Goal: Communication & Community: Answer question/provide support

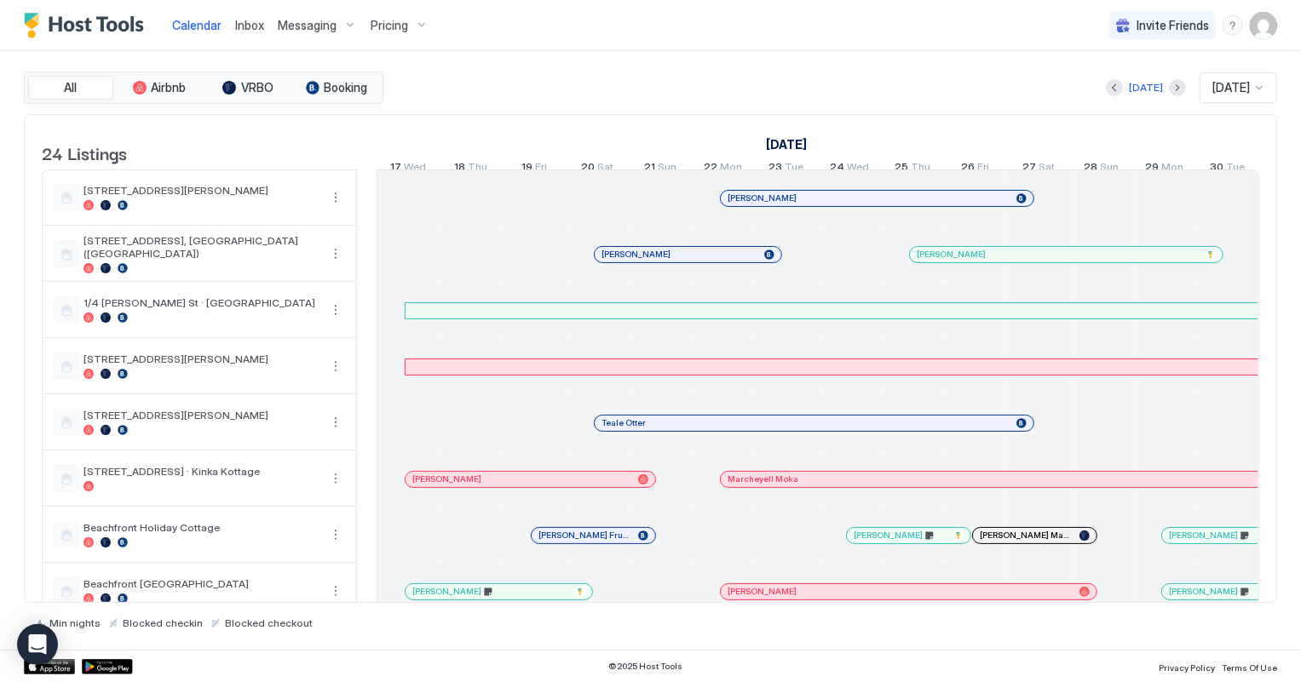
scroll to position [0, 946]
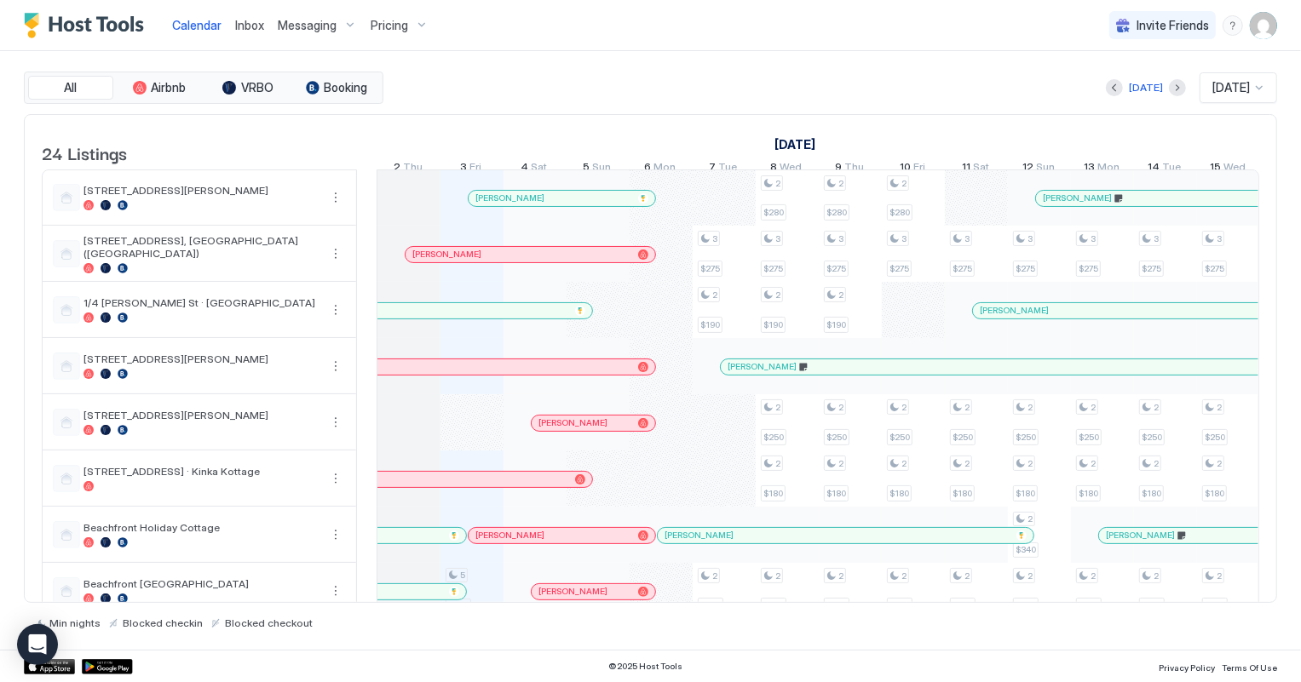
click at [253, 25] on span "Inbox" at bounding box center [249, 25] width 29 height 14
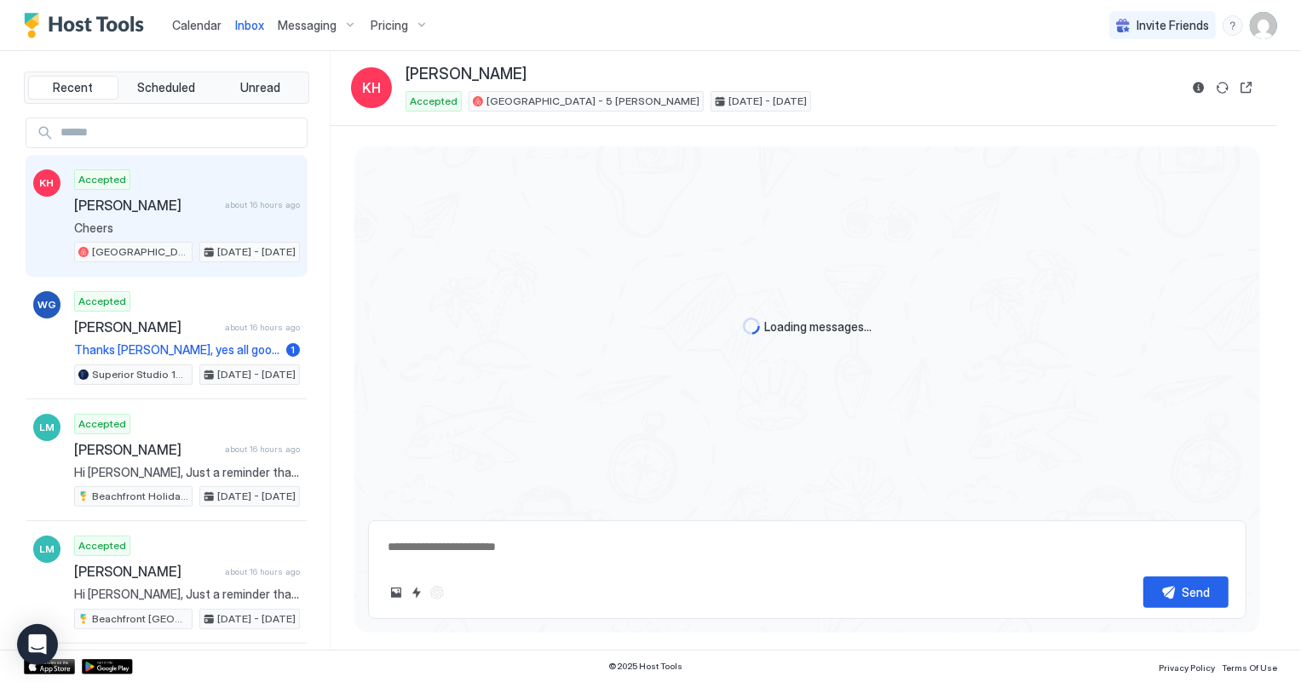
scroll to position [957, 0]
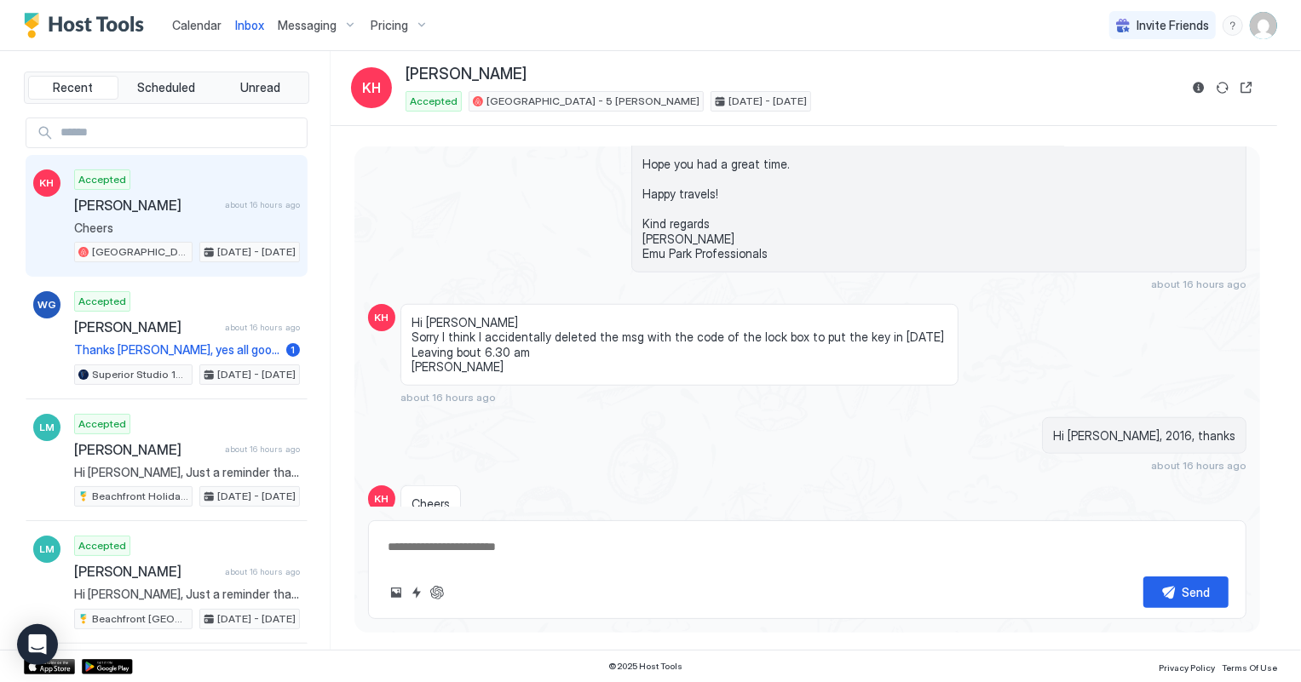
click at [205, 26] on span "Calendar" at bounding box center [196, 25] width 49 height 14
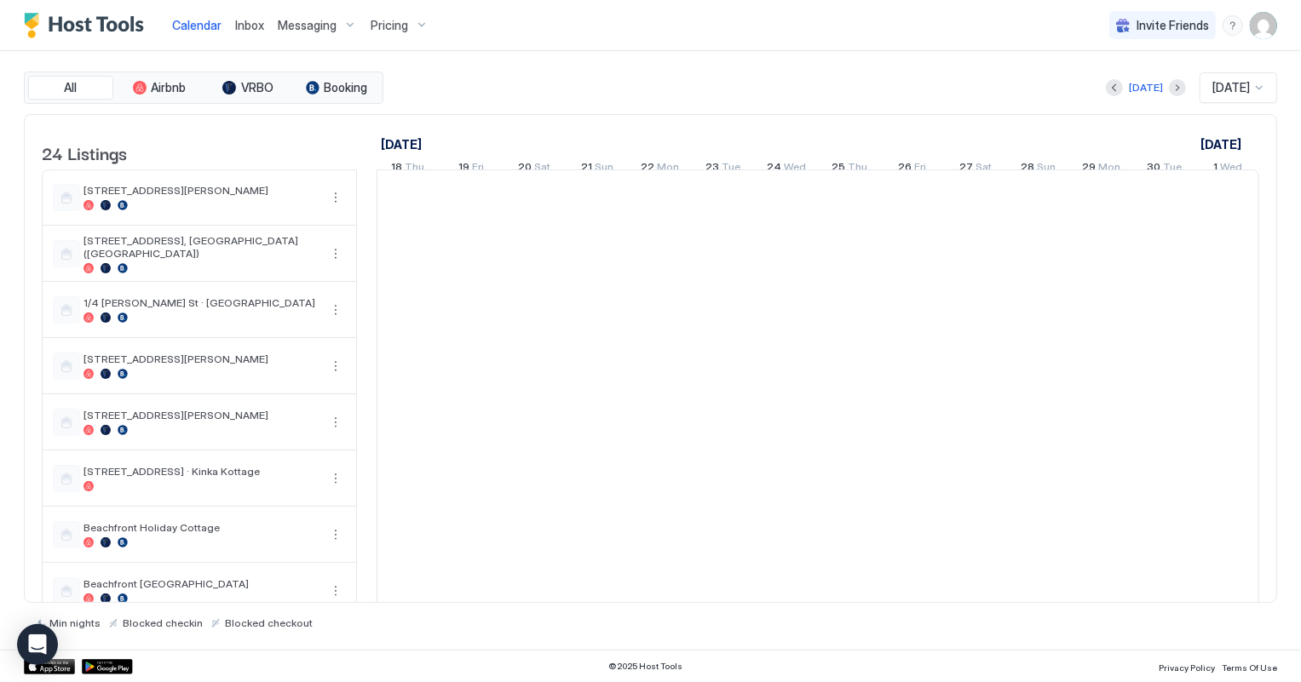
scroll to position [0, 946]
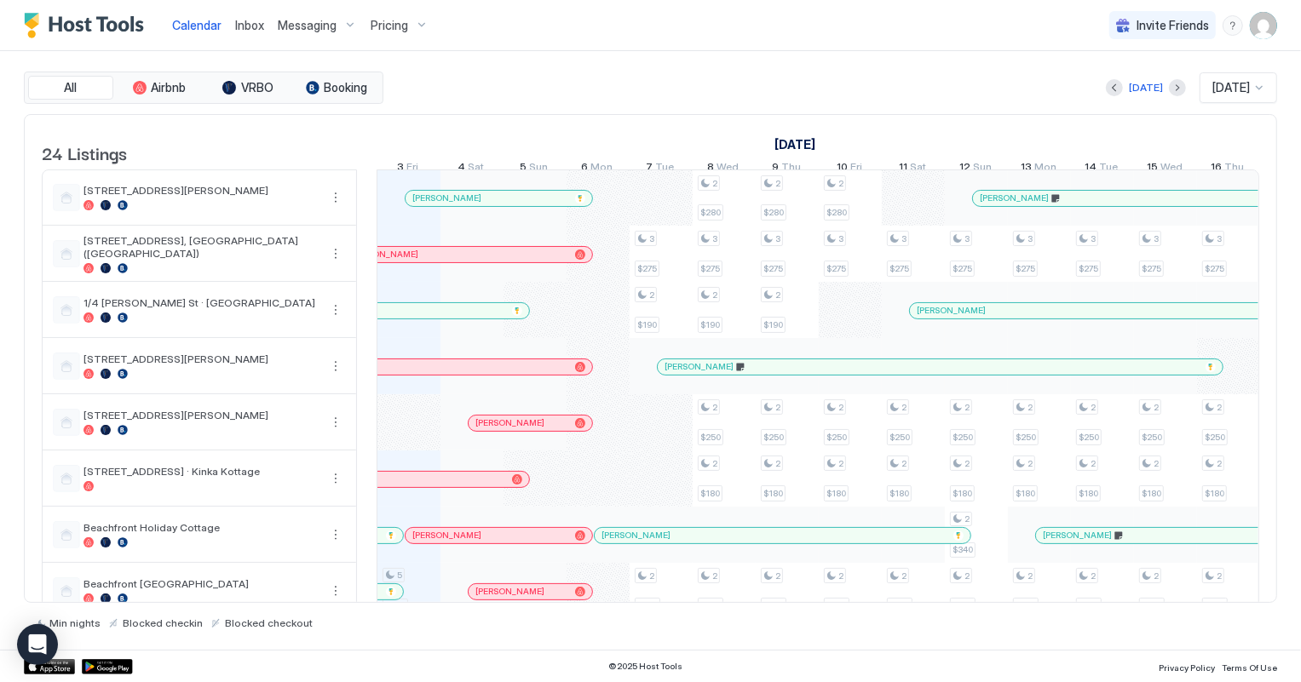
click at [509, 200] on div "[PERSON_NAME]" at bounding box center [499, 198] width 187 height 15
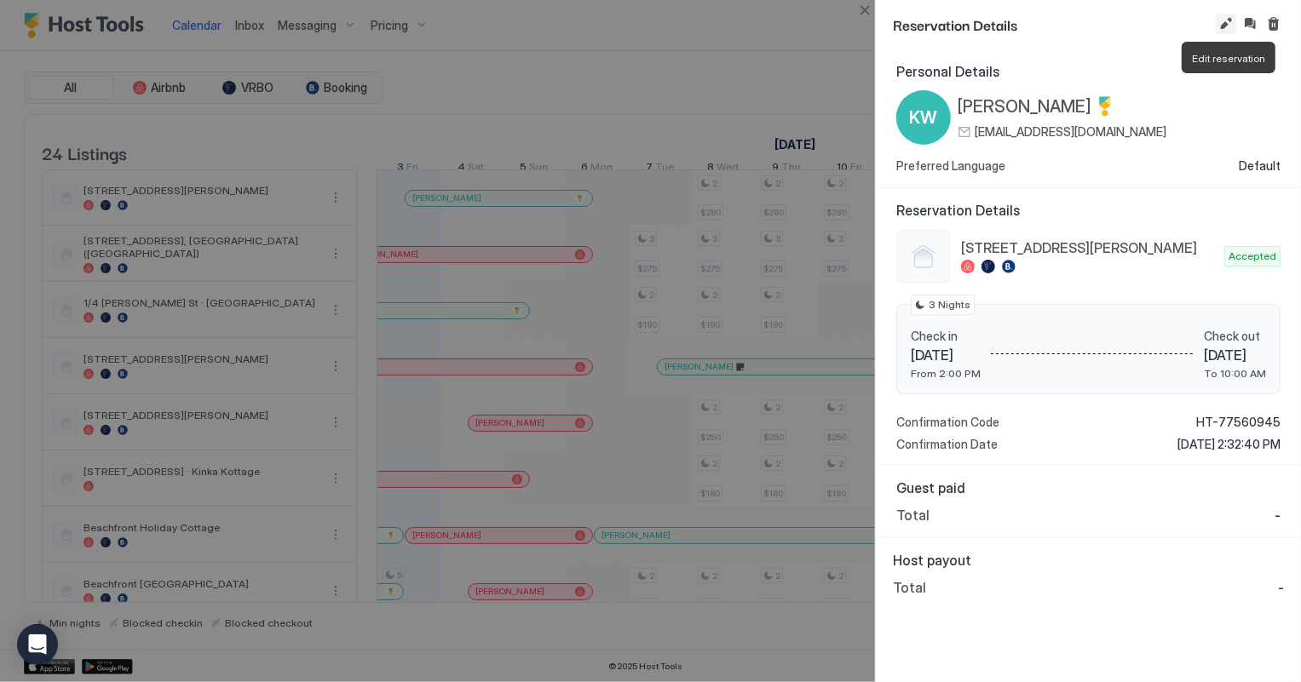
click at [1223, 25] on button "Edit reservation" at bounding box center [1226, 24] width 20 height 20
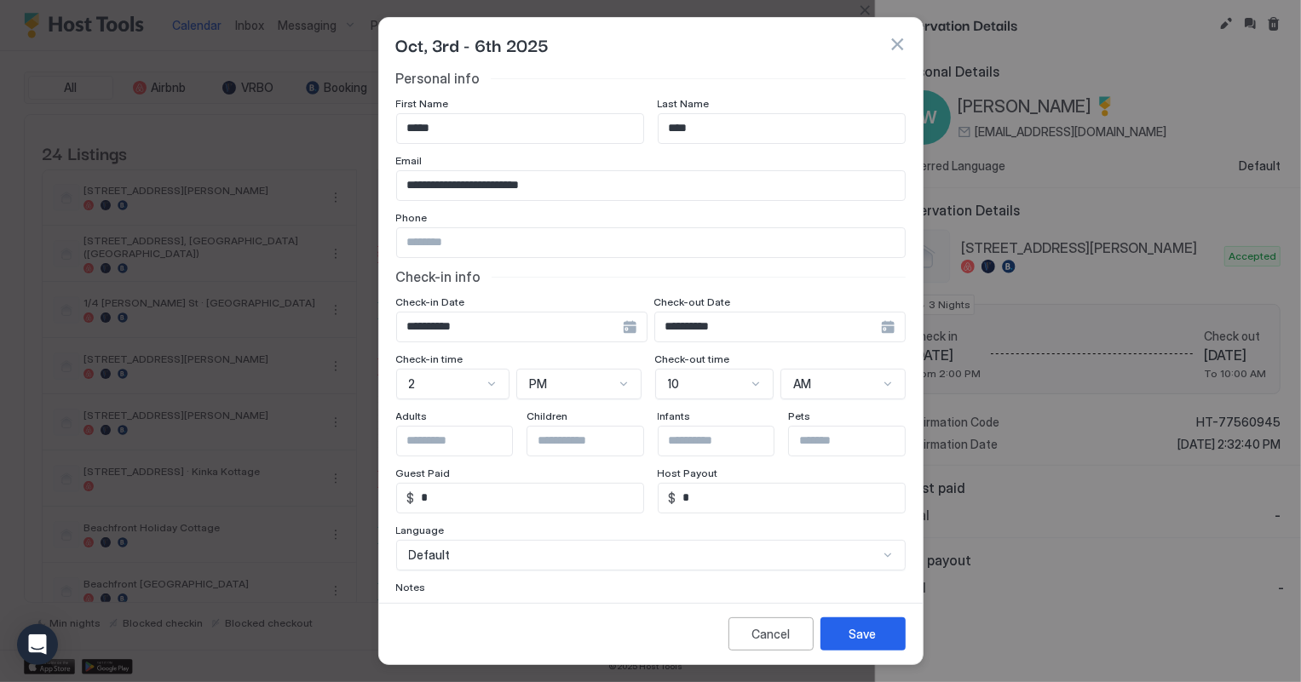
scroll to position [0, 0]
click at [782, 632] on div "Cancel" at bounding box center [770, 634] width 38 height 18
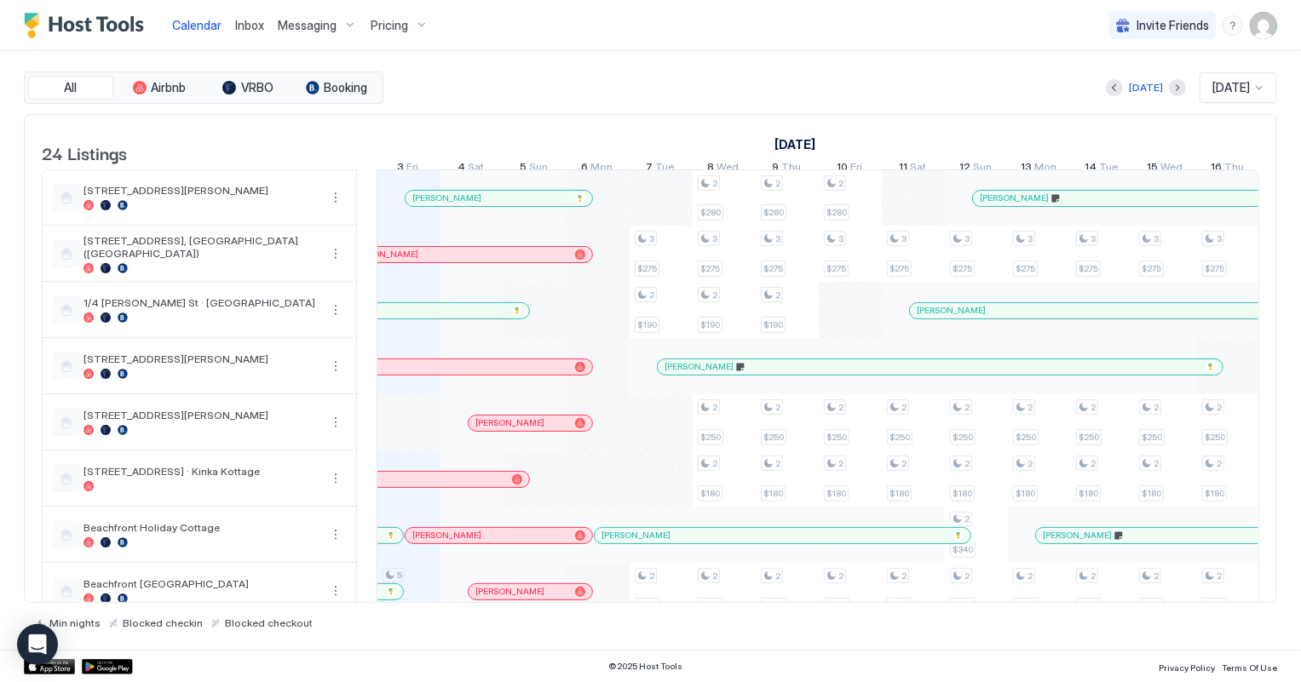
click at [259, 22] on span "Inbox" at bounding box center [249, 25] width 29 height 14
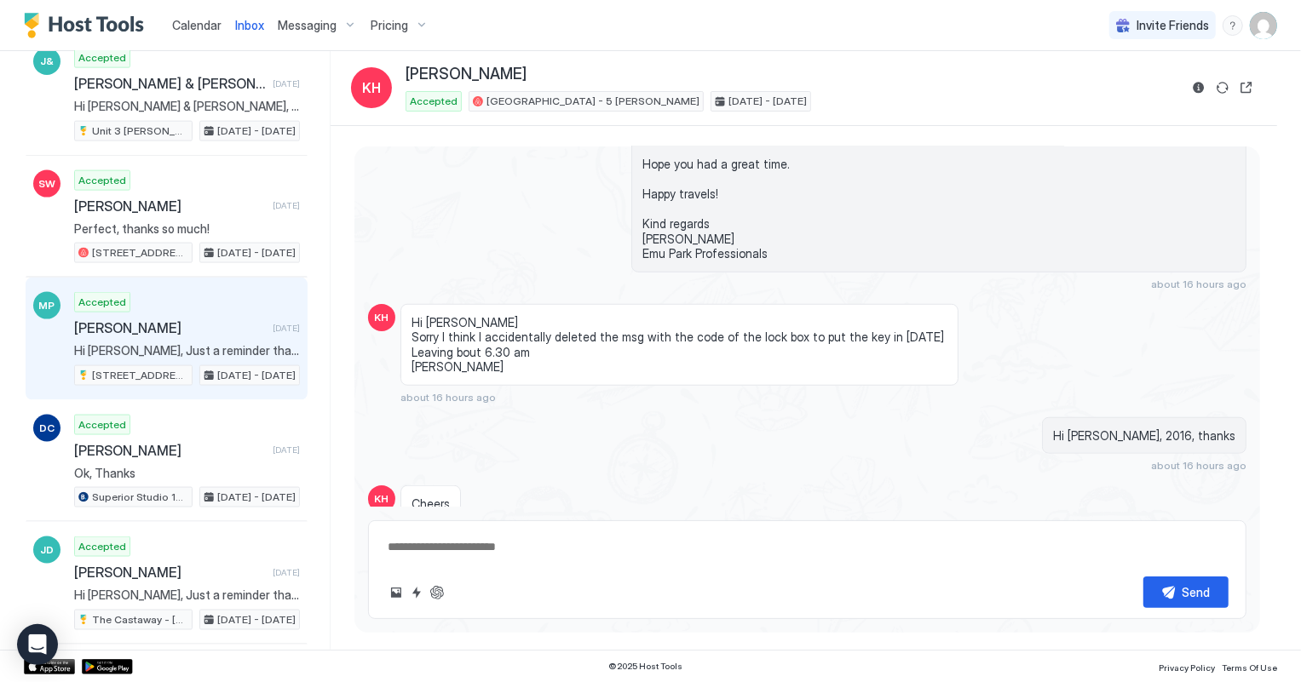
scroll to position [1781, 0]
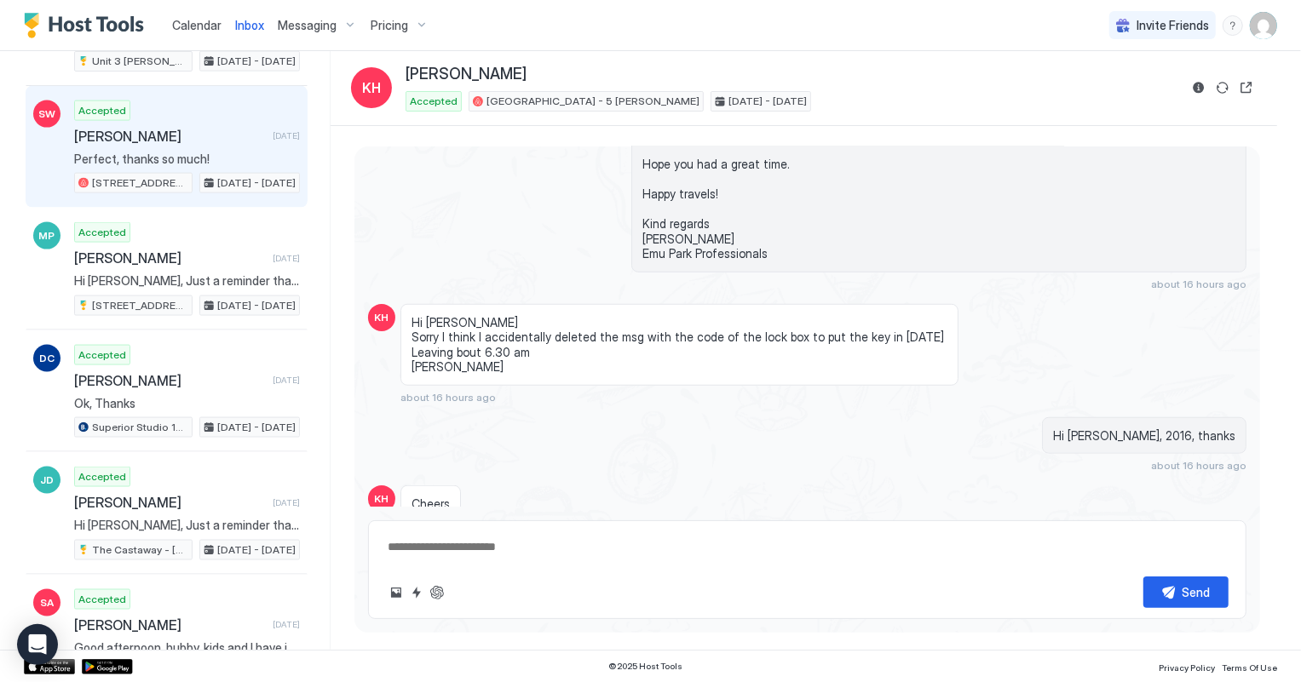
click at [185, 152] on span "Perfect, thanks so much!" at bounding box center [187, 159] width 226 height 15
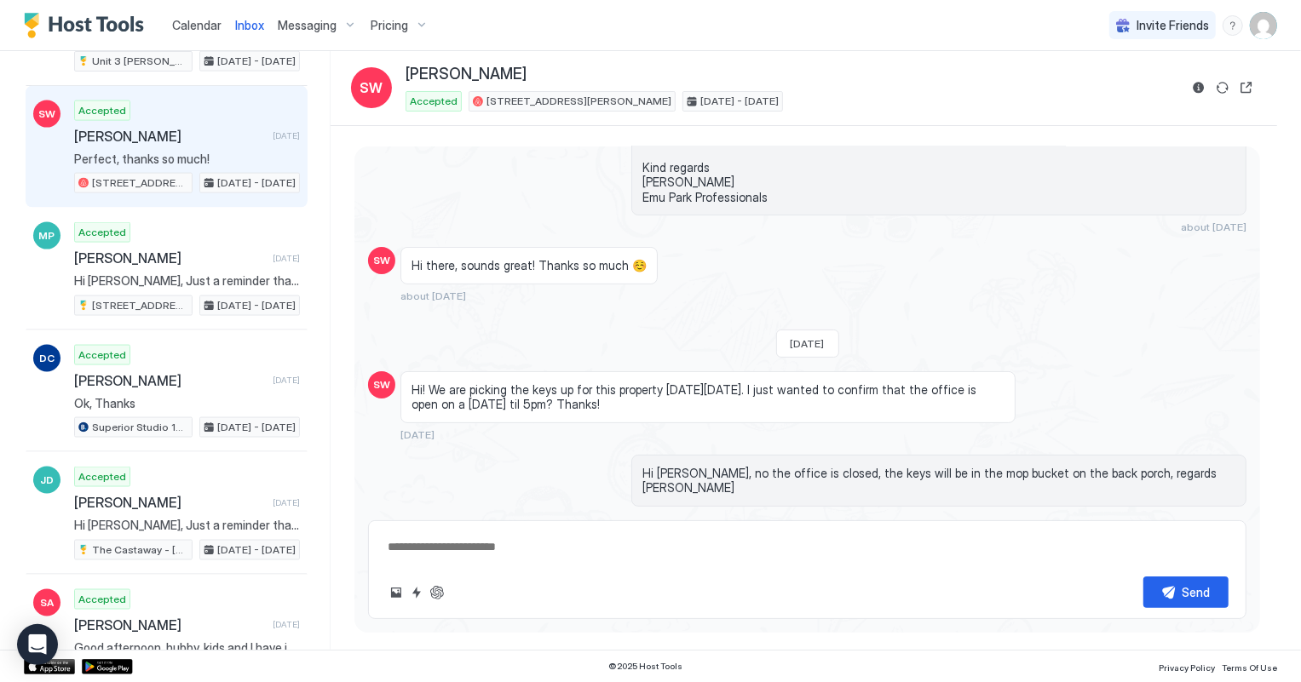
scroll to position [145, 0]
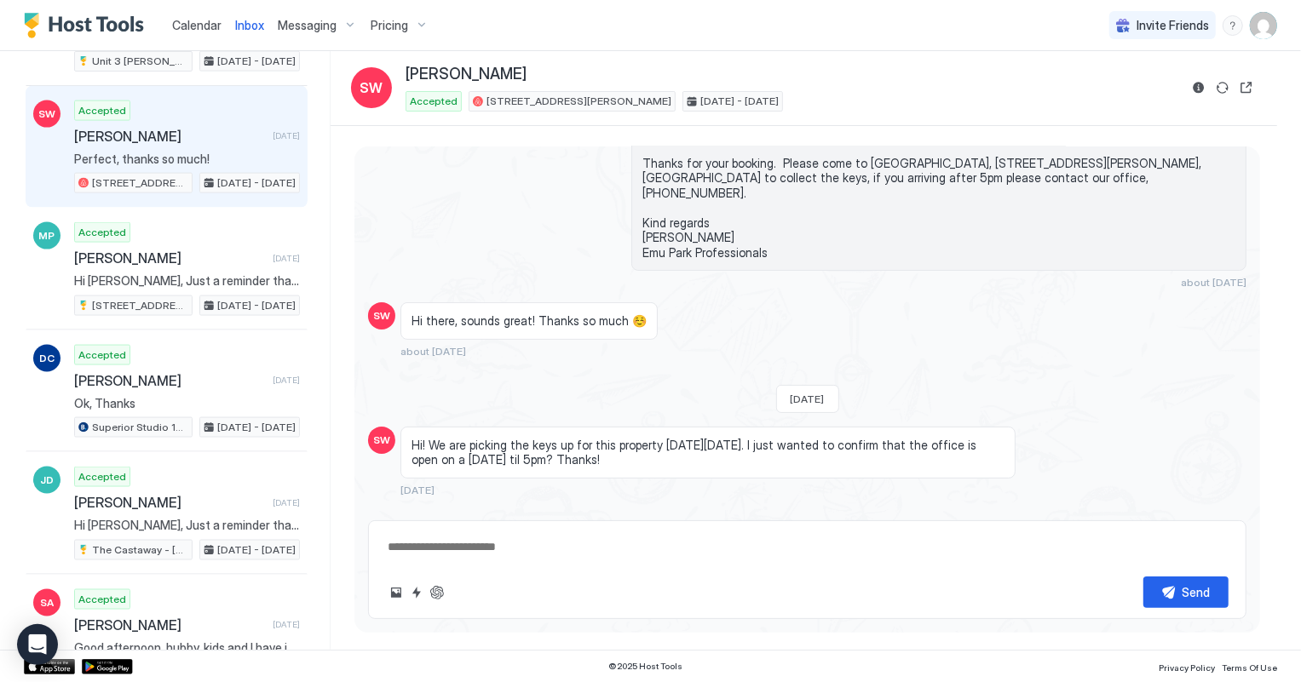
click at [193, 20] on span "Calendar" at bounding box center [196, 25] width 49 height 14
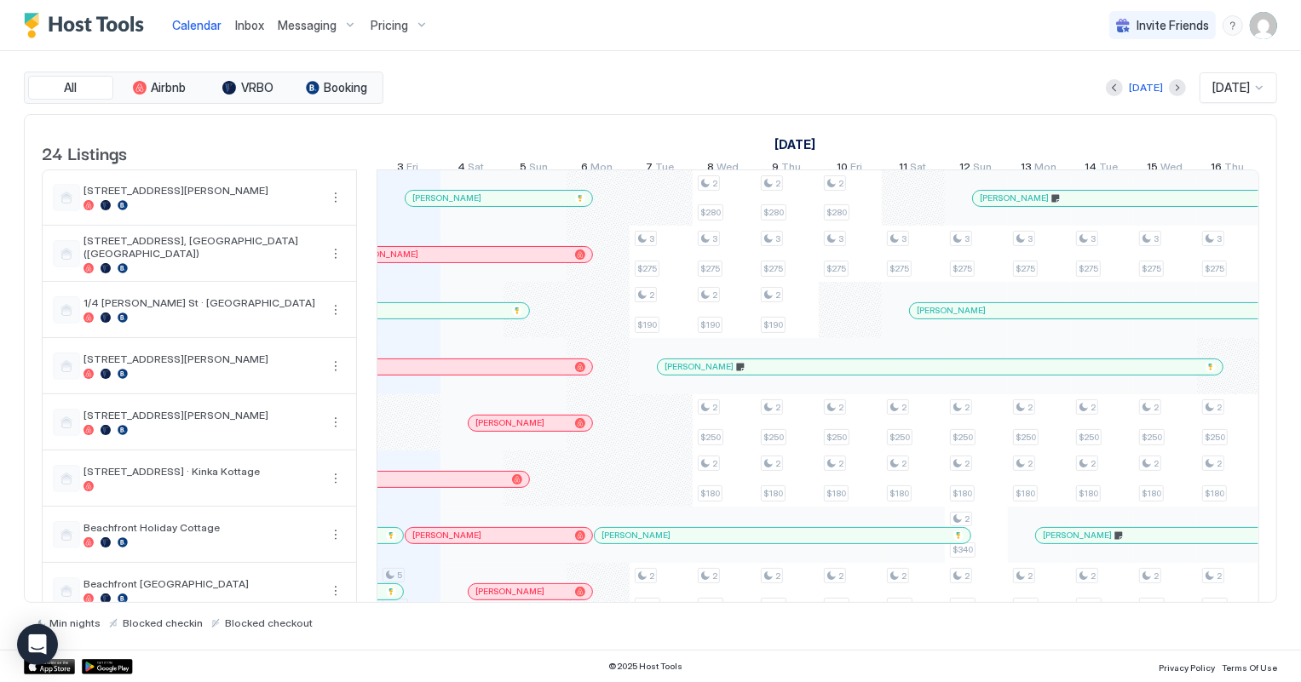
click at [378, 25] on span "Pricing" at bounding box center [389, 25] width 37 height 15
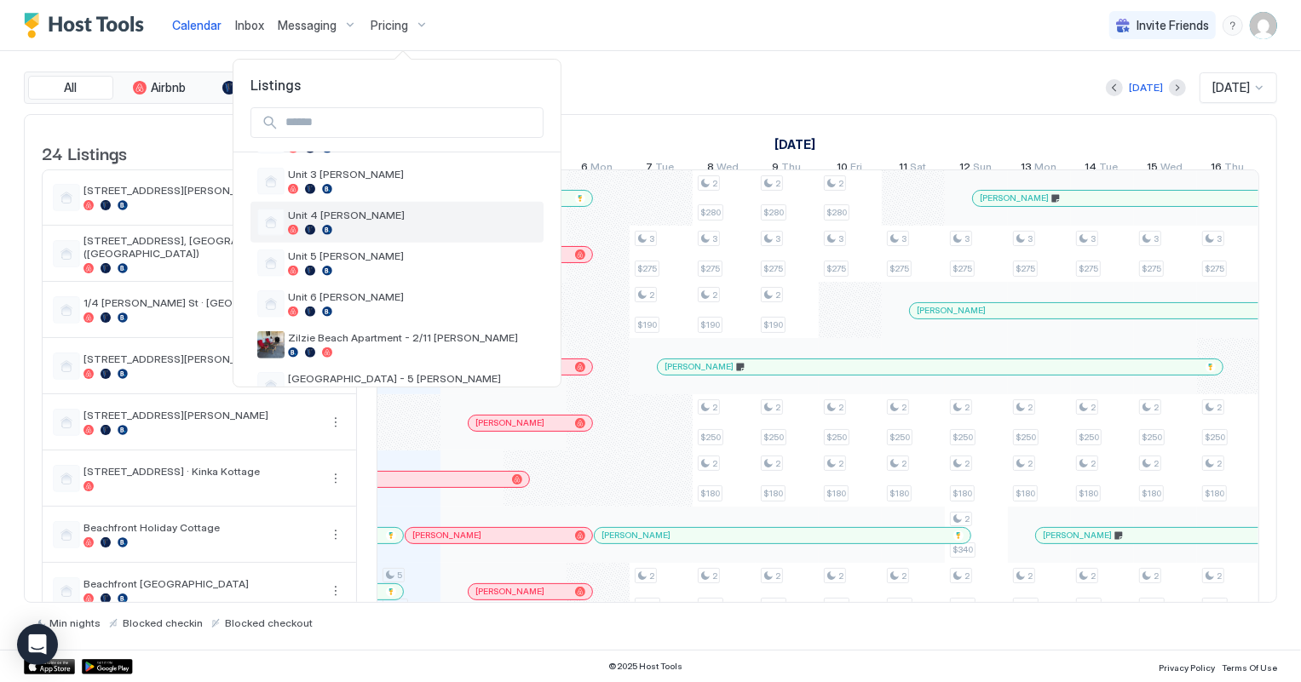
scroll to position [826, 0]
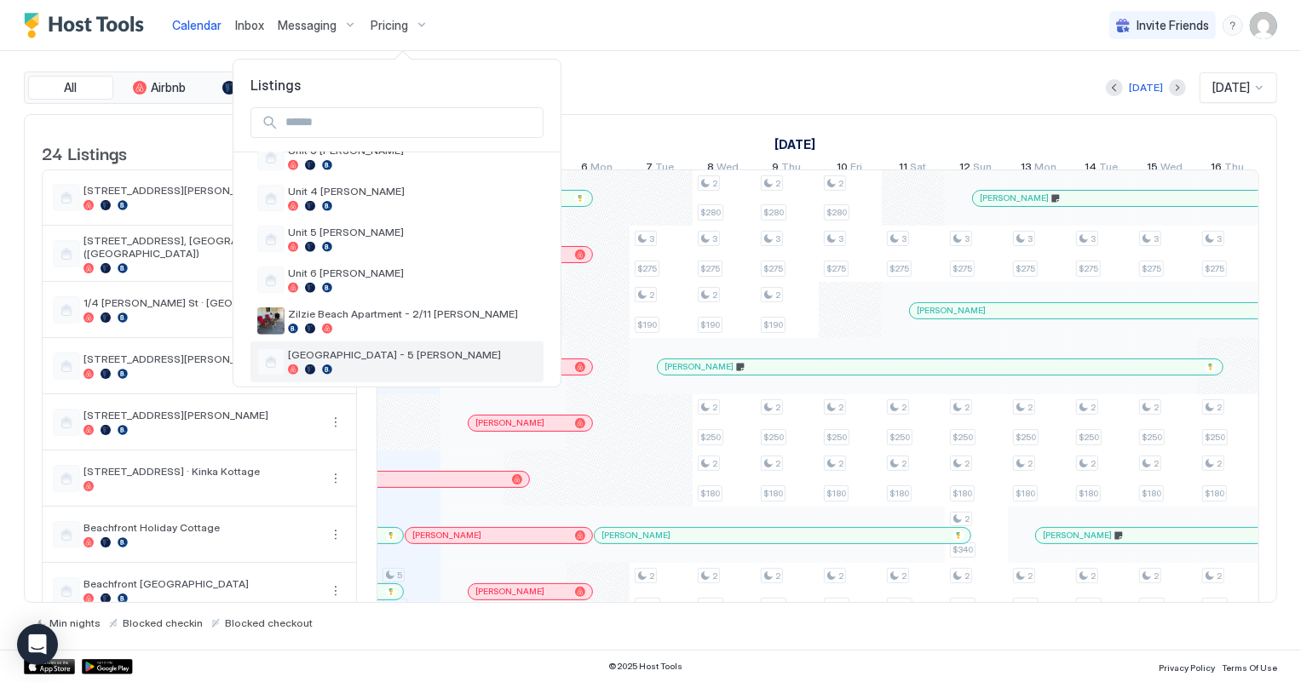
click at [409, 348] on span "[GEOGRAPHIC_DATA] - 5 [PERSON_NAME]" at bounding box center [412, 354] width 249 height 13
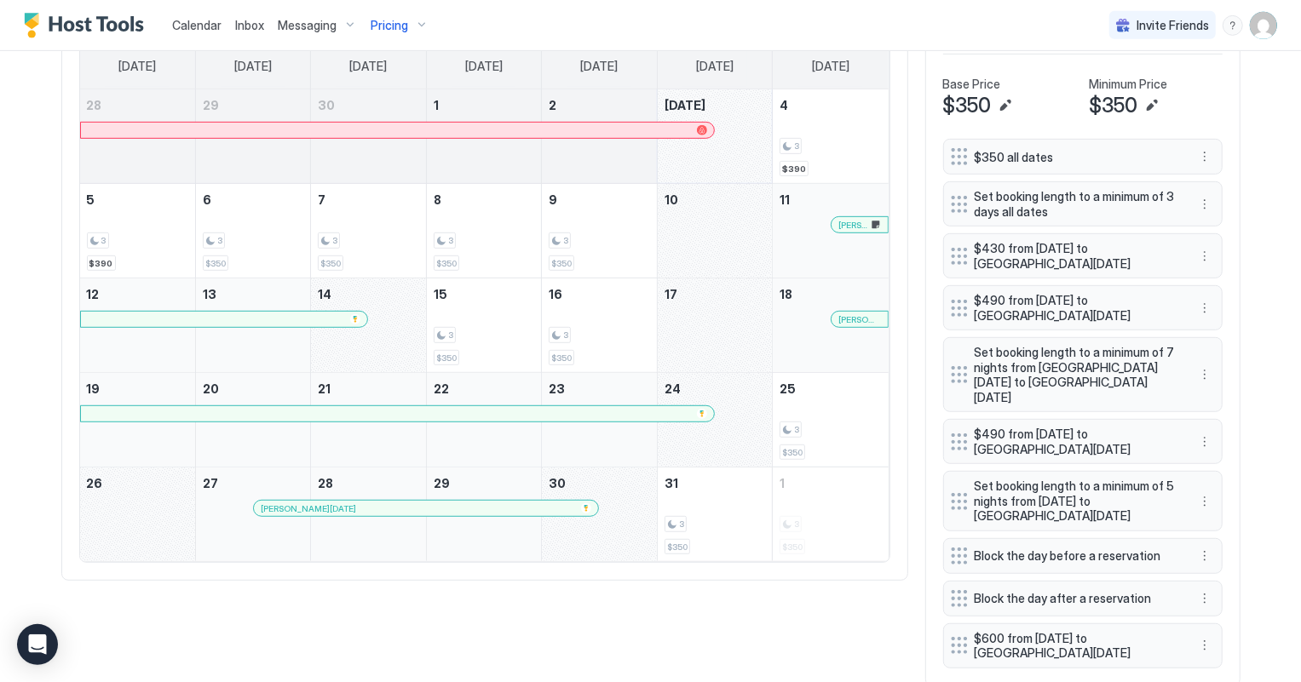
scroll to position [619, 0]
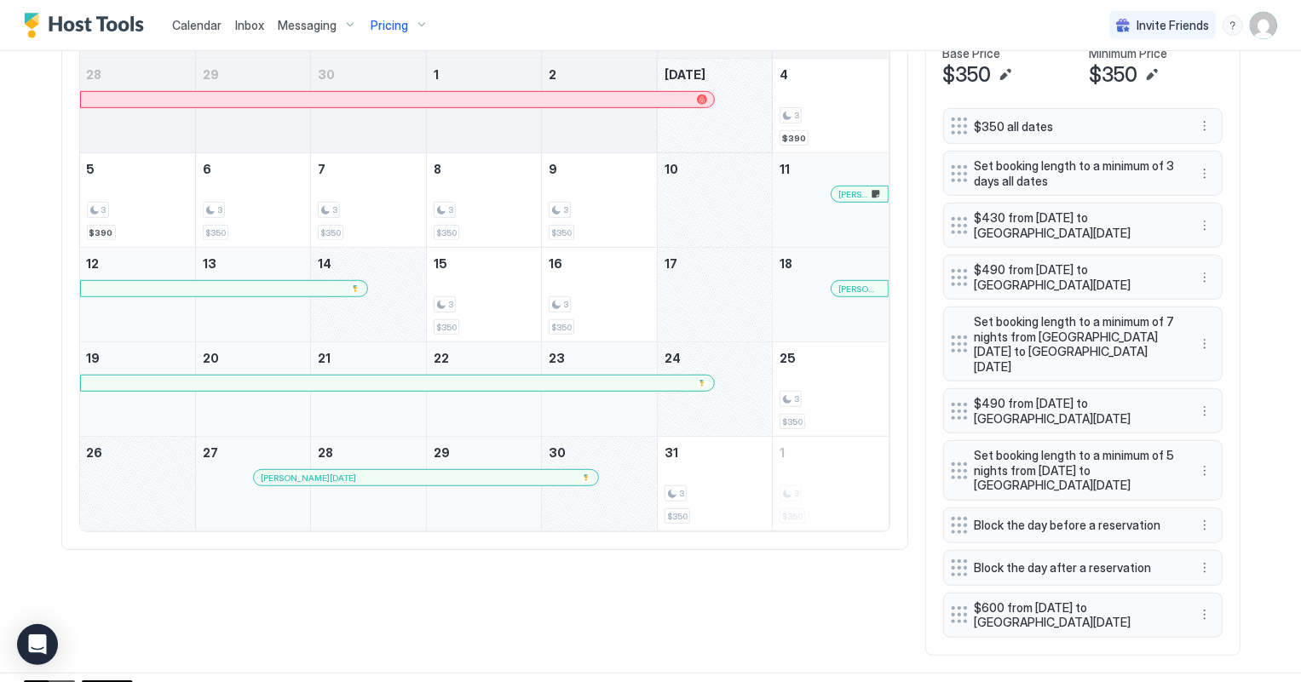
click at [196, 21] on span "Calendar" at bounding box center [196, 25] width 49 height 14
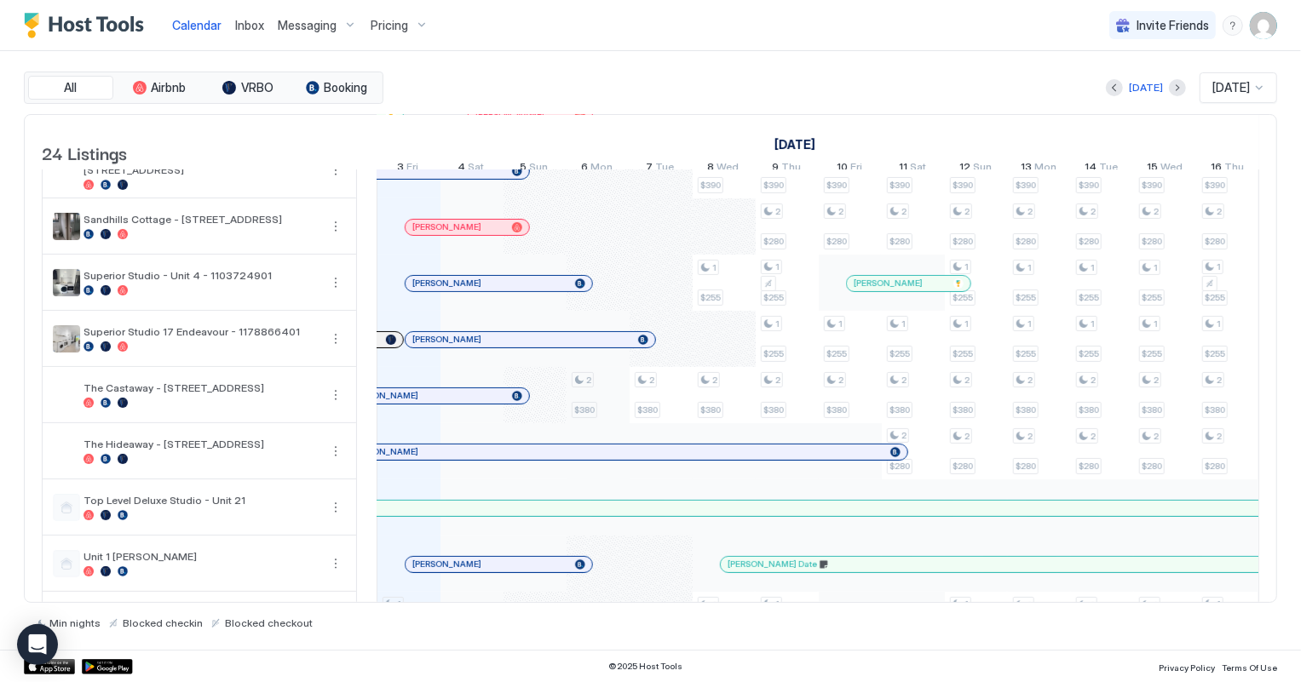
scroll to position [472, 0]
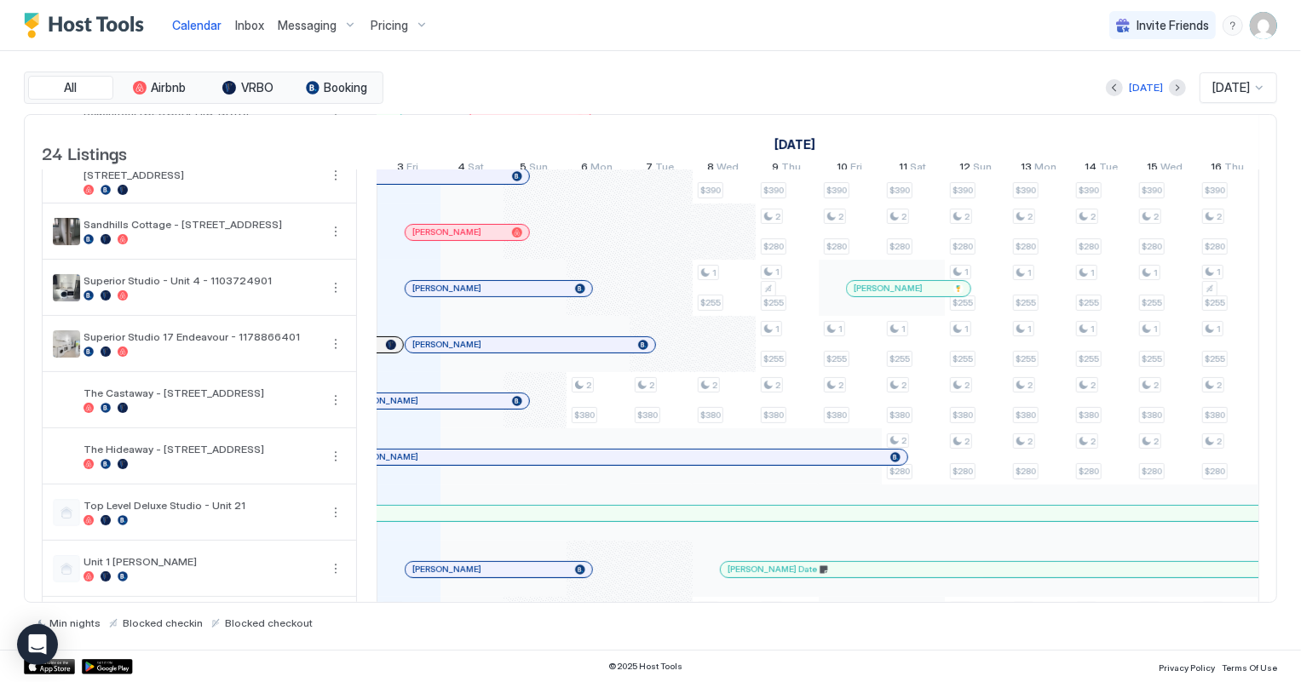
click at [395, 34] on div "Pricing" at bounding box center [400, 25] width 72 height 29
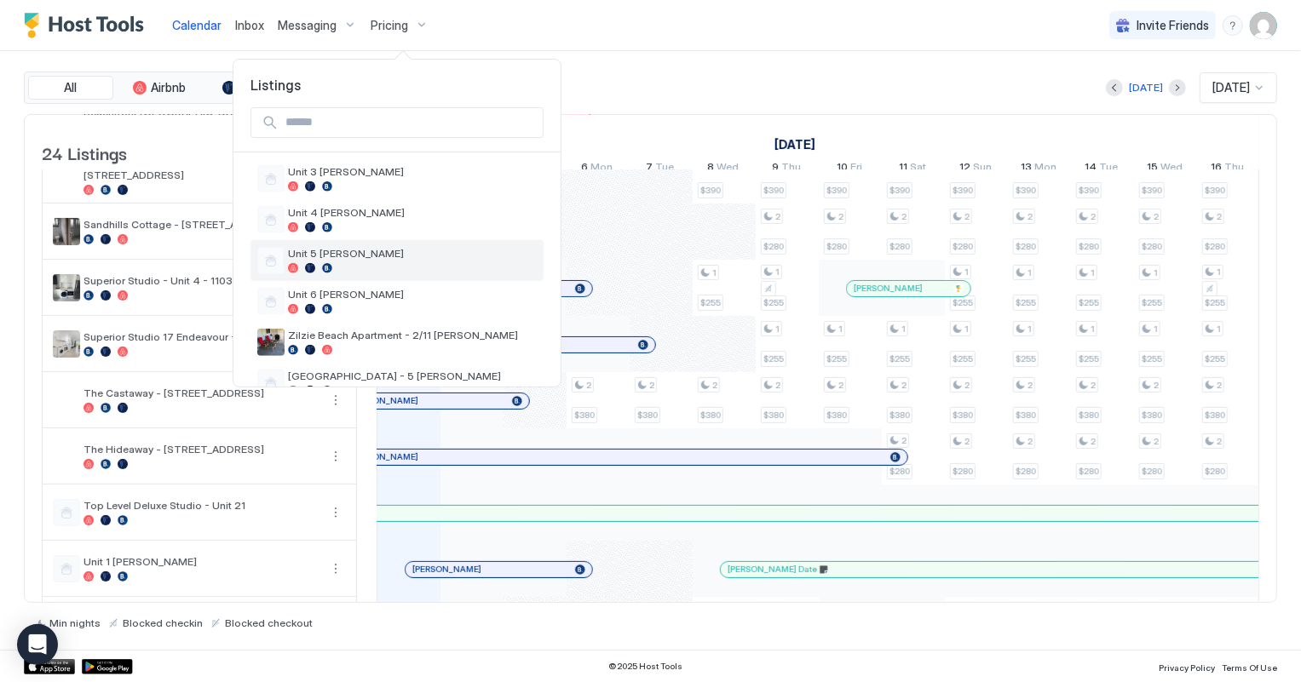
scroll to position [826, 0]
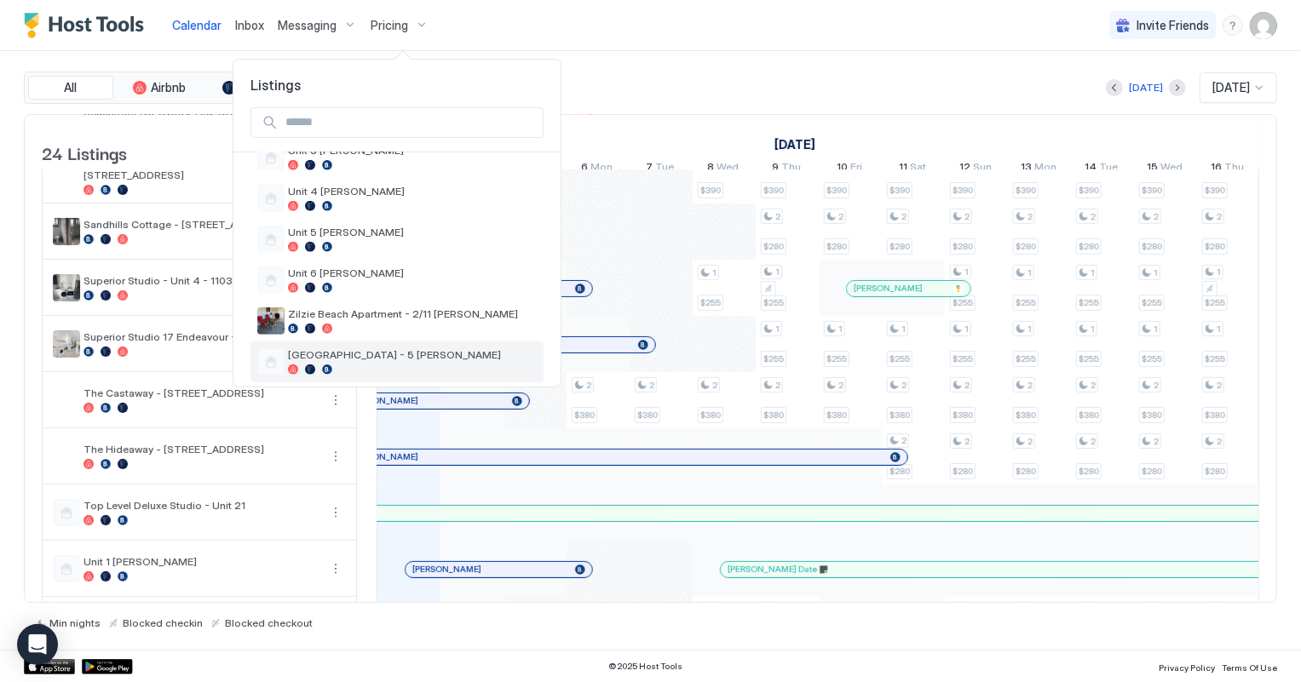
click at [433, 348] on span "[GEOGRAPHIC_DATA] - 5 [PERSON_NAME]" at bounding box center [412, 354] width 249 height 13
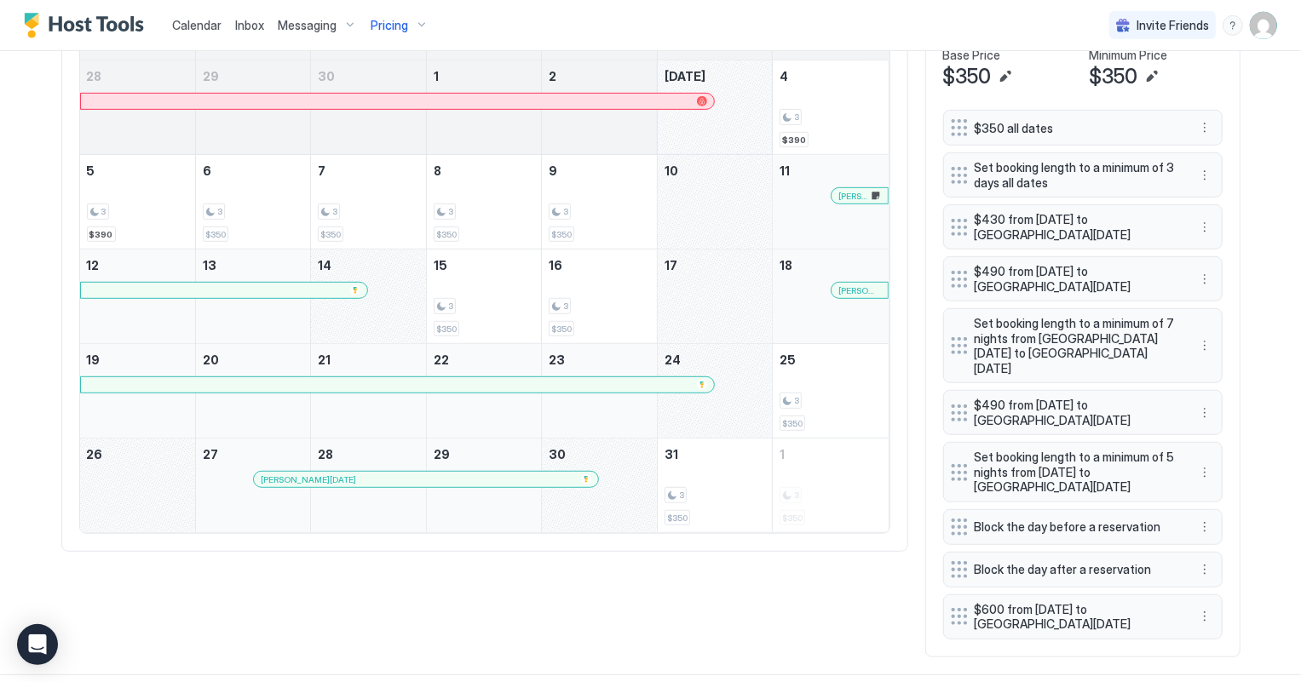
scroll to position [623, 0]
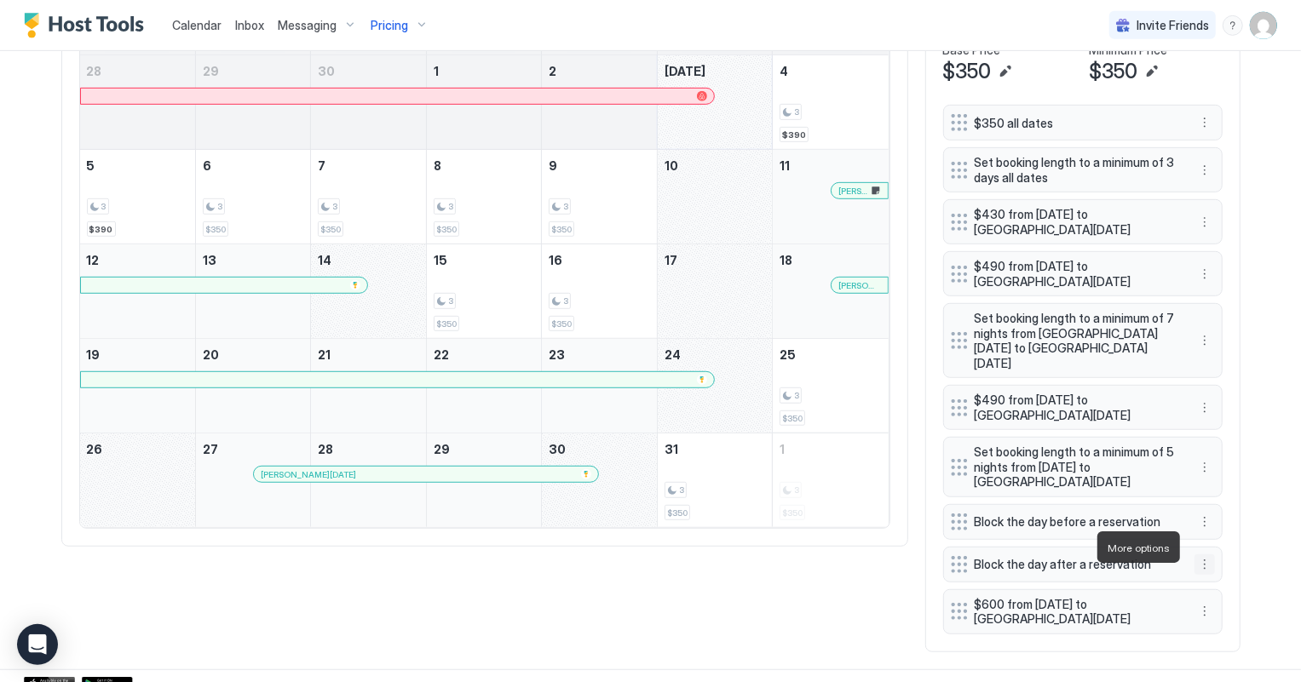
click at [1201, 555] on button "More options" at bounding box center [1205, 565] width 20 height 20
click at [1231, 627] on span "Delete" at bounding box center [1231, 625] width 32 height 13
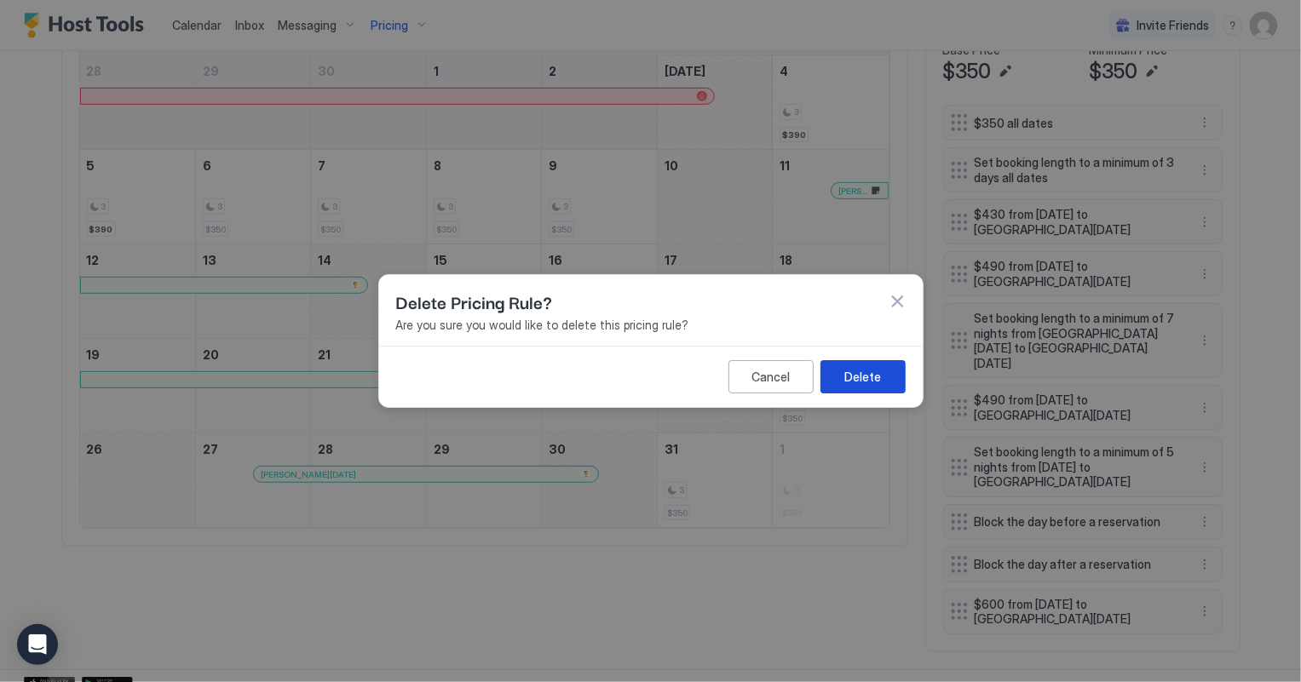
click at [839, 368] on button "Delete" at bounding box center [863, 376] width 85 height 33
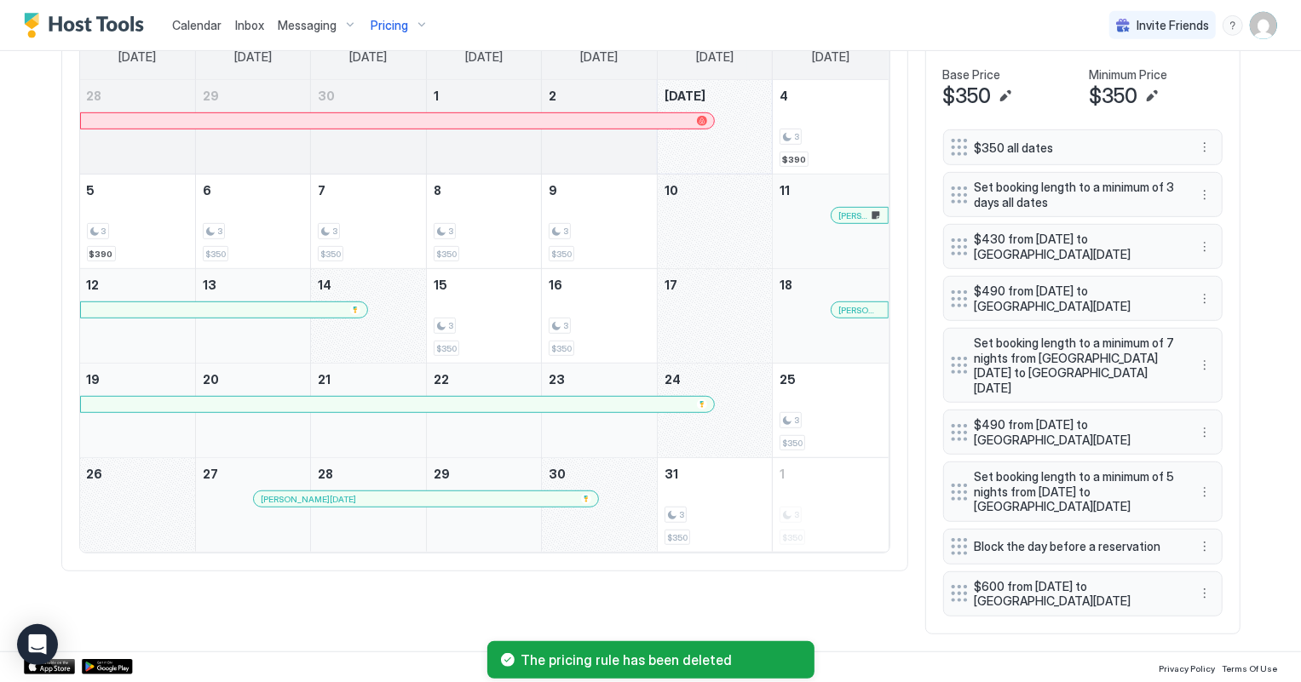
scroll to position [580, 0]
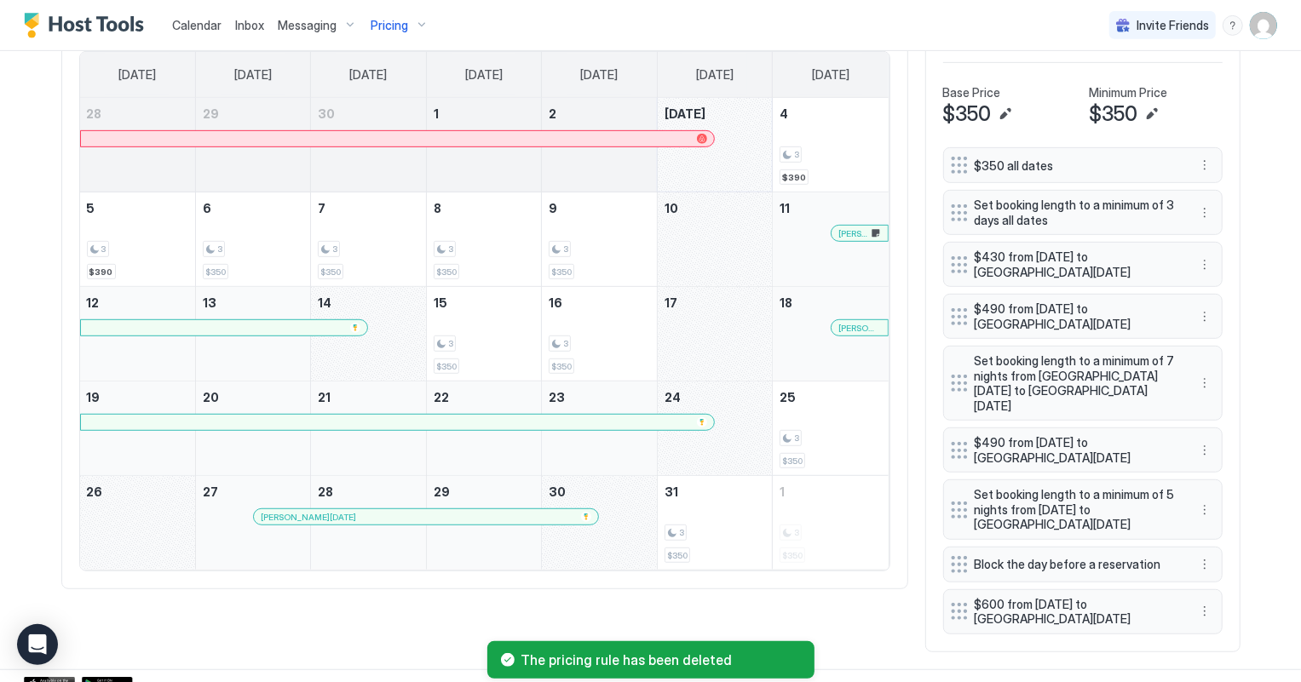
click at [187, 23] on span "Calendar" at bounding box center [196, 25] width 49 height 14
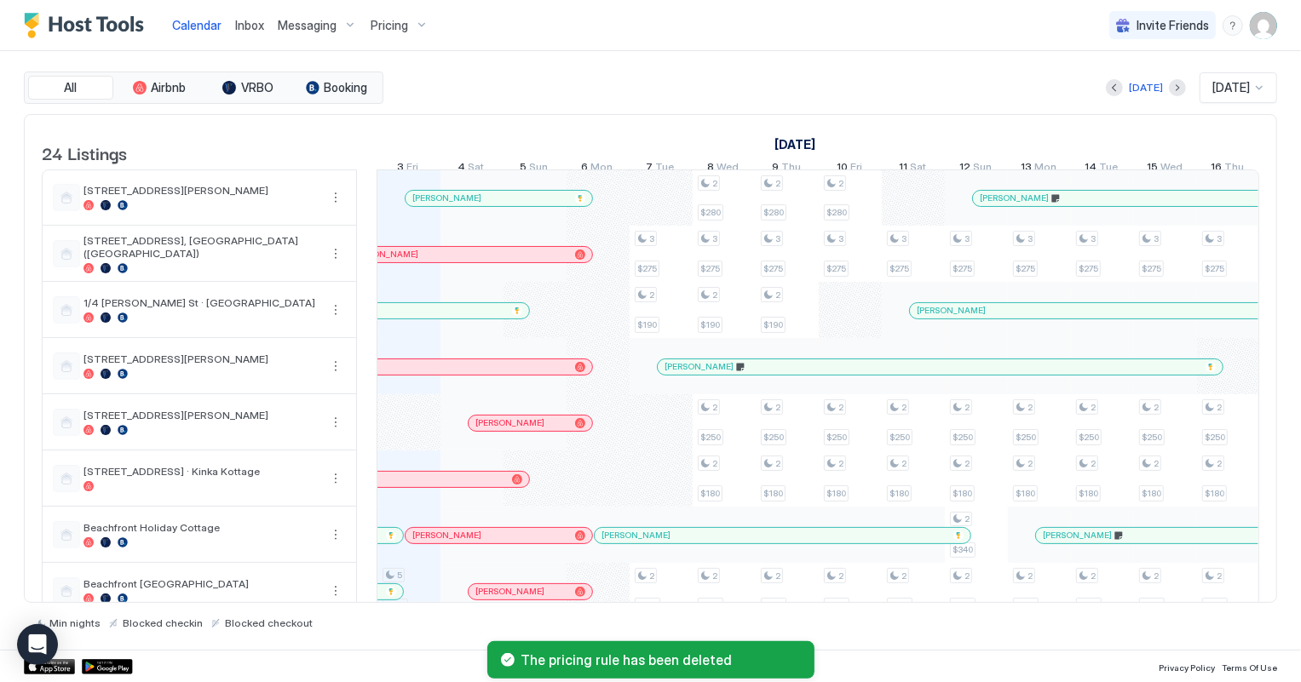
scroll to position [937, 0]
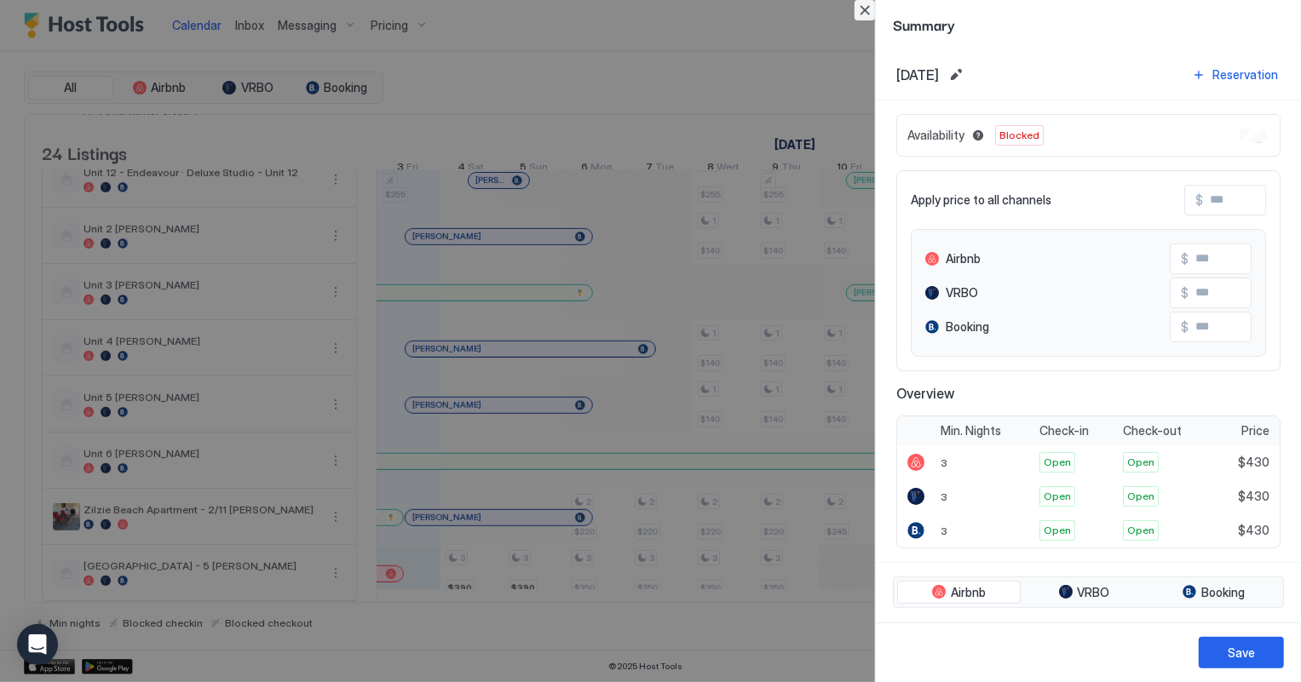
click at [862, 8] on button "Close" at bounding box center [865, 10] width 20 height 20
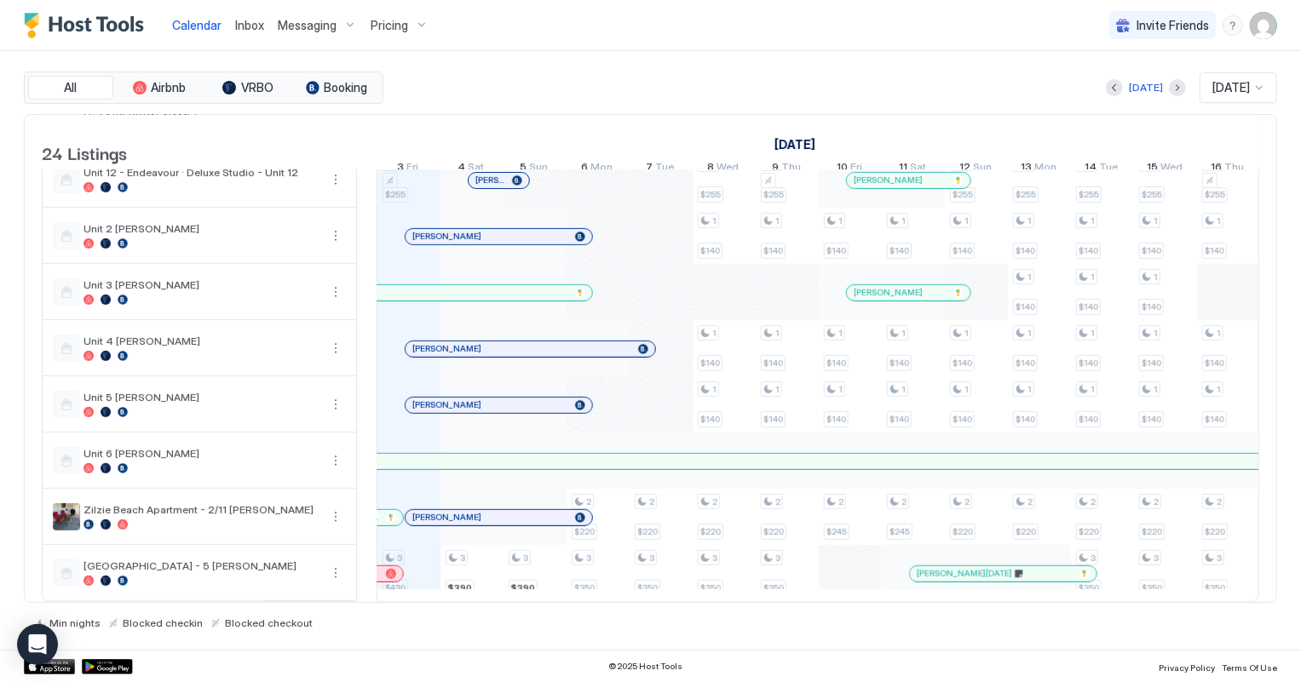
scroll to position [937, 0]
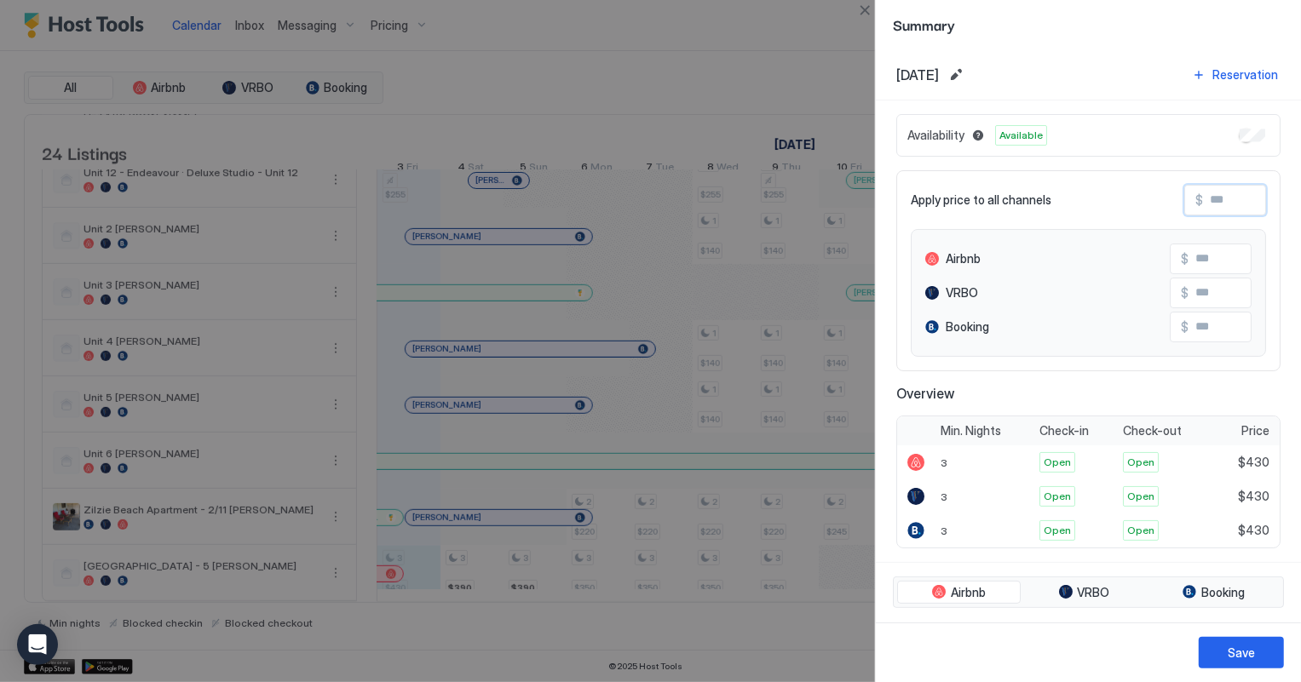
click at [1225, 191] on input "Input Field" at bounding box center [1271, 200] width 136 height 29
type input "*"
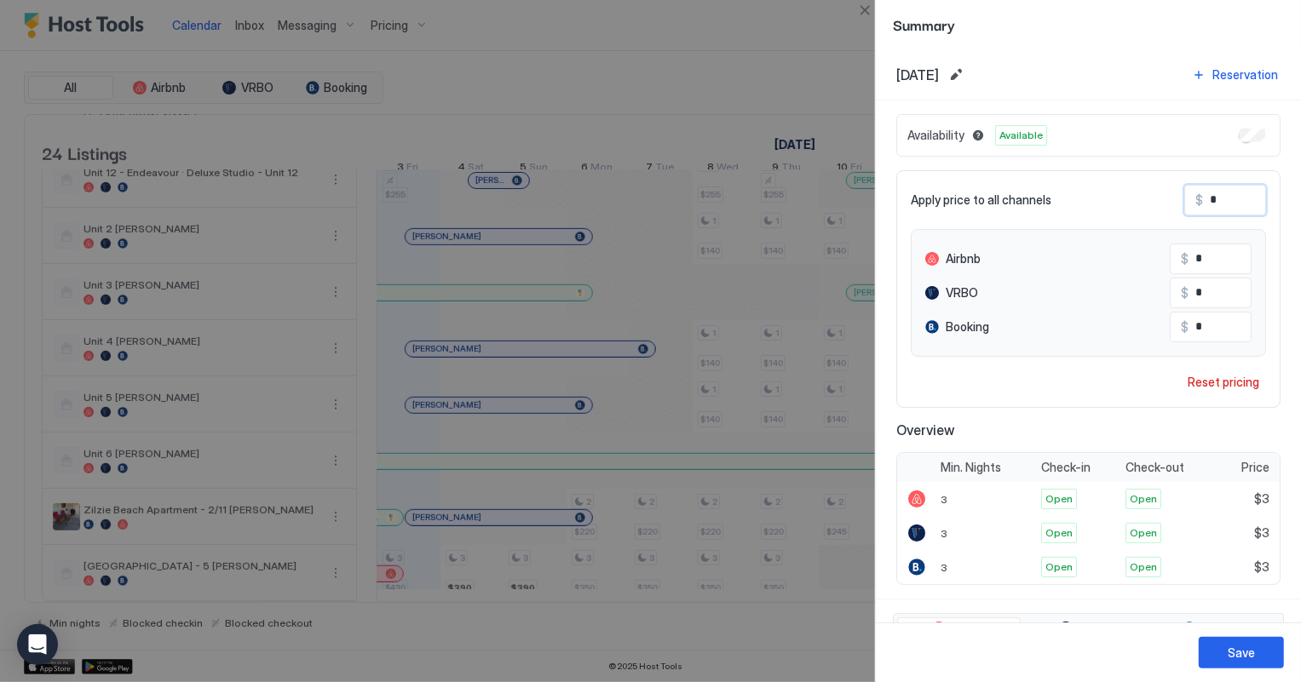
type input "**"
type input "***"
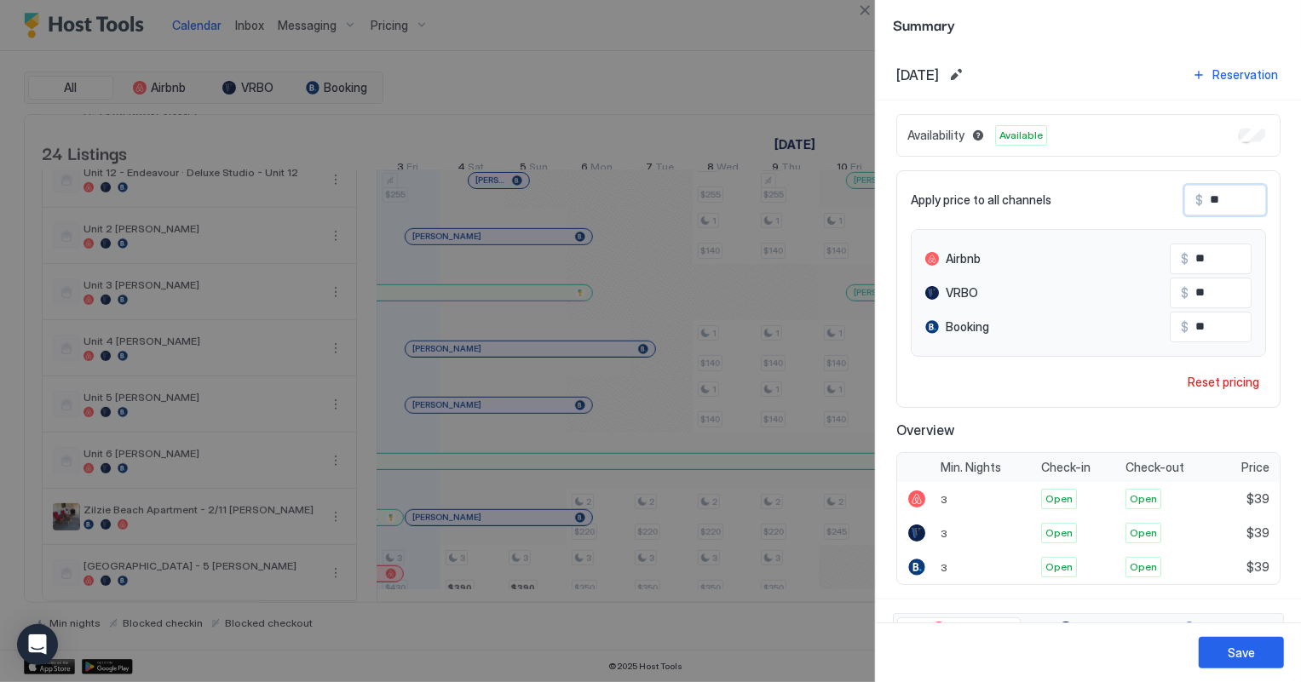
type input "***"
click at [1229, 663] on button "Save" at bounding box center [1241, 653] width 85 height 32
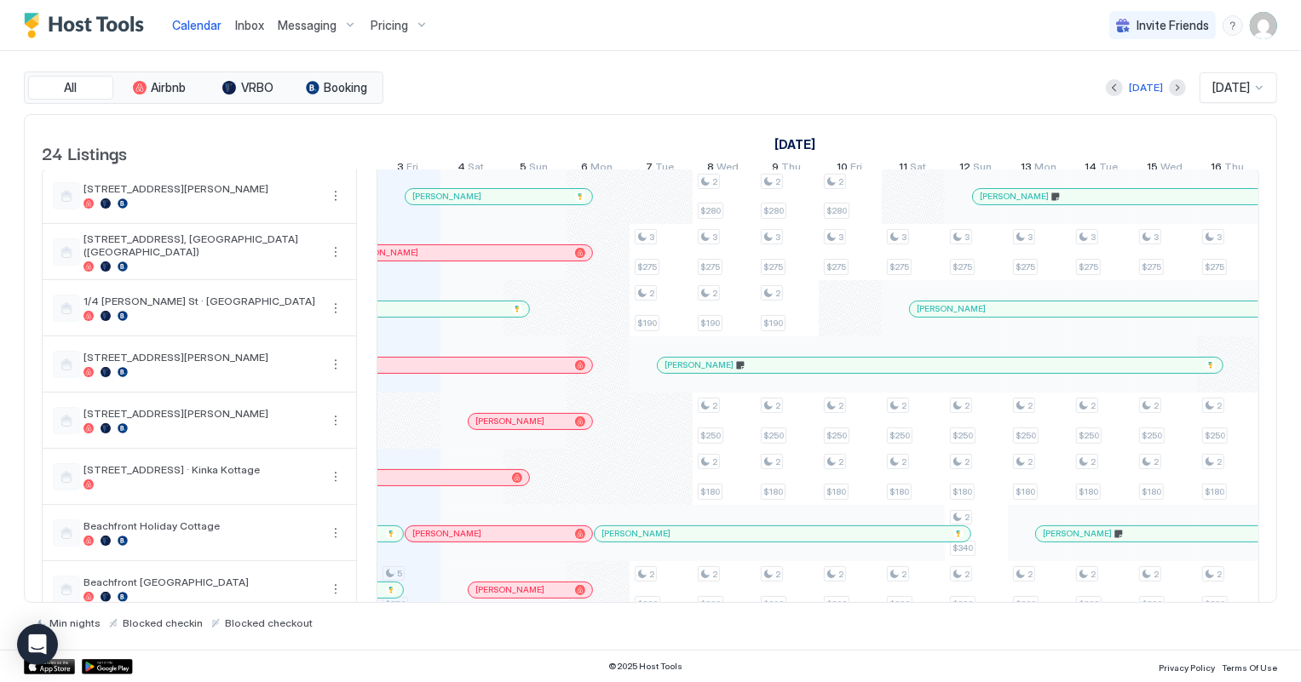
scroll to position [0, 0]
click at [471, 205] on div at bounding box center [472, 199] width 14 height 14
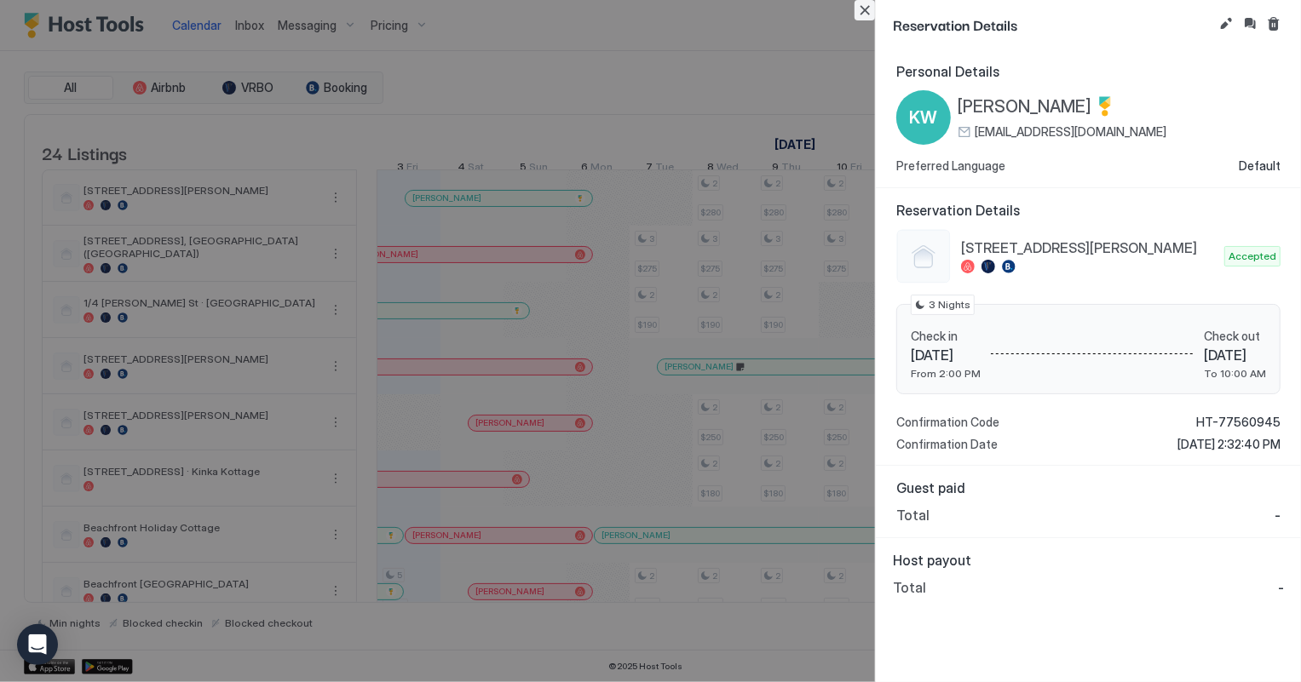
click at [860, 11] on button "Close" at bounding box center [865, 10] width 20 height 20
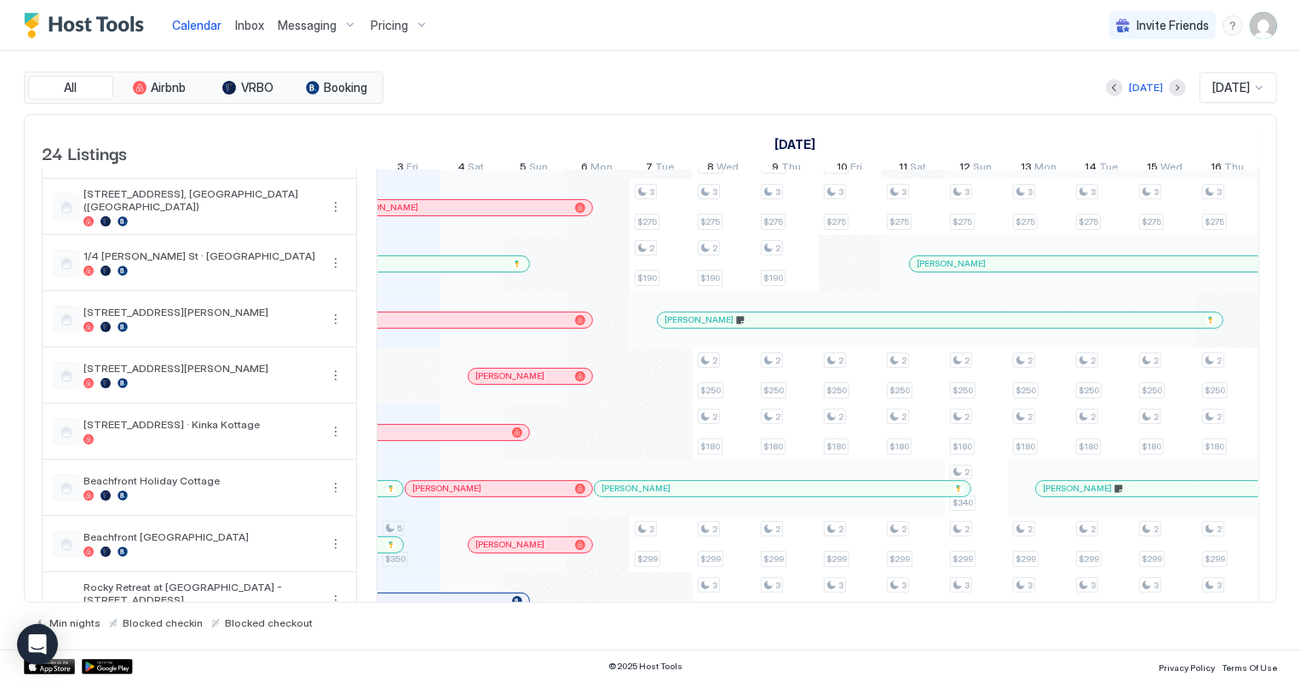
scroll to position [77, 0]
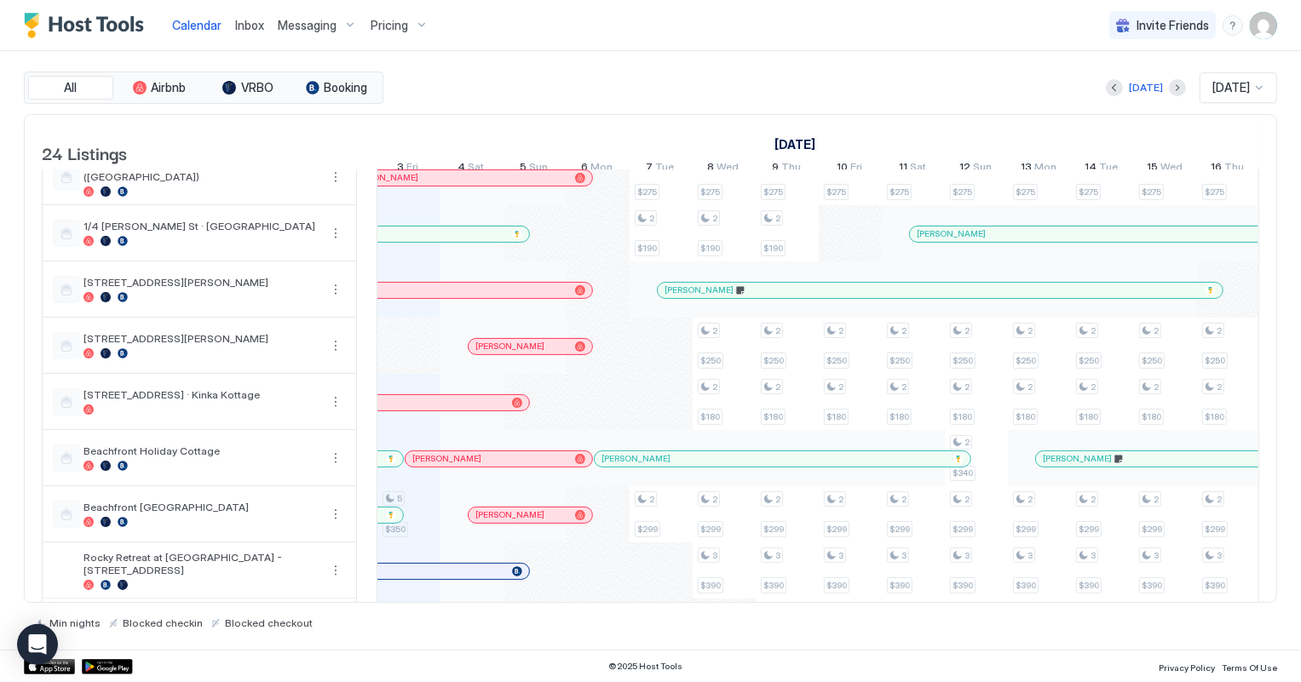
click at [503, 464] on div at bounding box center [504, 459] width 14 height 14
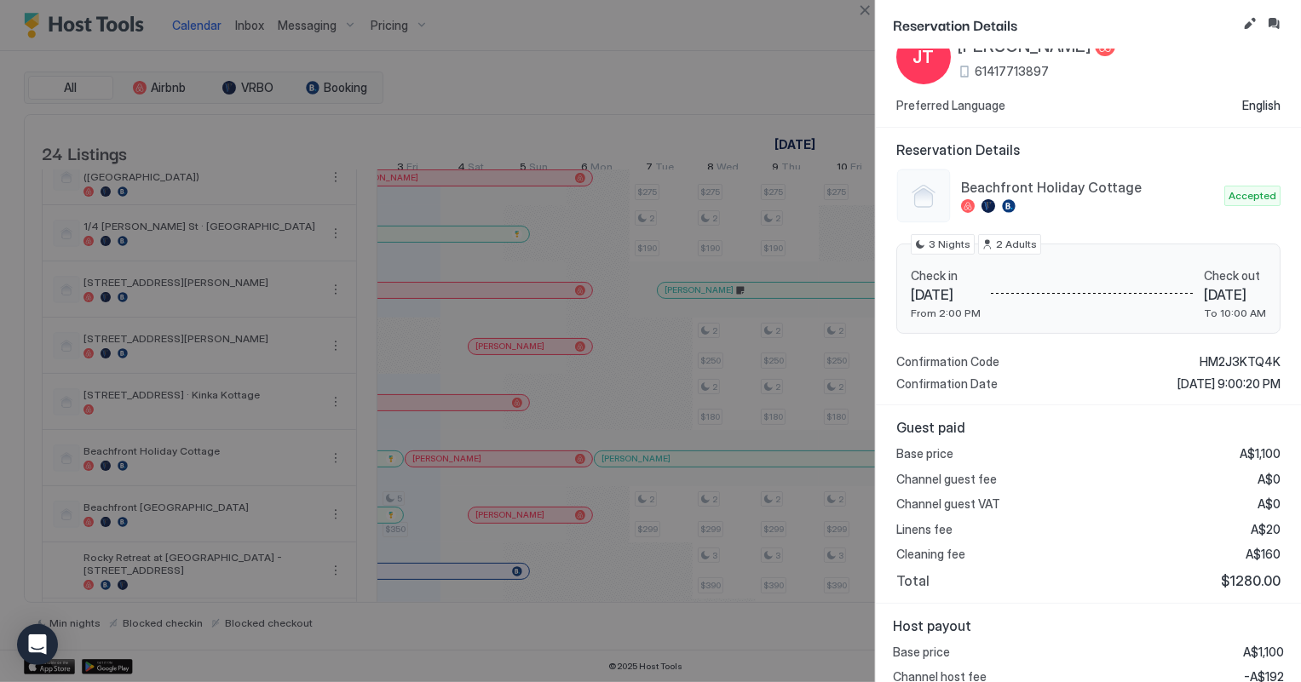
scroll to position [178, 0]
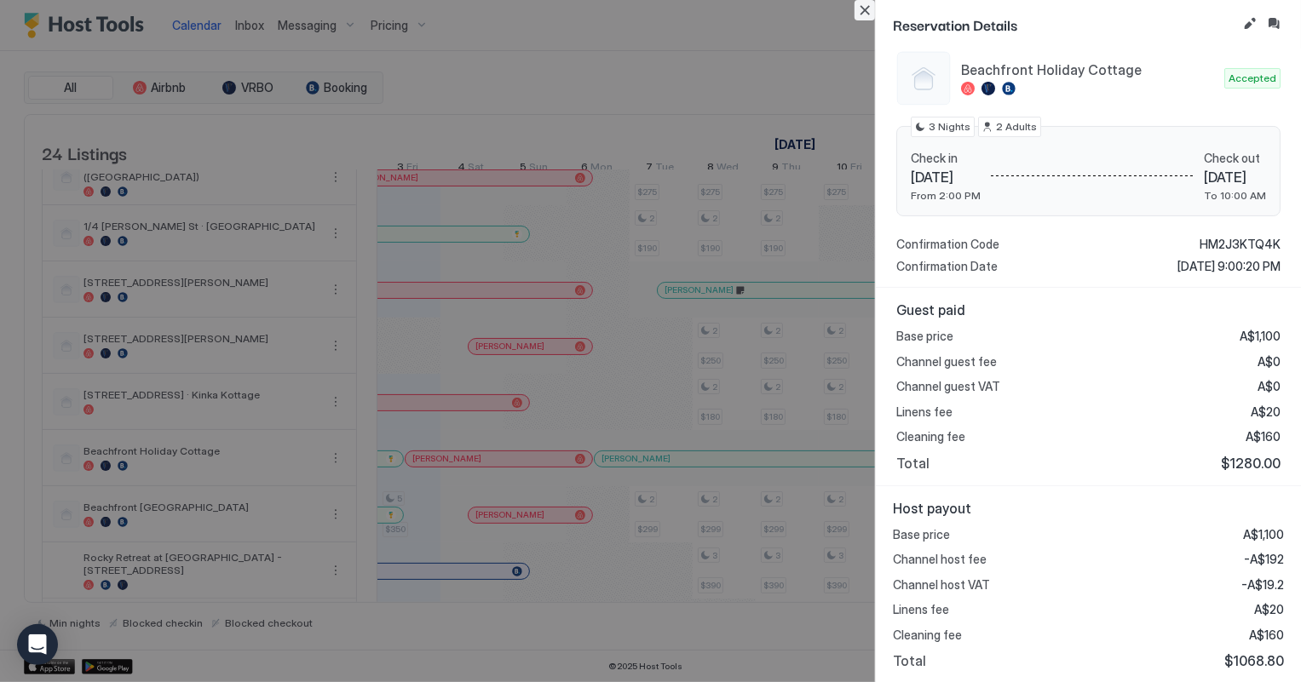
drag, startPoint x: 863, startPoint y: 10, endPoint x: 766, endPoint y: 0, distance: 97.7
click at [863, 10] on button "Close" at bounding box center [865, 10] width 20 height 20
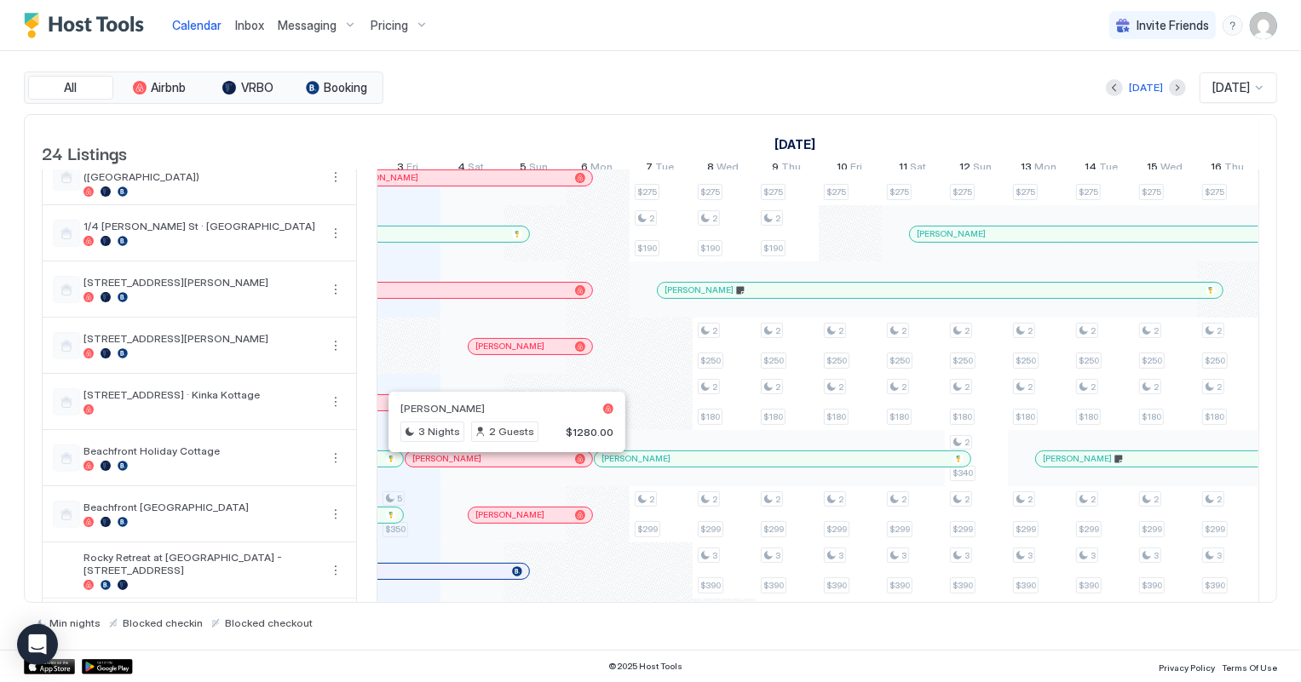
click at [500, 466] on div at bounding box center [501, 459] width 14 height 14
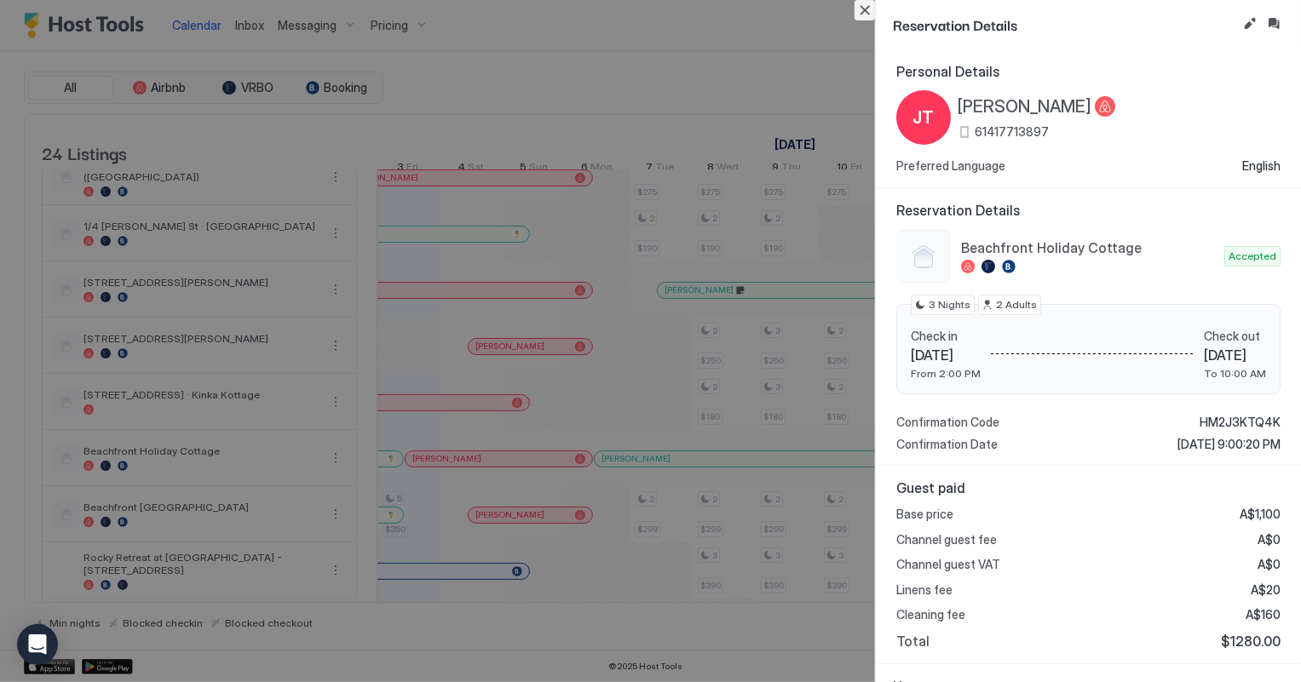
click at [866, 11] on button "Close" at bounding box center [865, 10] width 20 height 20
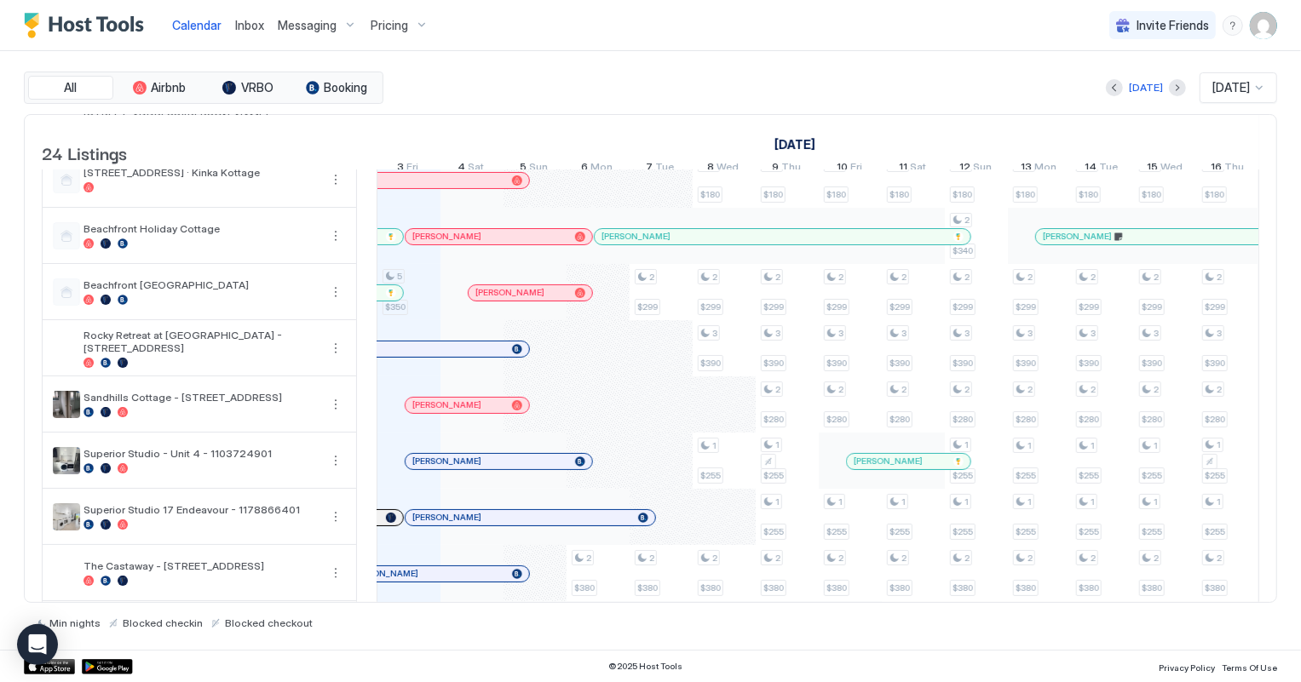
scroll to position [309, 0]
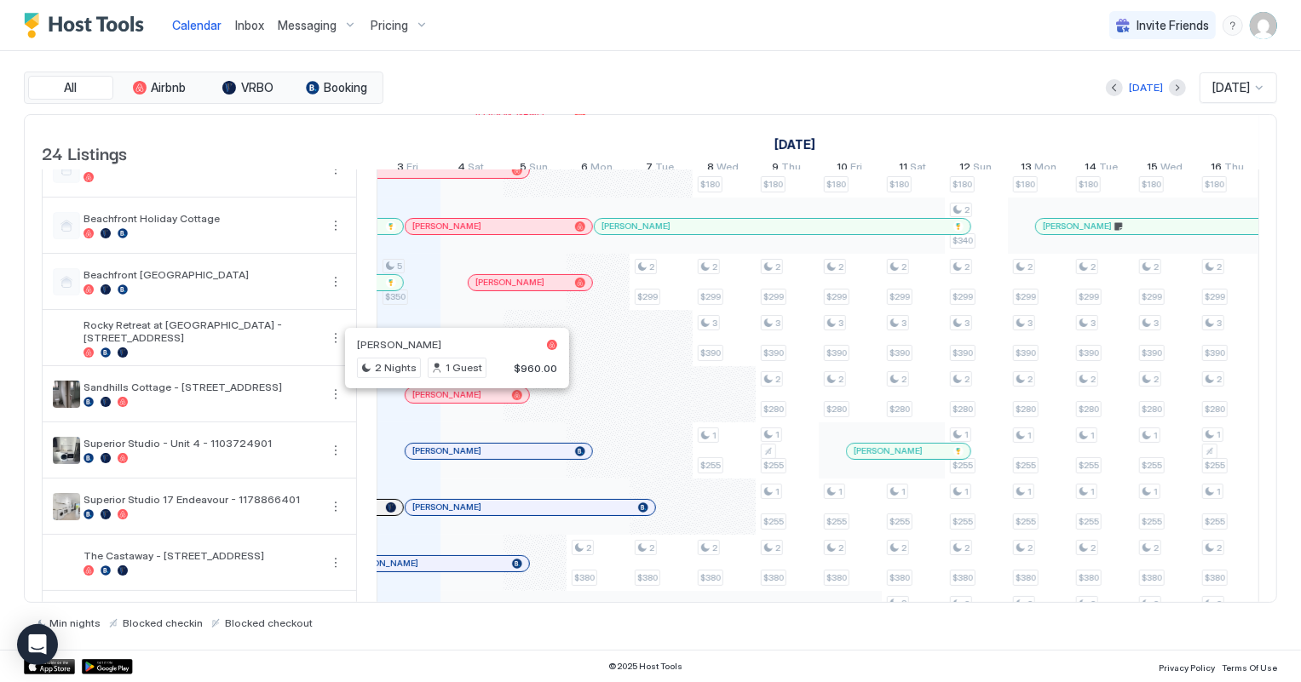
click at [452, 402] on div at bounding box center [453, 396] width 14 height 14
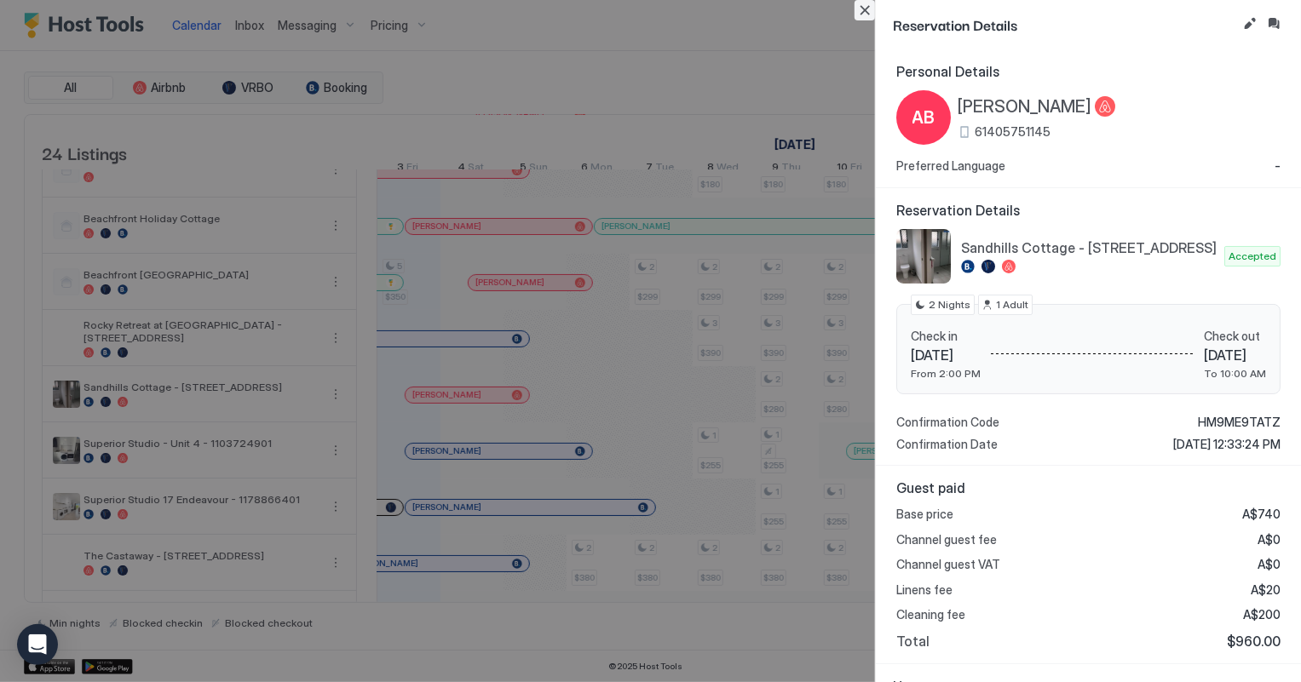
click at [861, 9] on button "Close" at bounding box center [865, 10] width 20 height 20
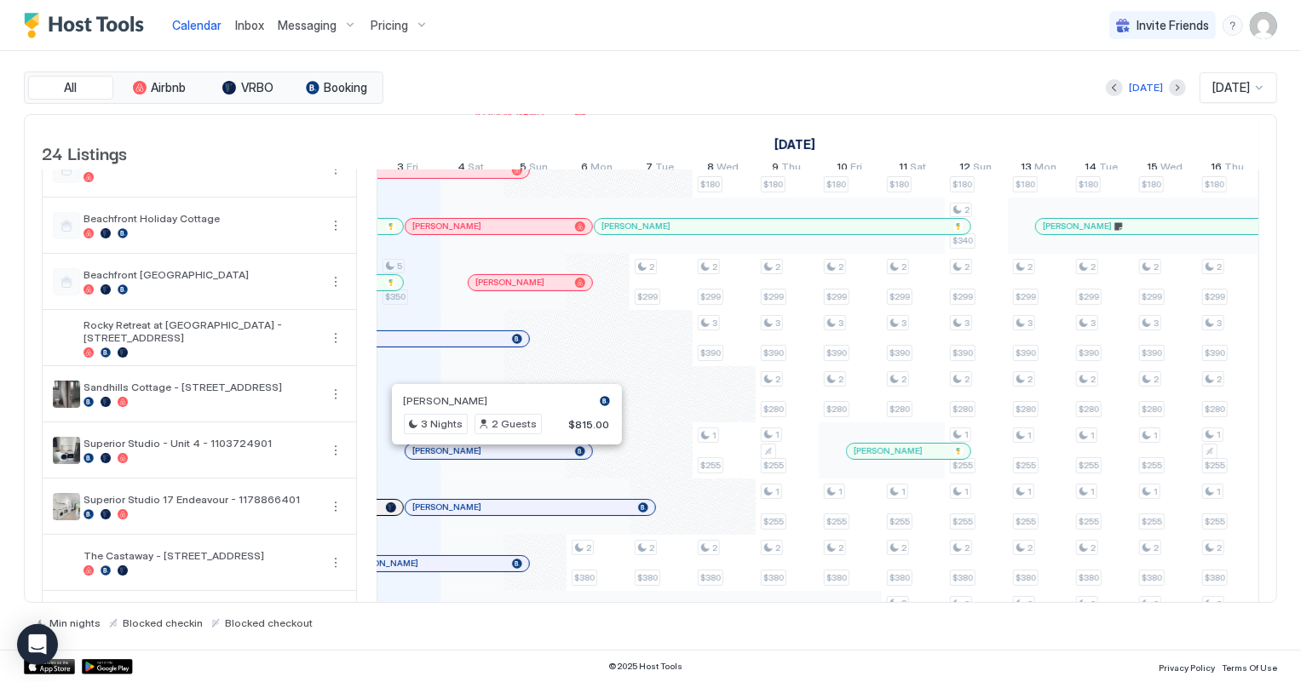
click at [500, 458] on div at bounding box center [501, 452] width 14 height 14
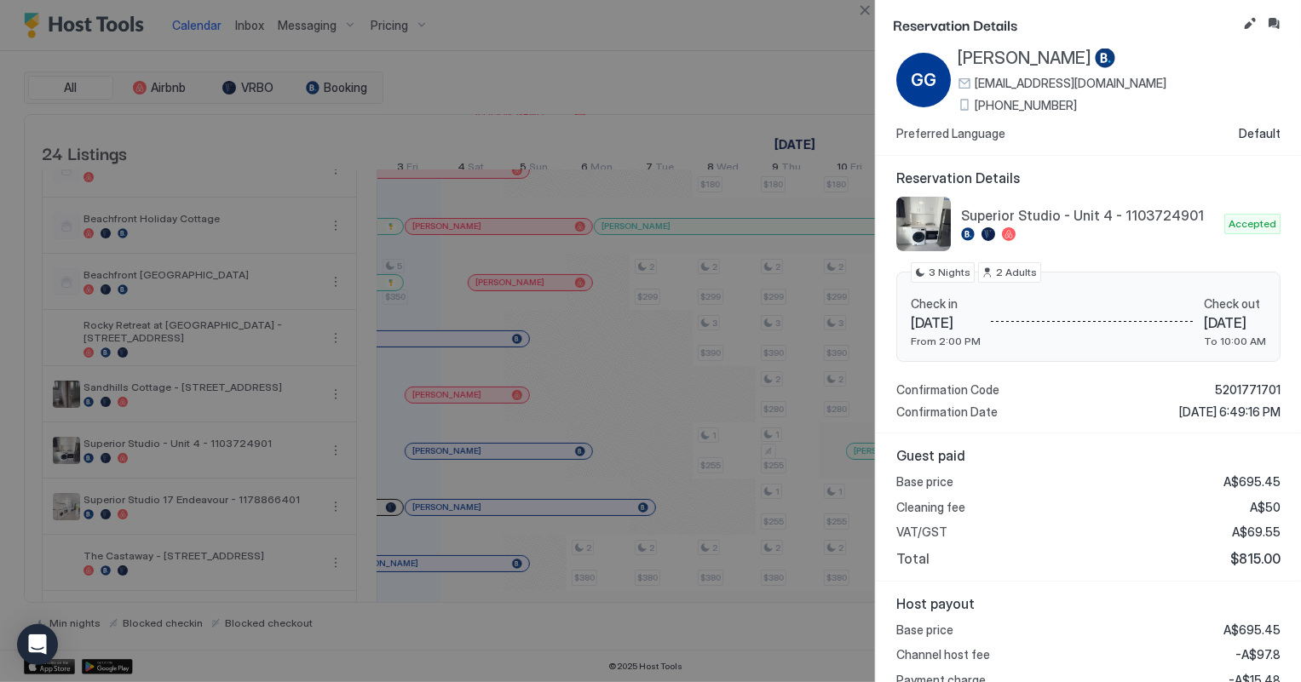
scroll to position [0, 0]
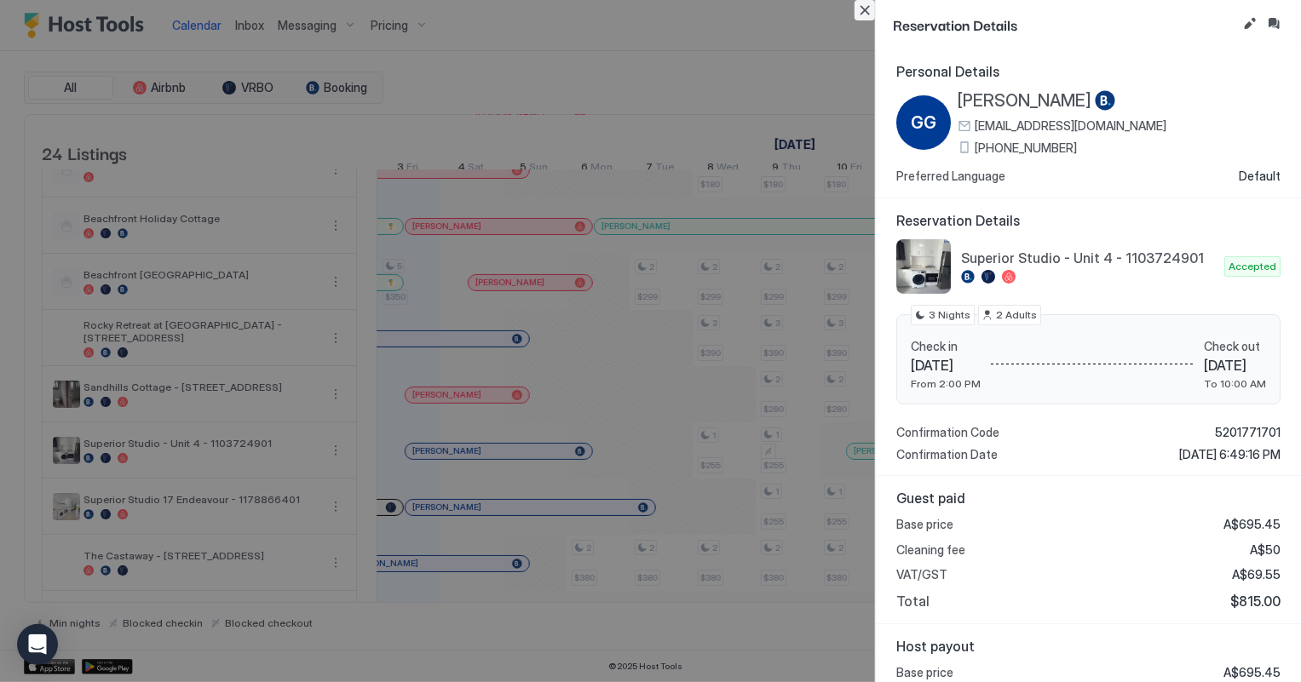
click at [867, 11] on button "Close" at bounding box center [865, 10] width 20 height 20
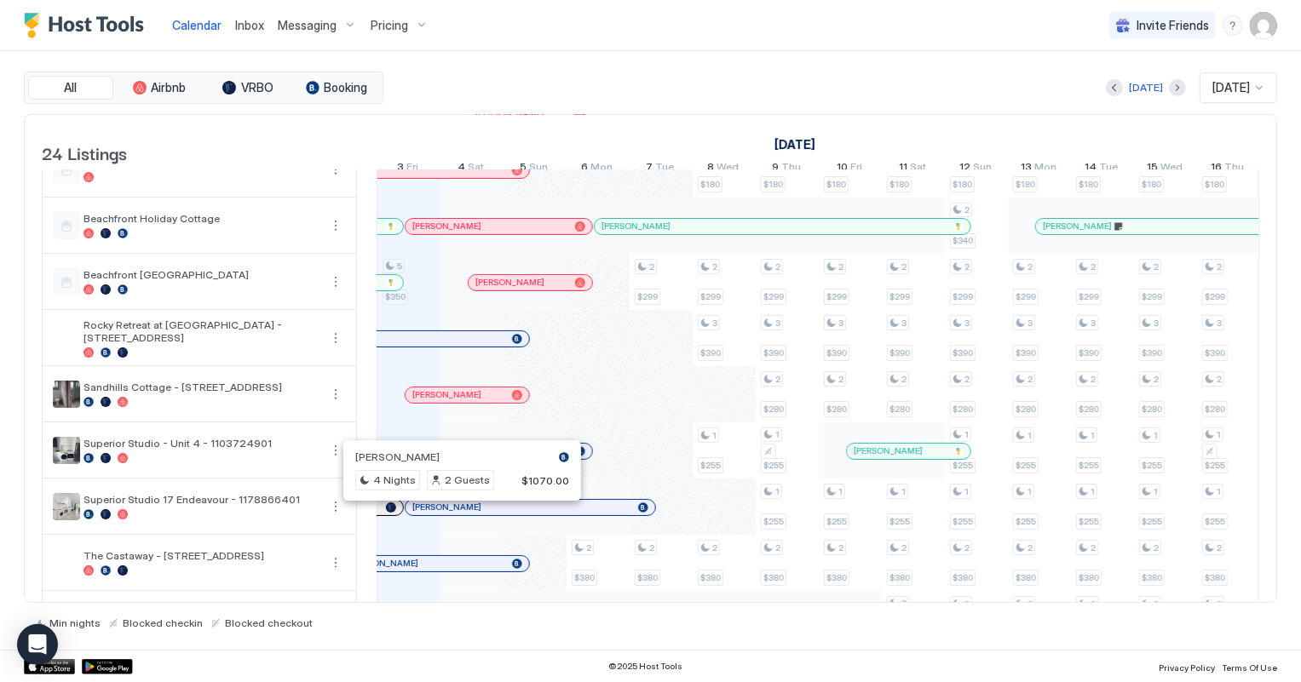
click at [455, 515] on div at bounding box center [456, 508] width 14 height 14
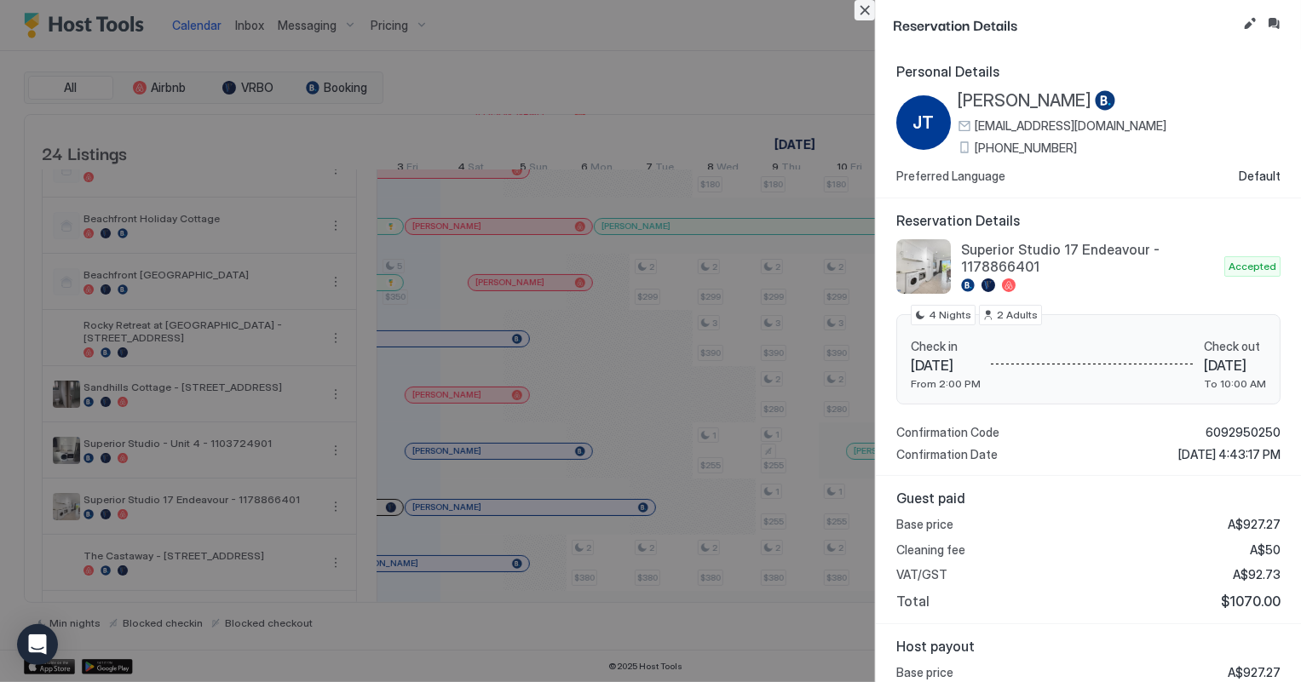
click at [861, 9] on button "Close" at bounding box center [865, 10] width 20 height 20
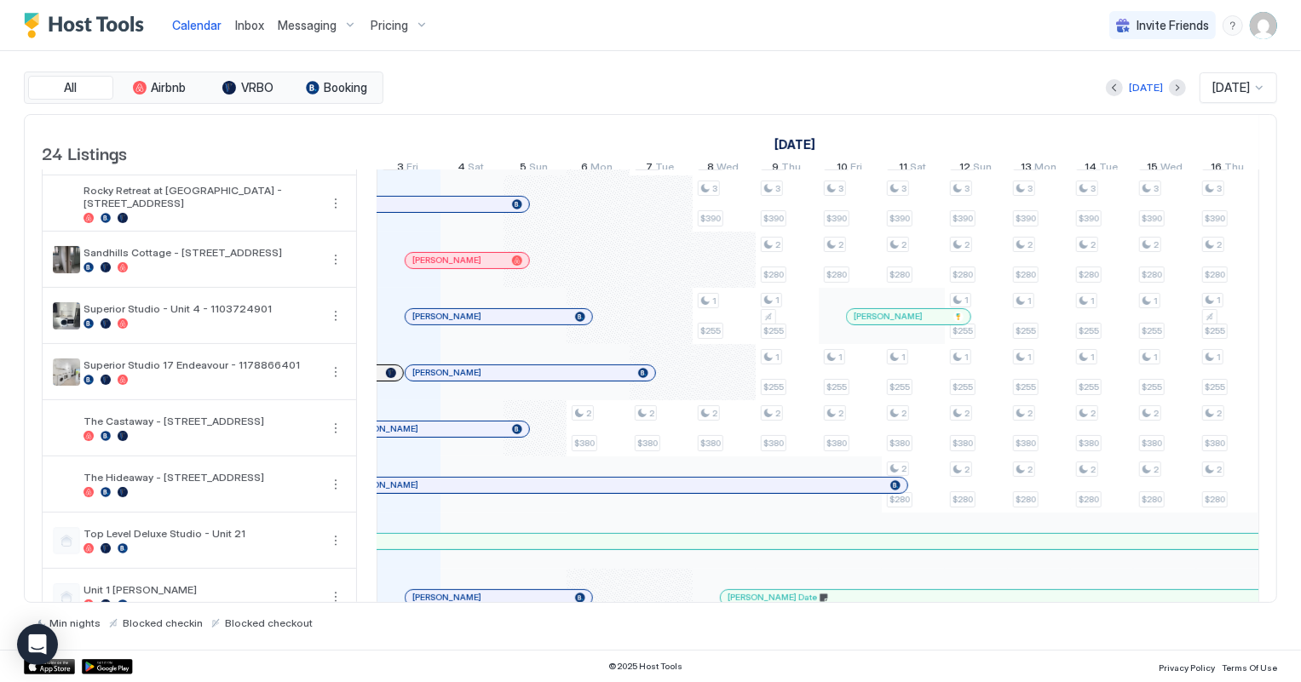
scroll to position [542, 0]
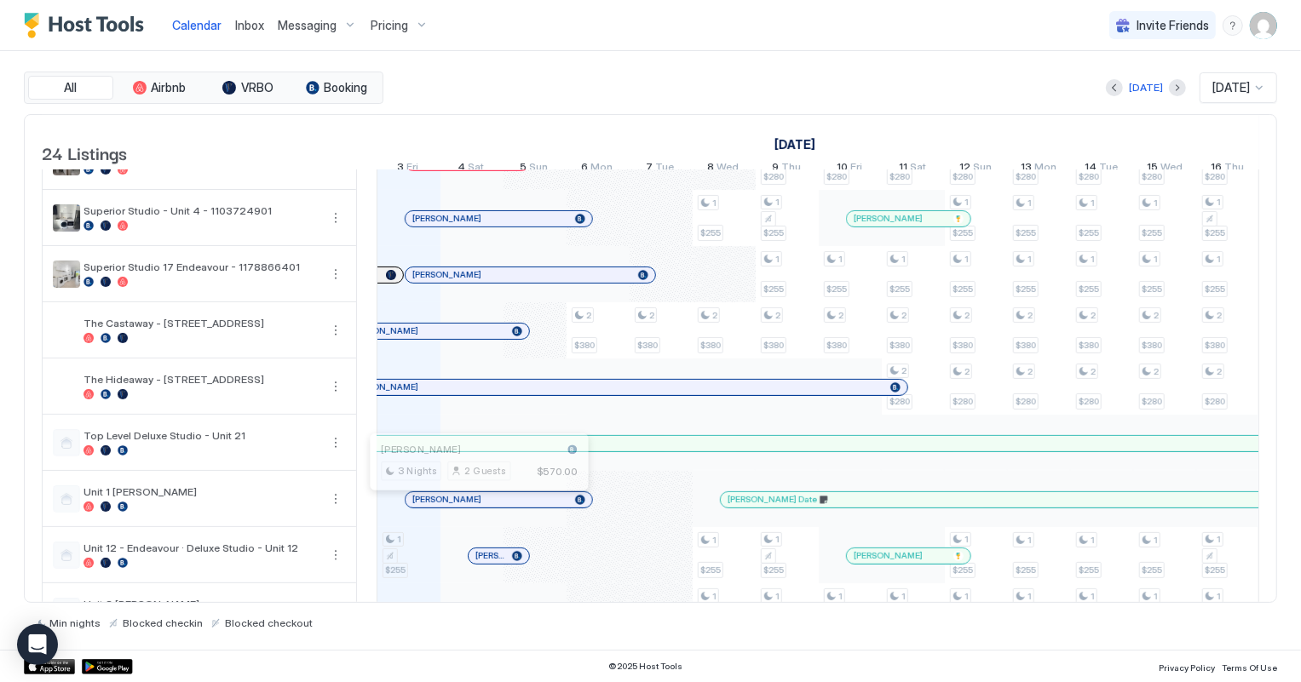
click at [473, 504] on div at bounding box center [474, 500] width 14 height 14
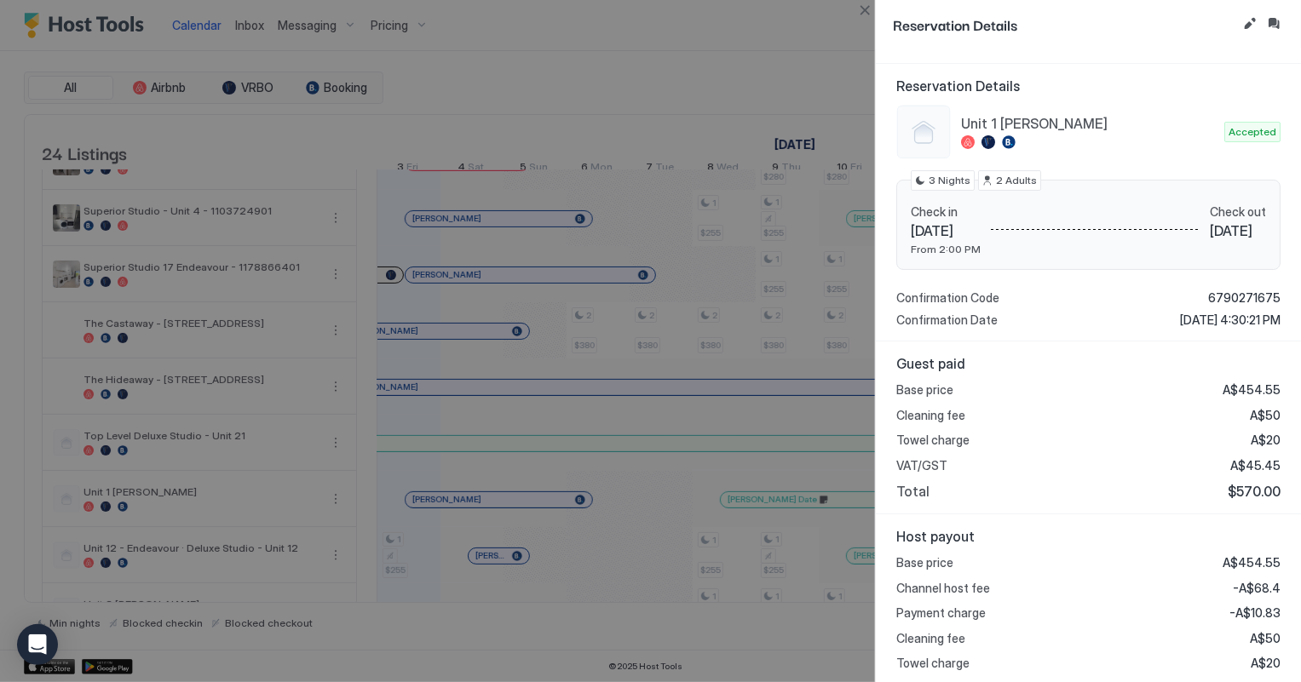
scroll to position [0, 0]
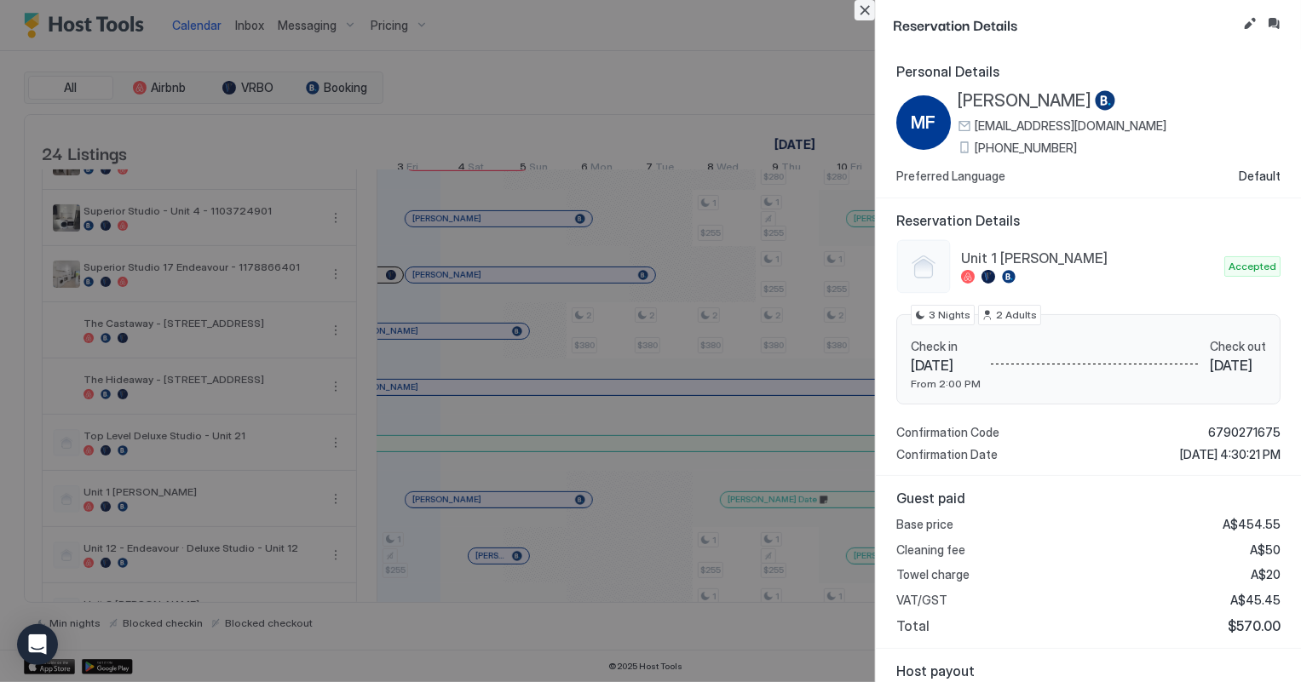
click at [861, 9] on button "Close" at bounding box center [865, 10] width 20 height 20
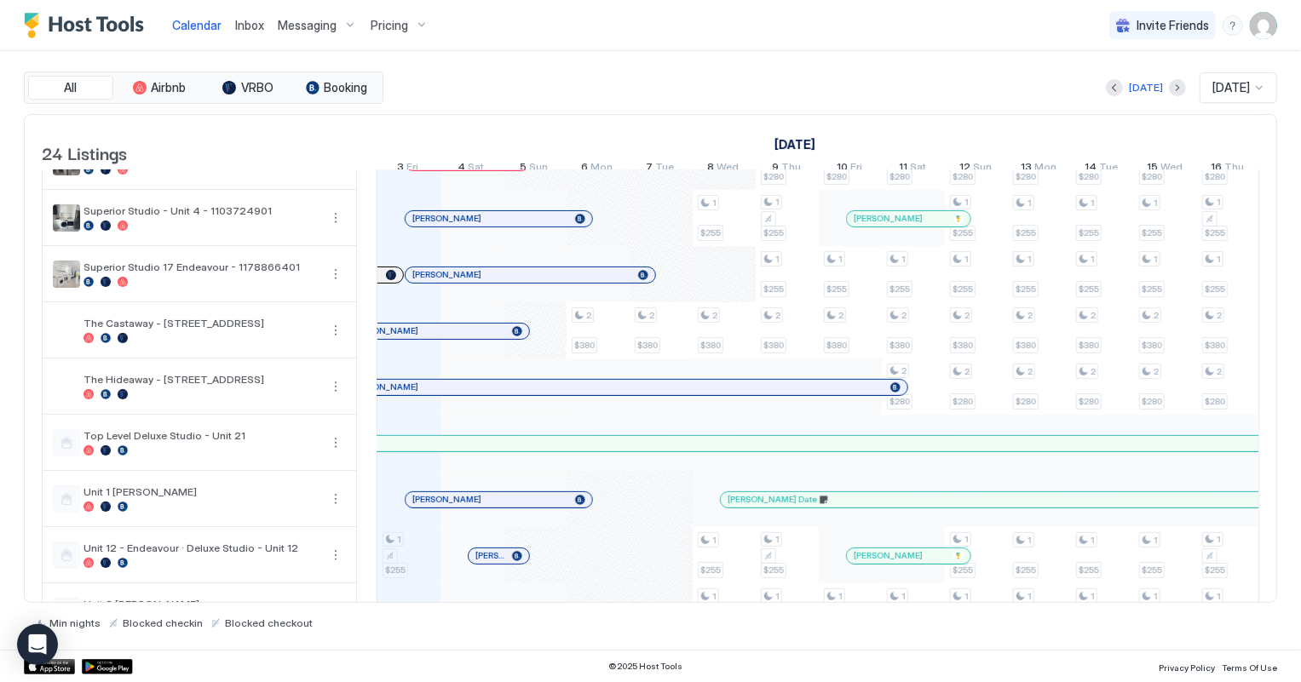
scroll to position [697, 0]
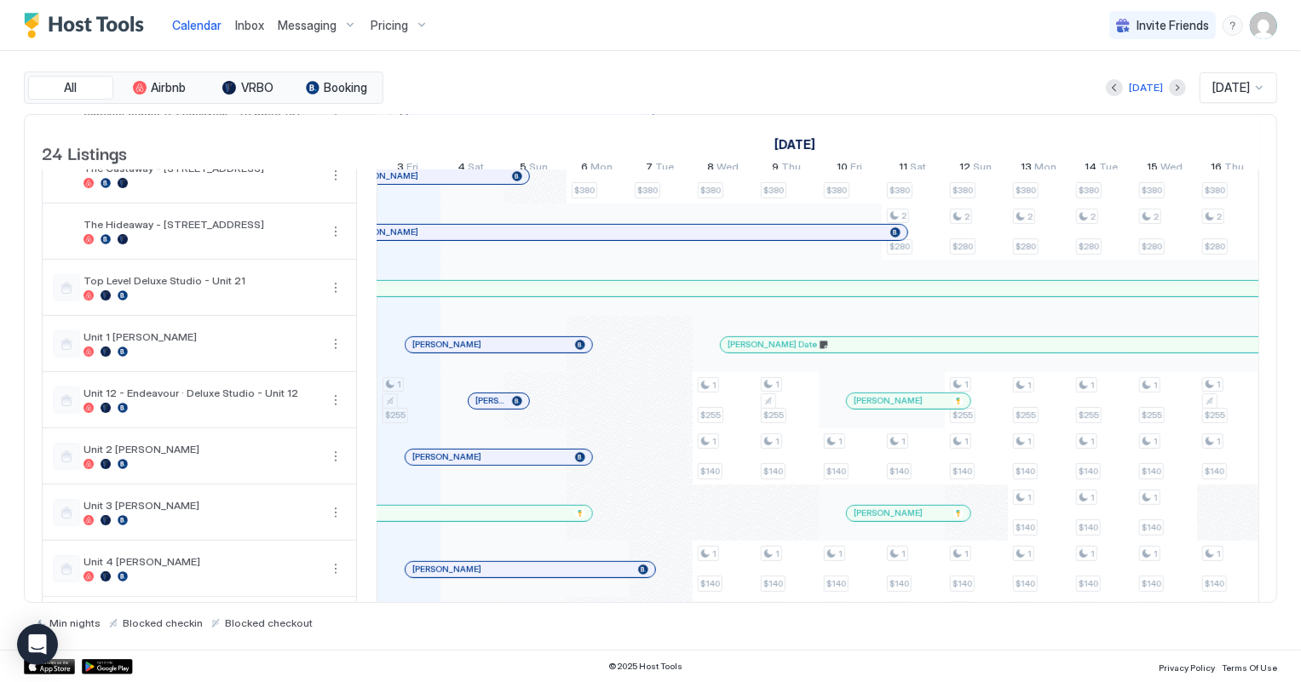
click at [519, 464] on div at bounding box center [520, 458] width 14 height 14
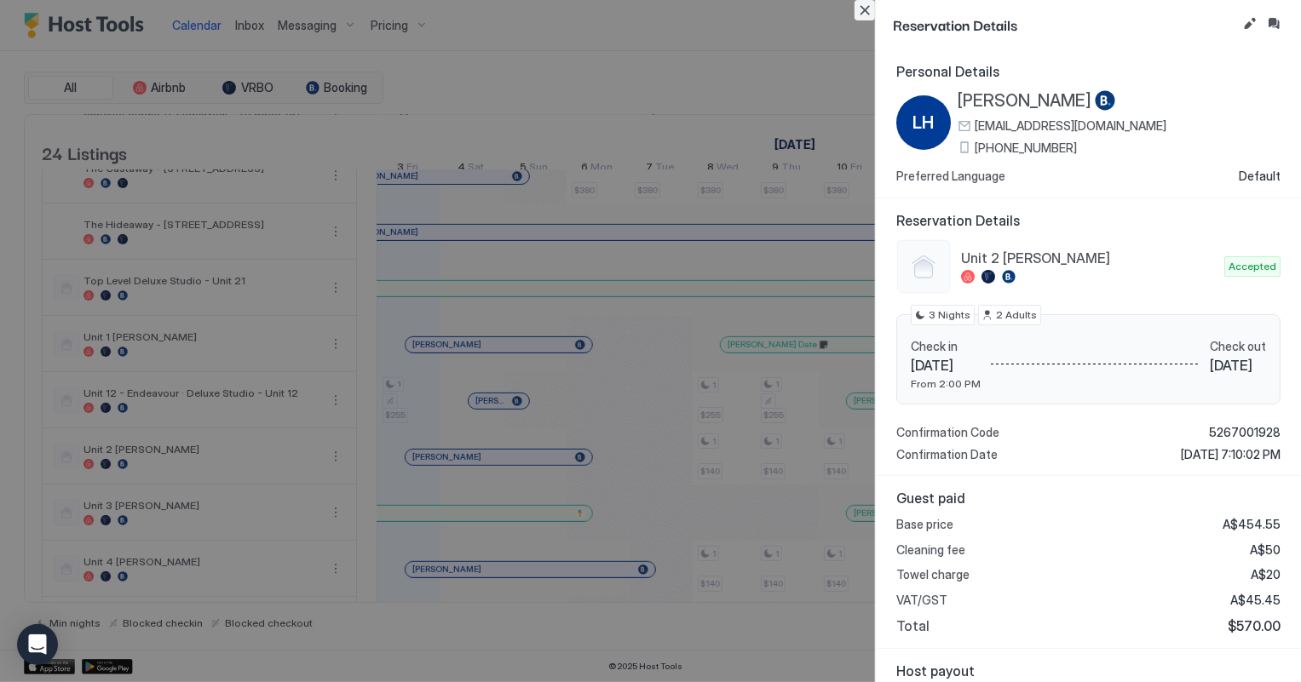
click at [867, 10] on button "Close" at bounding box center [865, 10] width 20 height 20
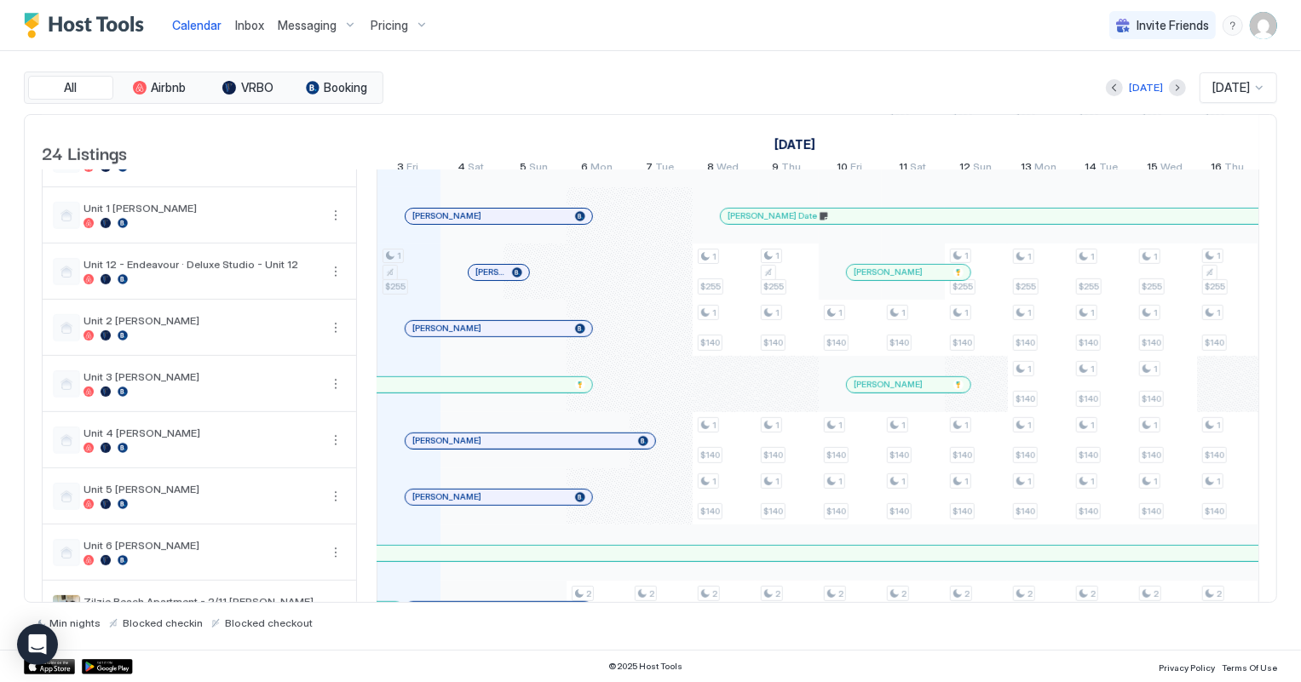
scroll to position [929, 0]
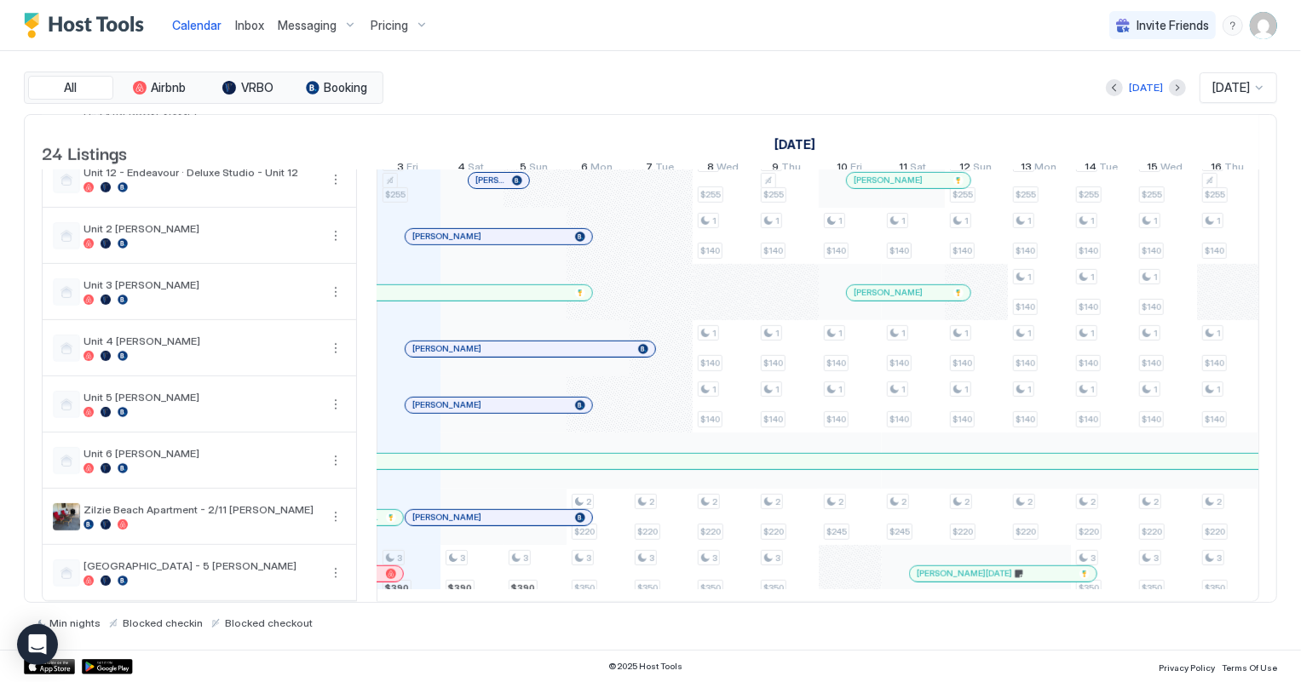
click at [505, 348] on div at bounding box center [506, 350] width 14 height 14
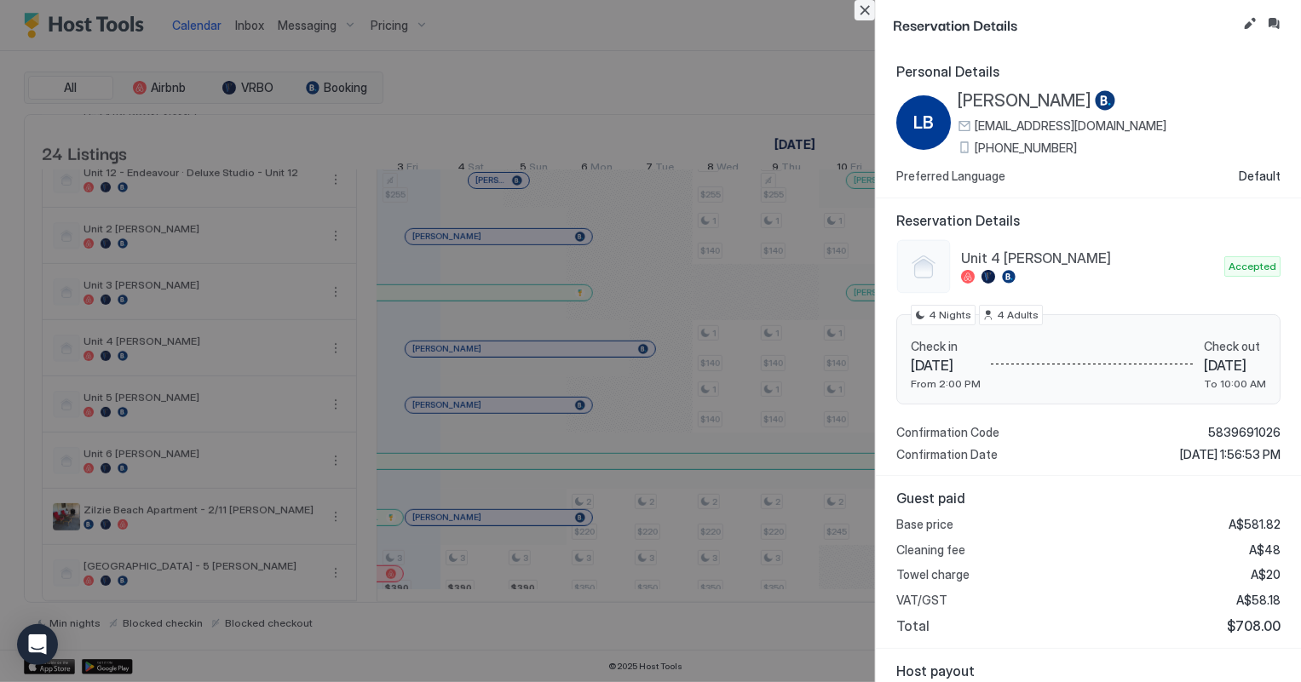
click at [861, 15] on button "Close" at bounding box center [865, 10] width 20 height 20
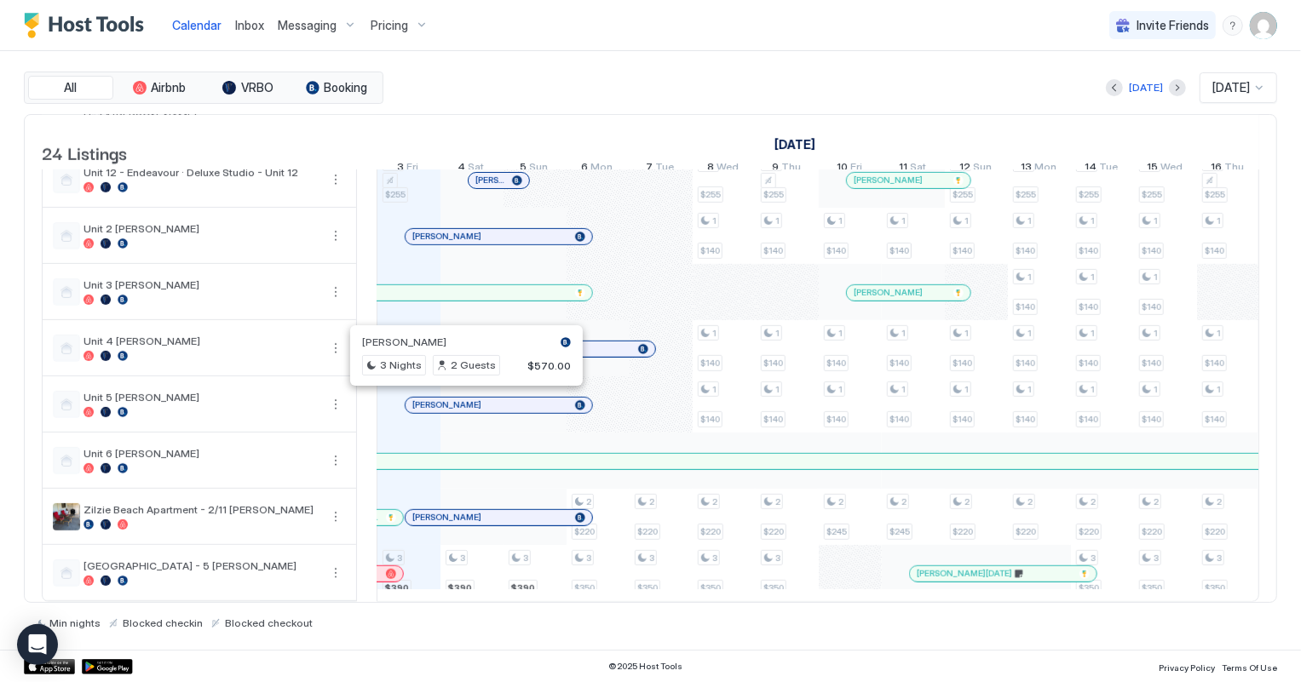
click at [459, 400] on div at bounding box center [460, 406] width 14 height 14
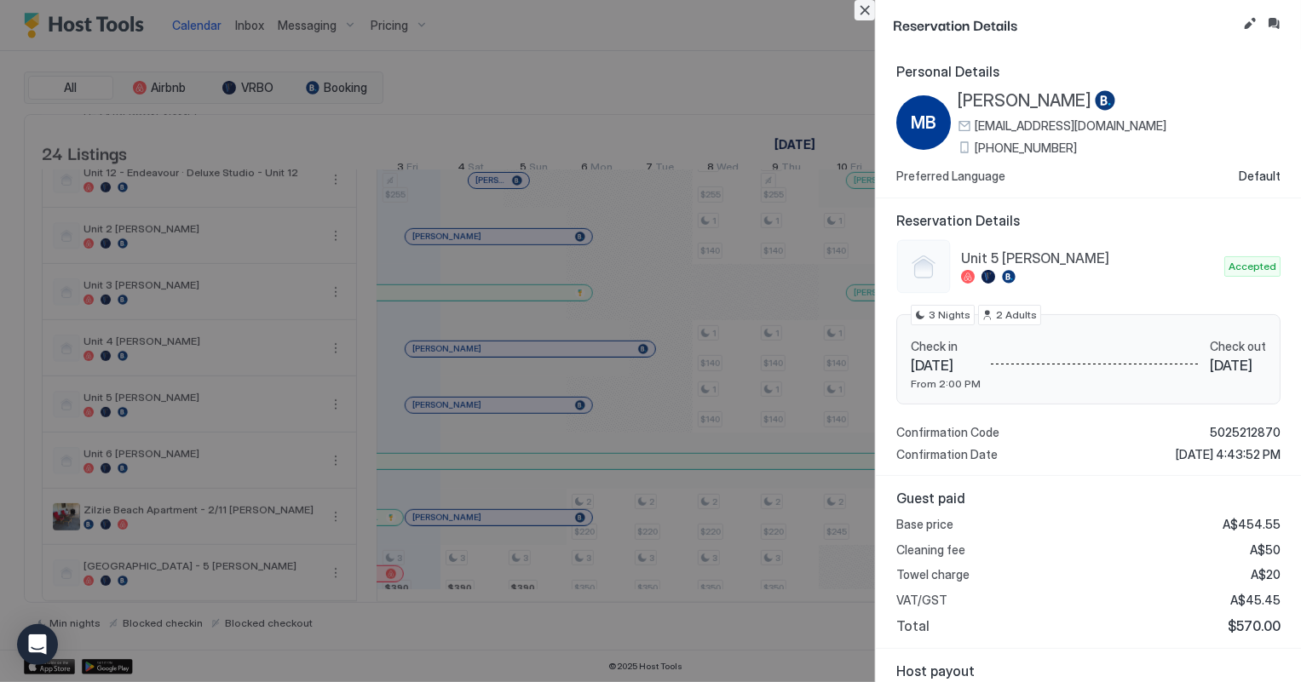
click at [867, 9] on button "Close" at bounding box center [865, 10] width 20 height 20
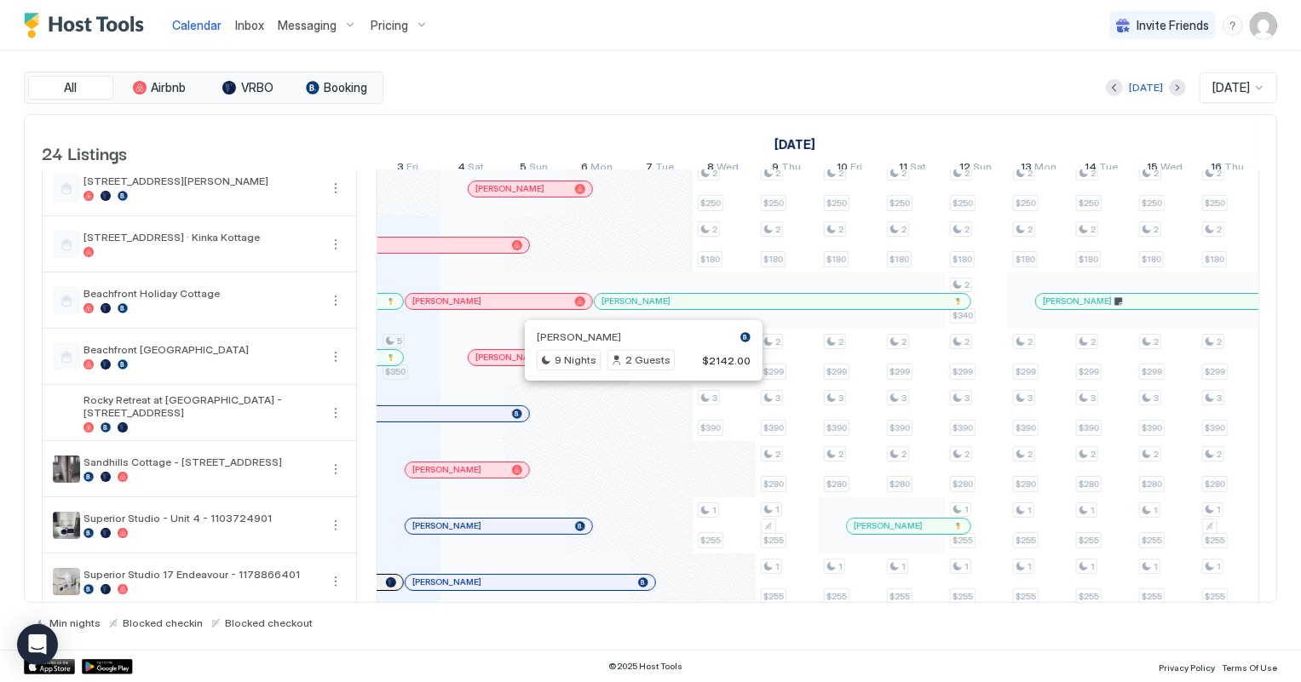
scroll to position [232, 0]
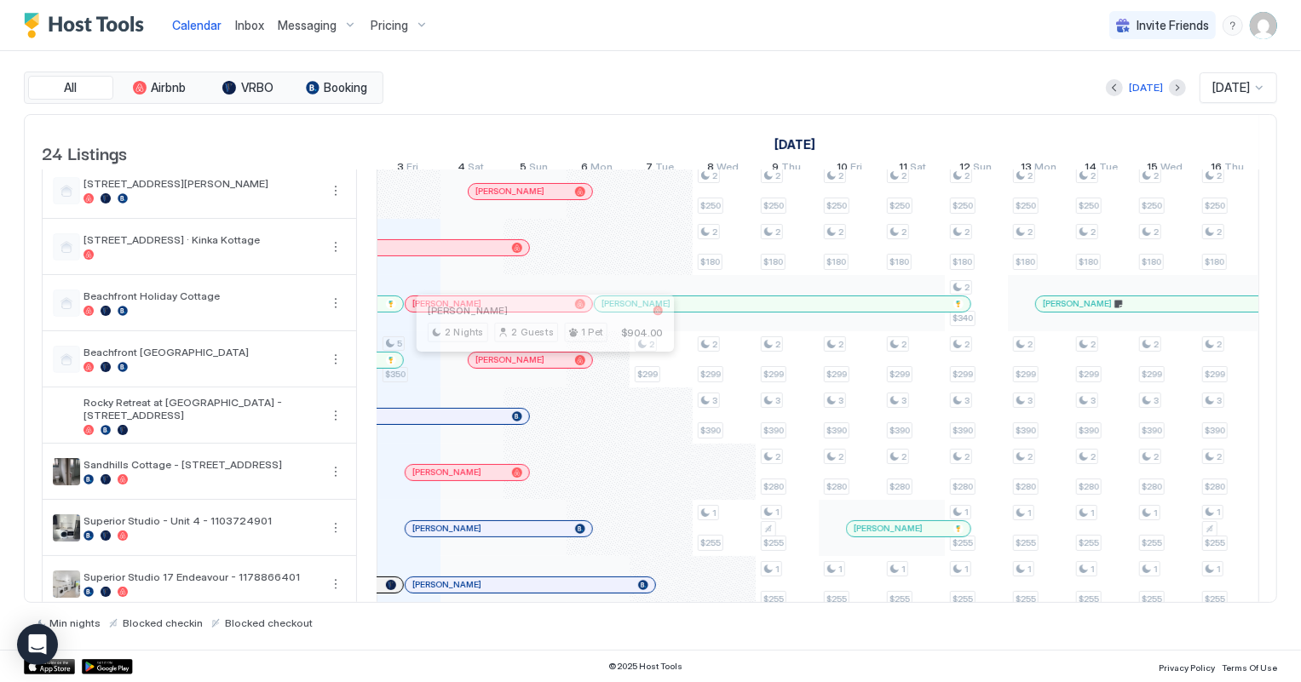
click at [541, 366] on div at bounding box center [544, 361] width 14 height 14
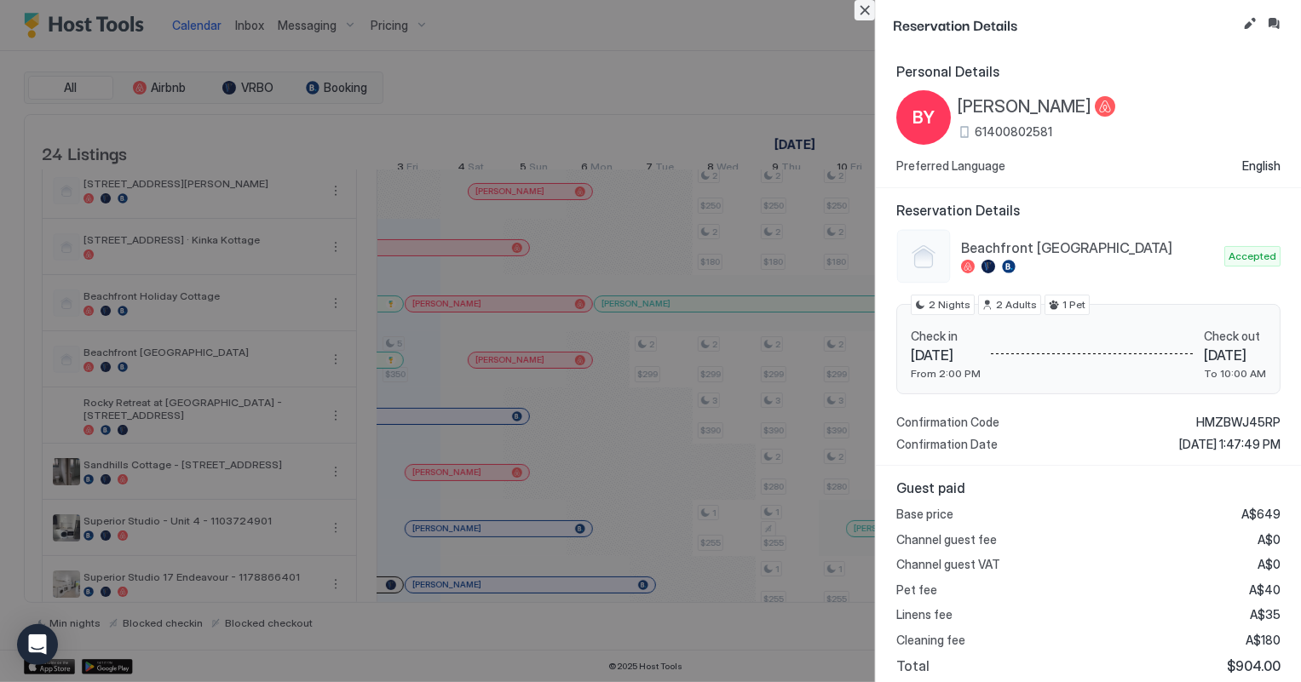
click at [867, 13] on button "Close" at bounding box center [865, 10] width 20 height 20
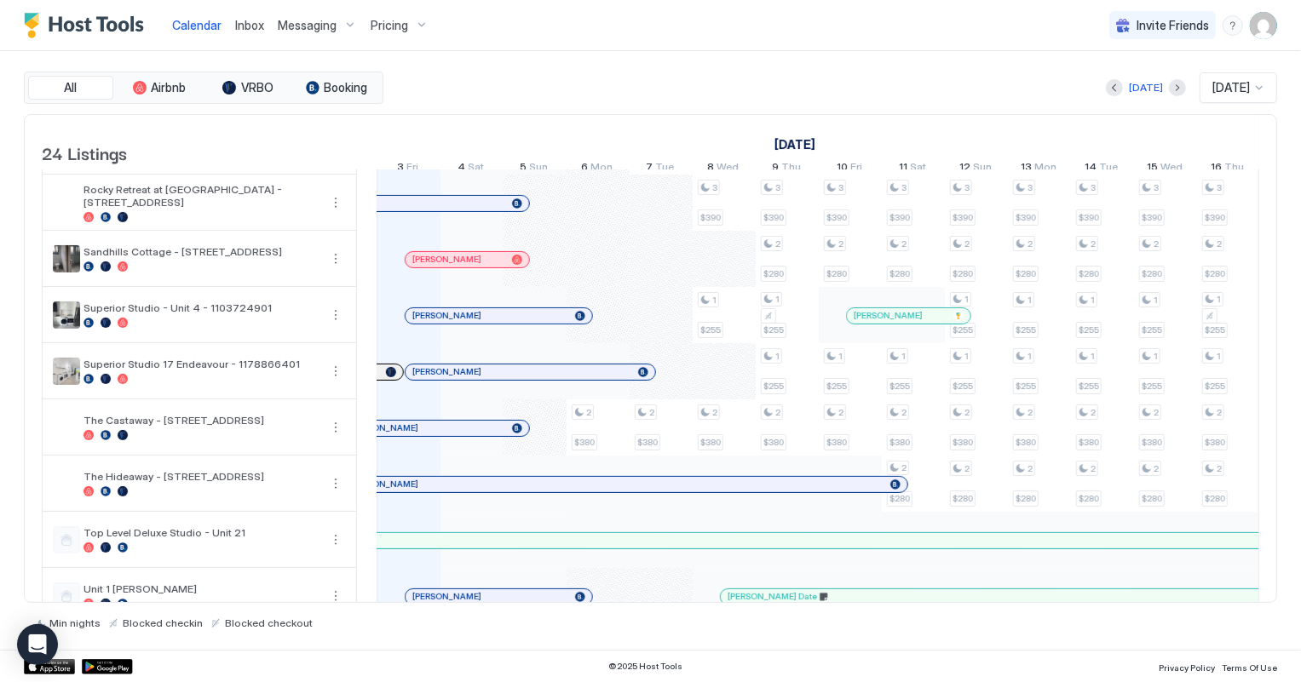
scroll to position [627, 0]
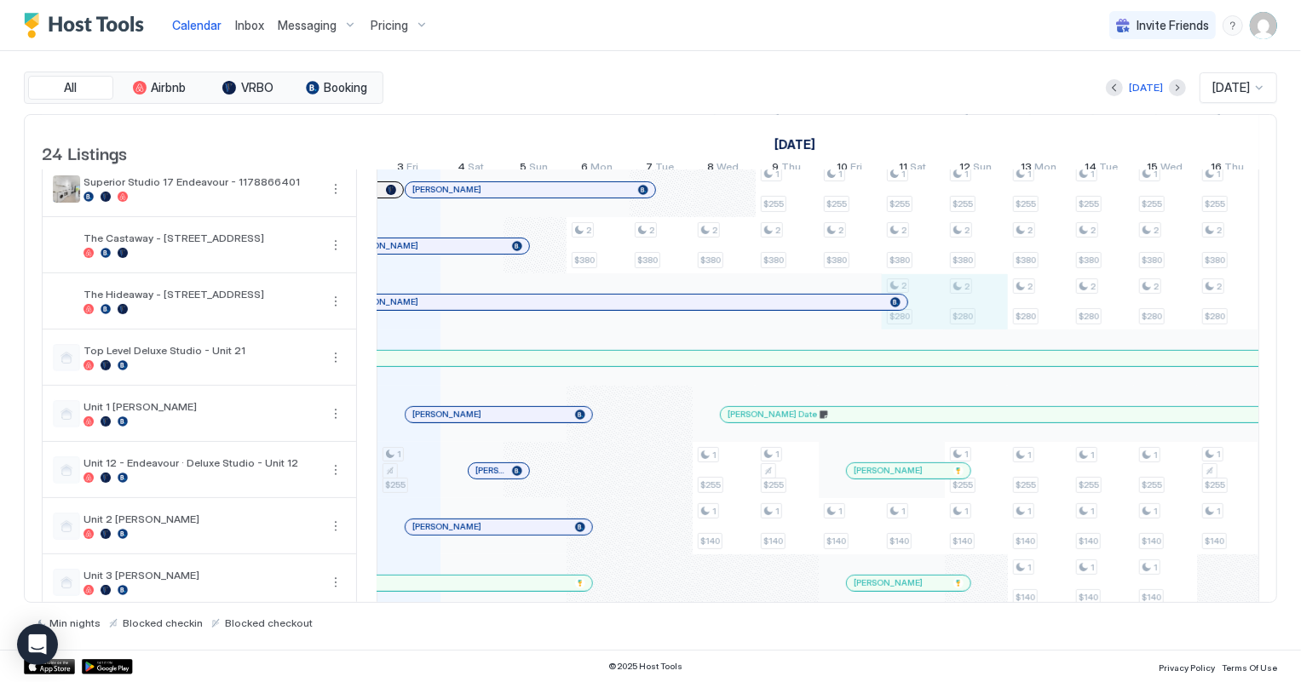
drag, startPoint x: 930, startPoint y: 317, endPoint x: 967, endPoint y: 318, distance: 36.6
click at [967, 318] on div "5 $350 1 $255 3 $390 3 $390 3 $390 2 $380 2 $220 3 $350 3 $275 2 $190 2 $299 2 …" at bounding box center [1134, 217] width 3405 height 1349
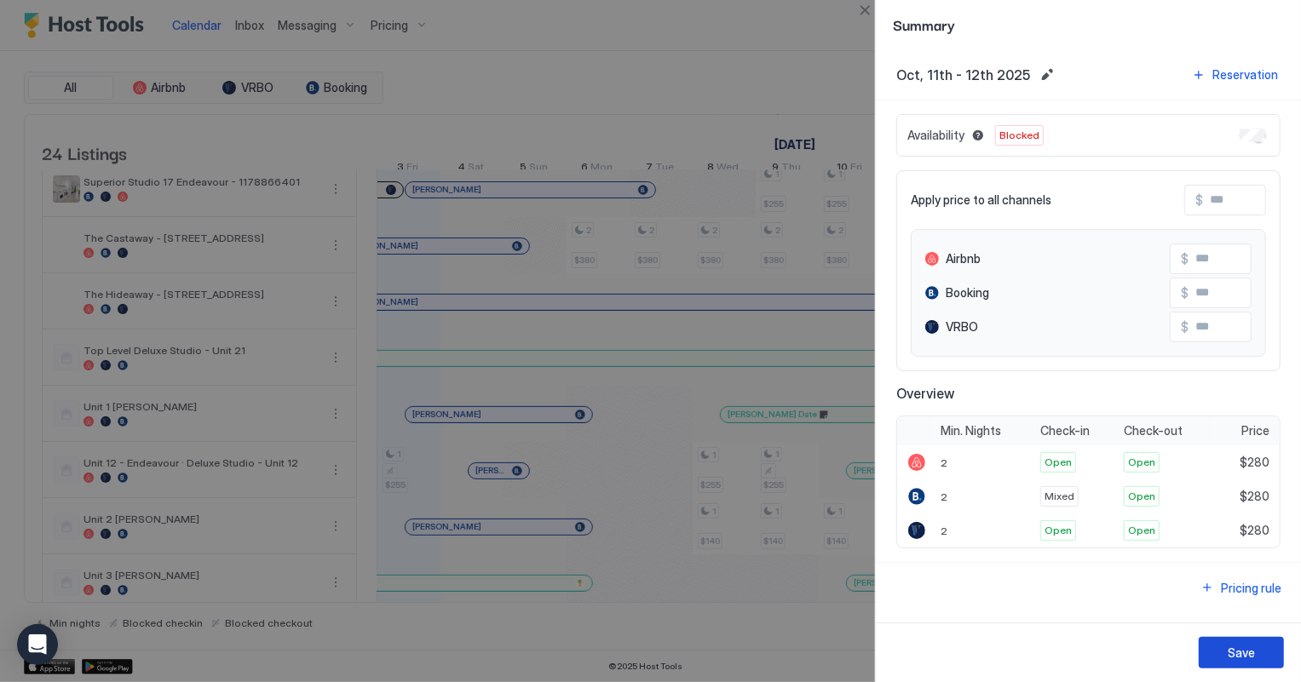
click at [1271, 645] on button "Save" at bounding box center [1241, 653] width 85 height 32
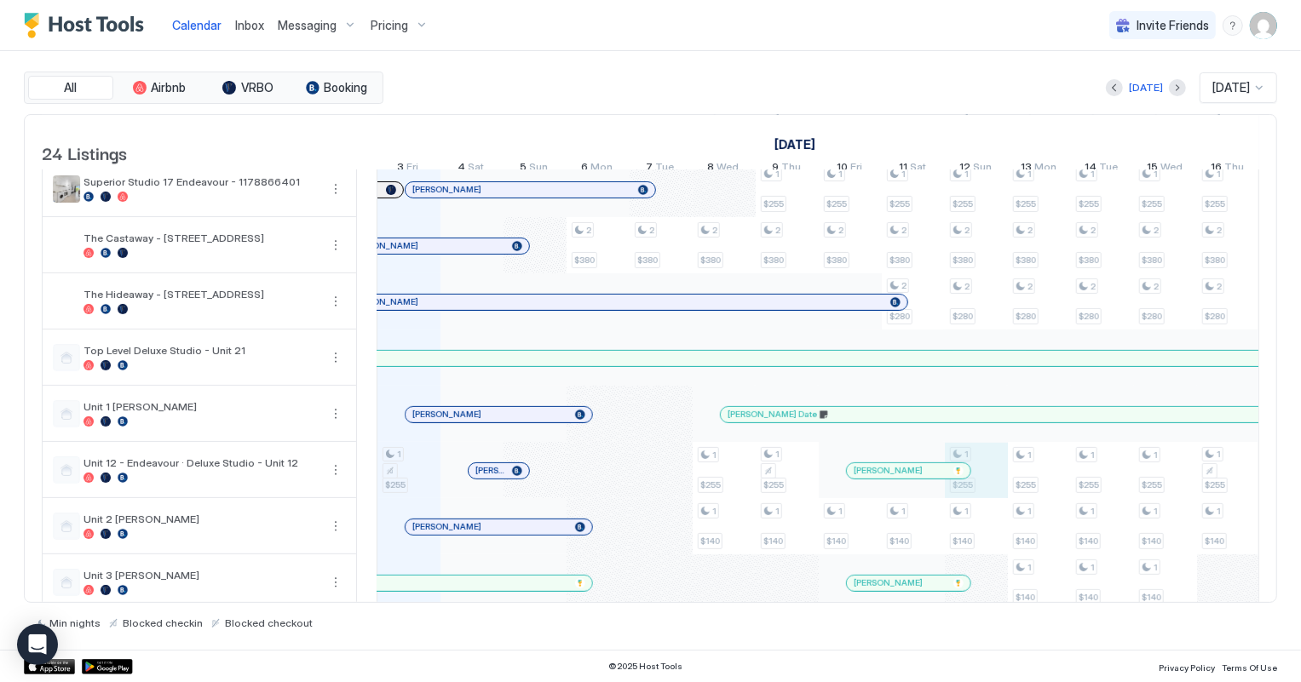
click at [970, 478] on div "5 $350 1 $255 3 $390 3 $390 3 $390 2 $380 2 $220 3 $350 3 $275 2 $190 2 $299 2 …" at bounding box center [1134, 217] width 3405 height 1349
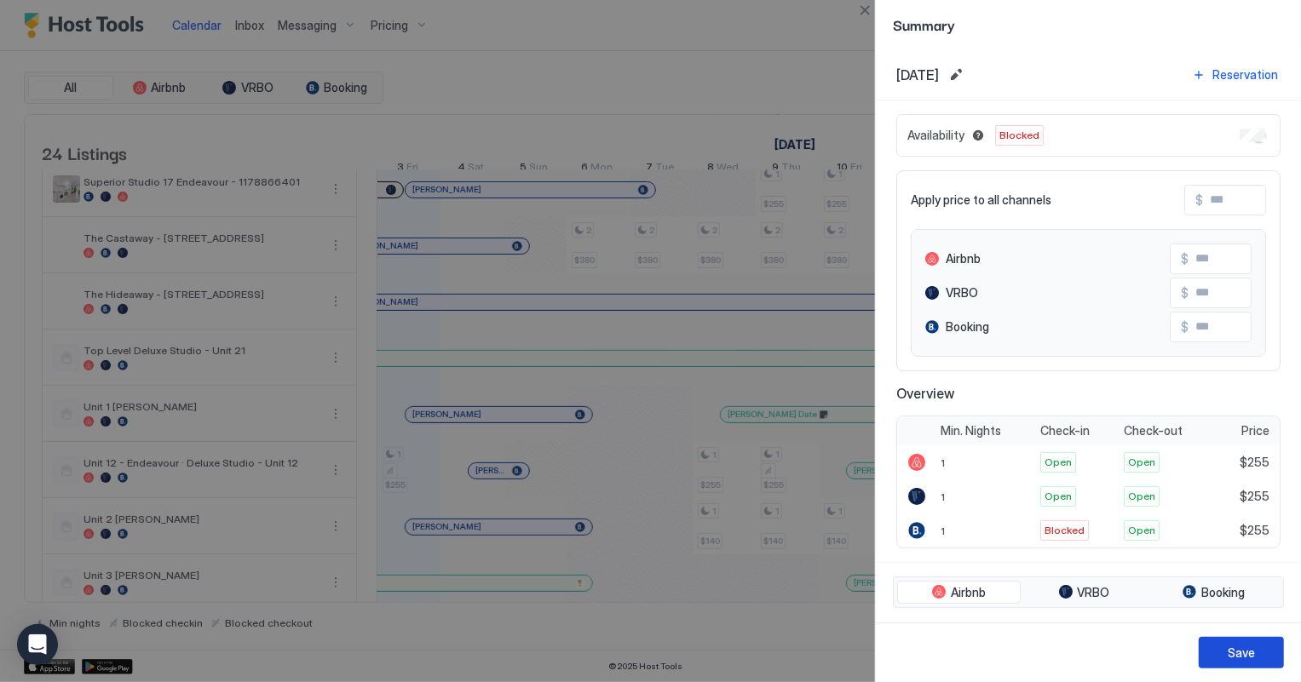
click at [1258, 654] on button "Save" at bounding box center [1241, 653] width 85 height 32
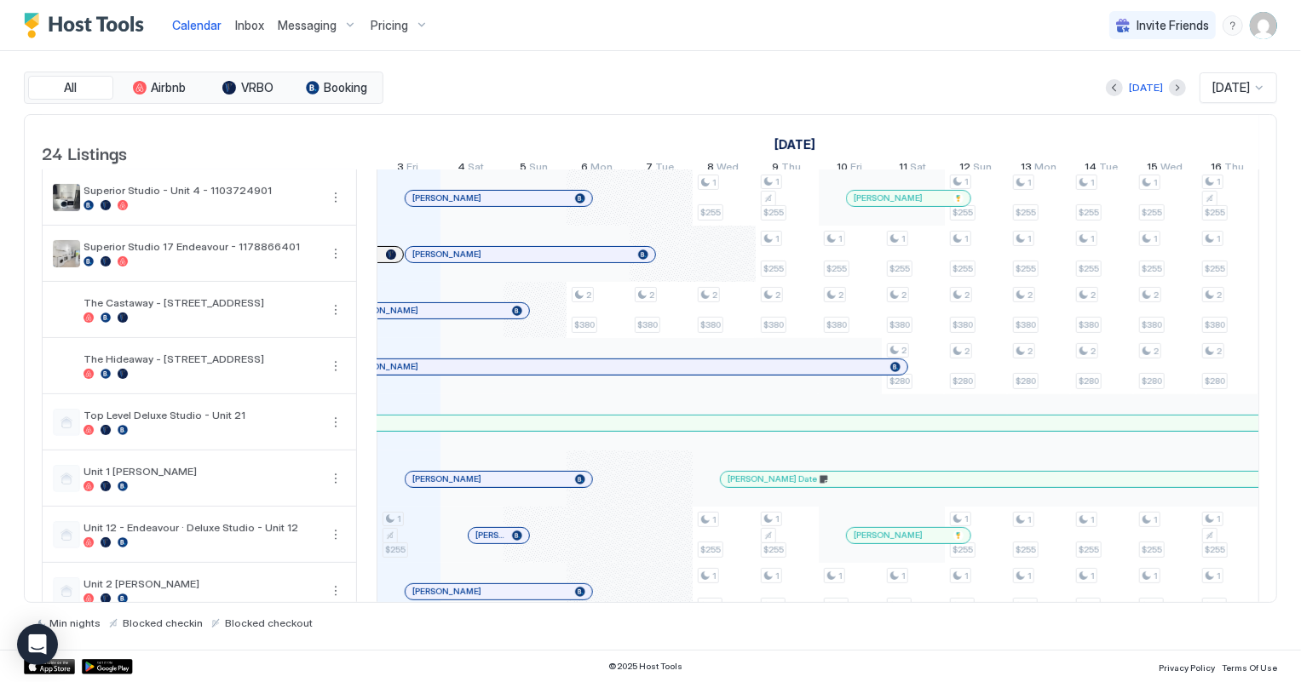
scroll to position [550, 0]
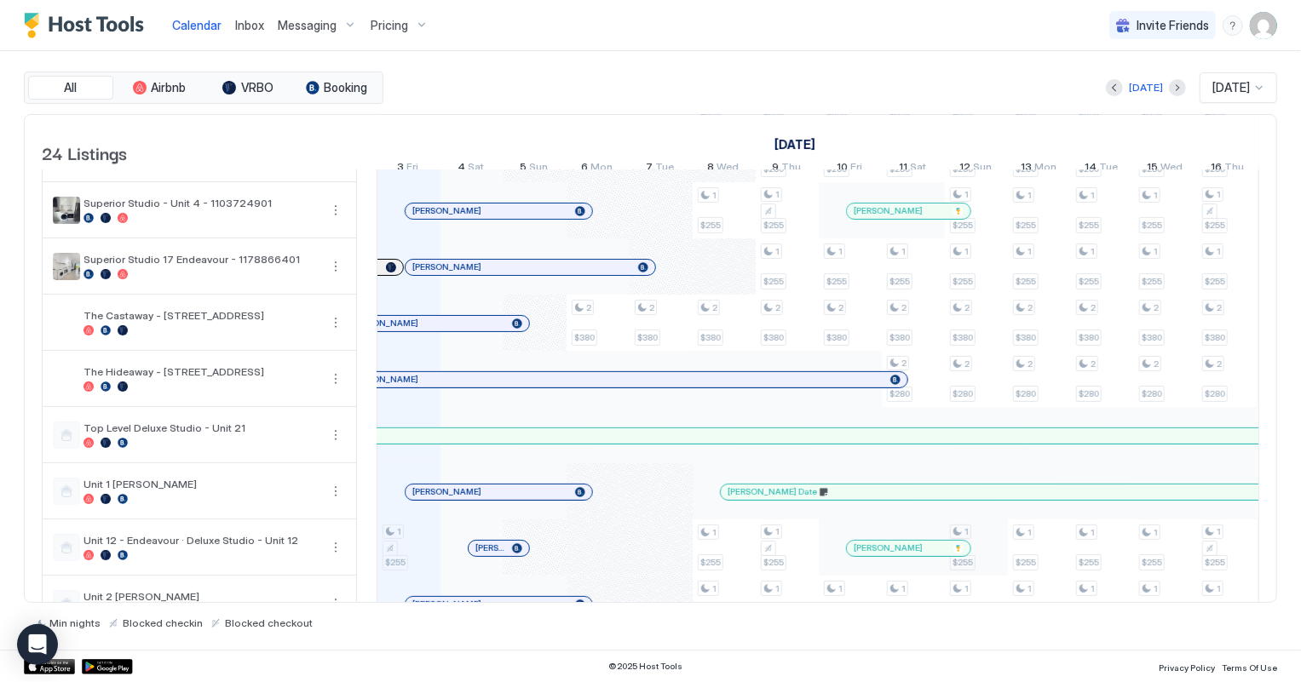
click at [996, 542] on div "5 $350 1 $255 3 $390 3 $390 3 $390 2 $380 2 $220 3 $350 3 $275 2 $190 2 $299 2 …" at bounding box center [1134, 295] width 3405 height 1349
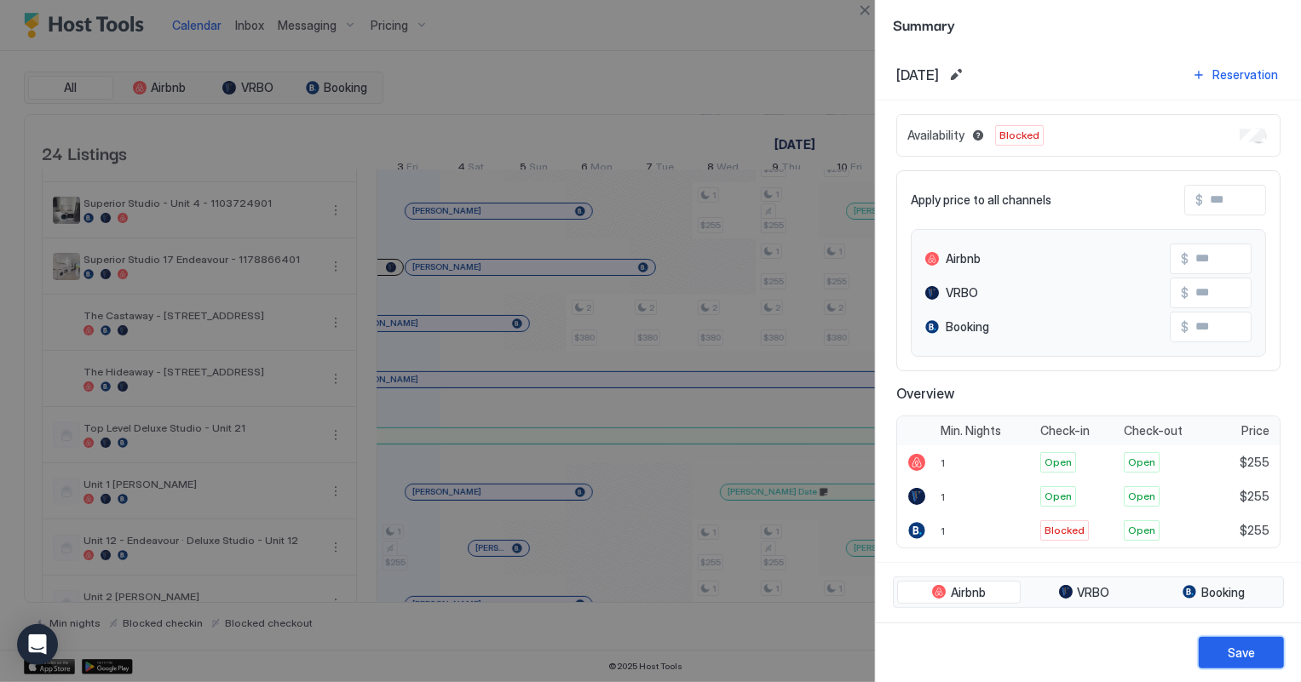
click at [1251, 652] on div "Save" at bounding box center [1241, 653] width 27 height 18
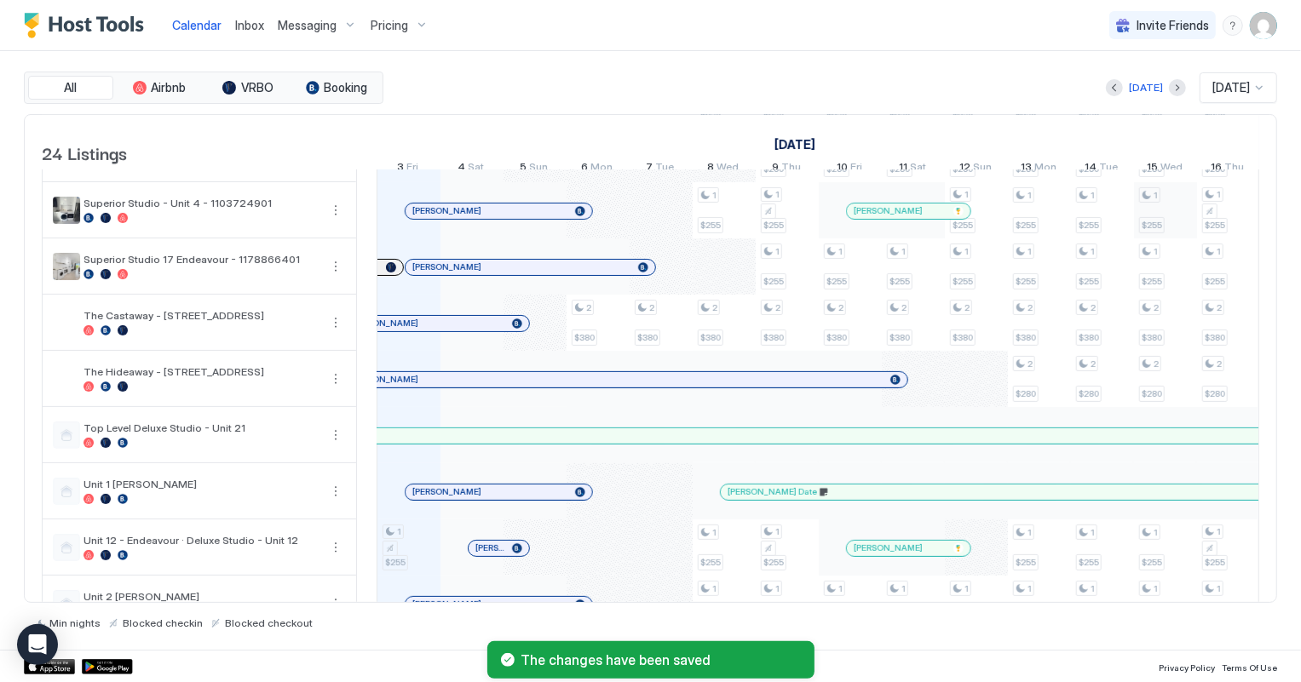
scroll to position [317, 0]
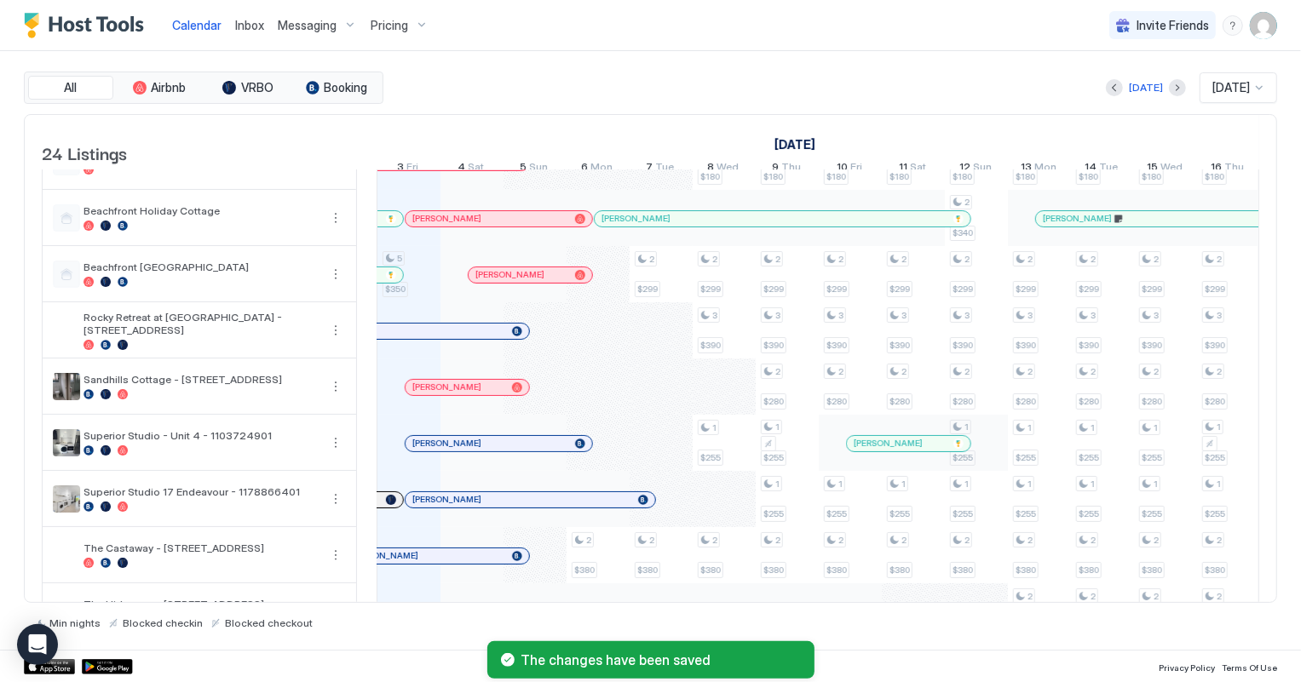
click at [1000, 452] on div "5 $350 1 $255 3 $390 3 $390 3 $390 2 $380 2 $220 3 $350 3 $275 2 $190 2 $299 2 …" at bounding box center [1134, 527] width 3405 height 1349
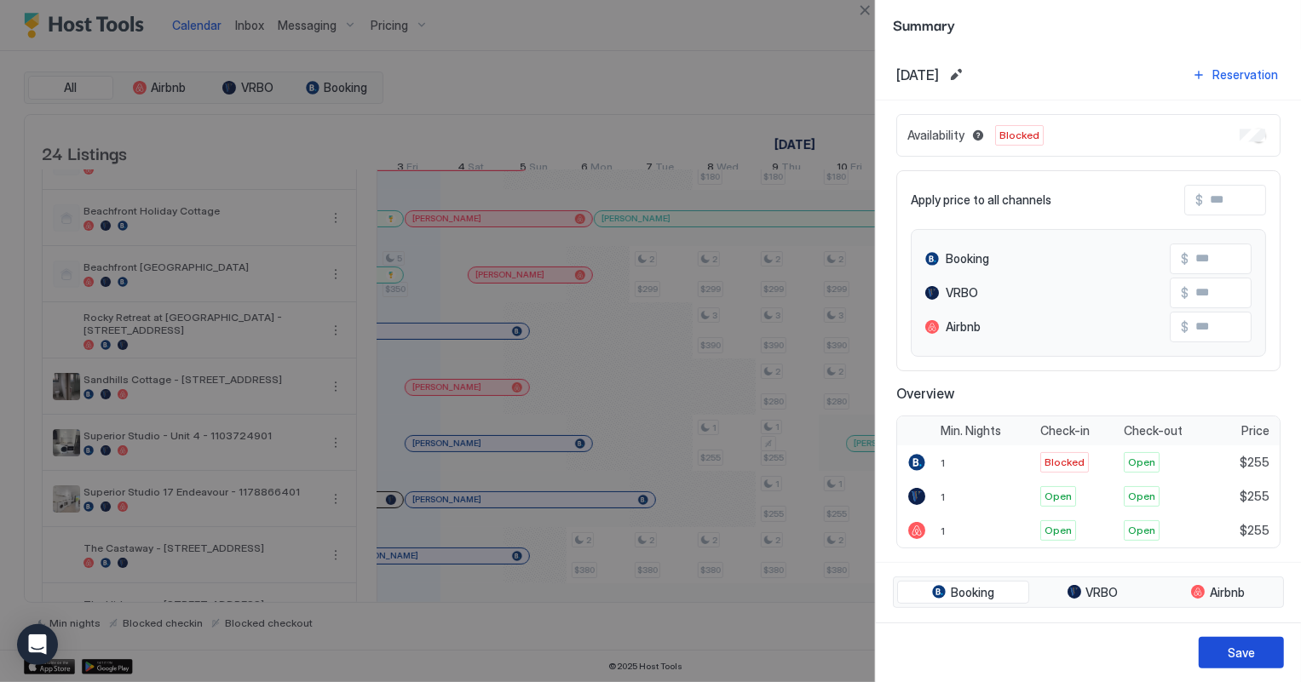
click at [1225, 647] on button "Save" at bounding box center [1241, 653] width 85 height 32
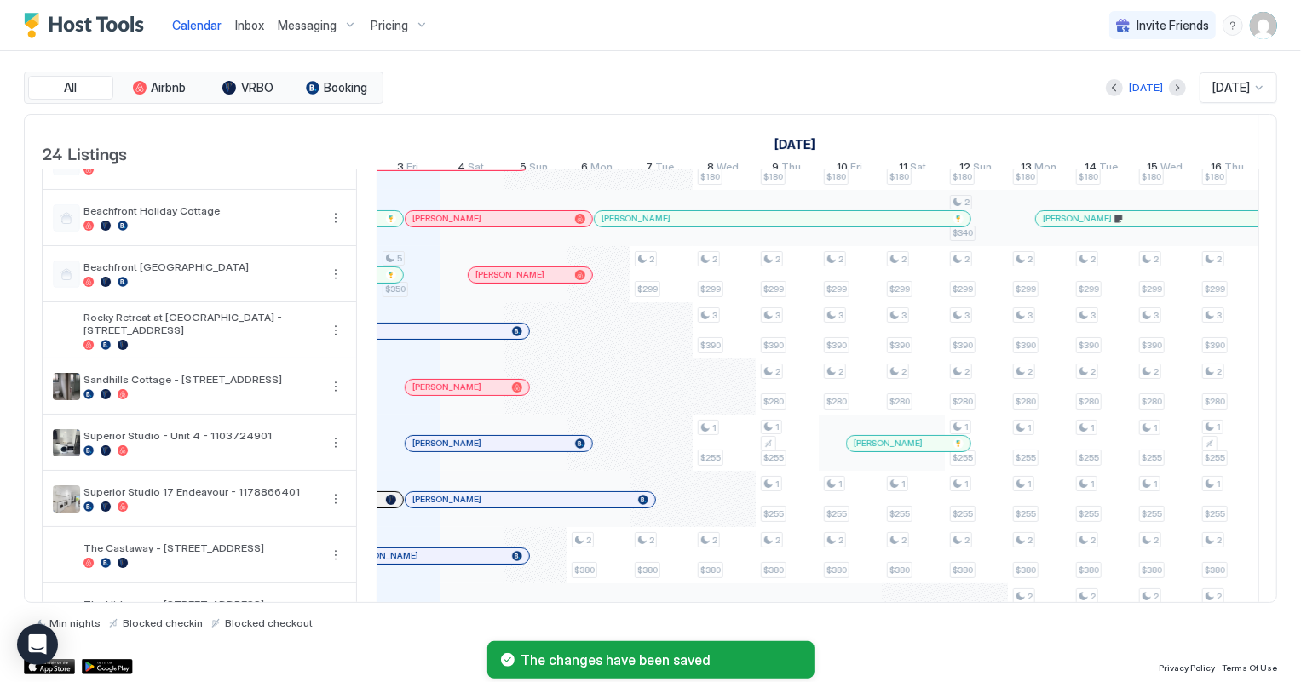
click at [991, 234] on div "5 $350 1 $255 3 $390 3 $390 3 $390 2 $380 2 $220 3 $350 3 $275 2 $190 2 $299 2 …" at bounding box center [1134, 527] width 3405 height 1349
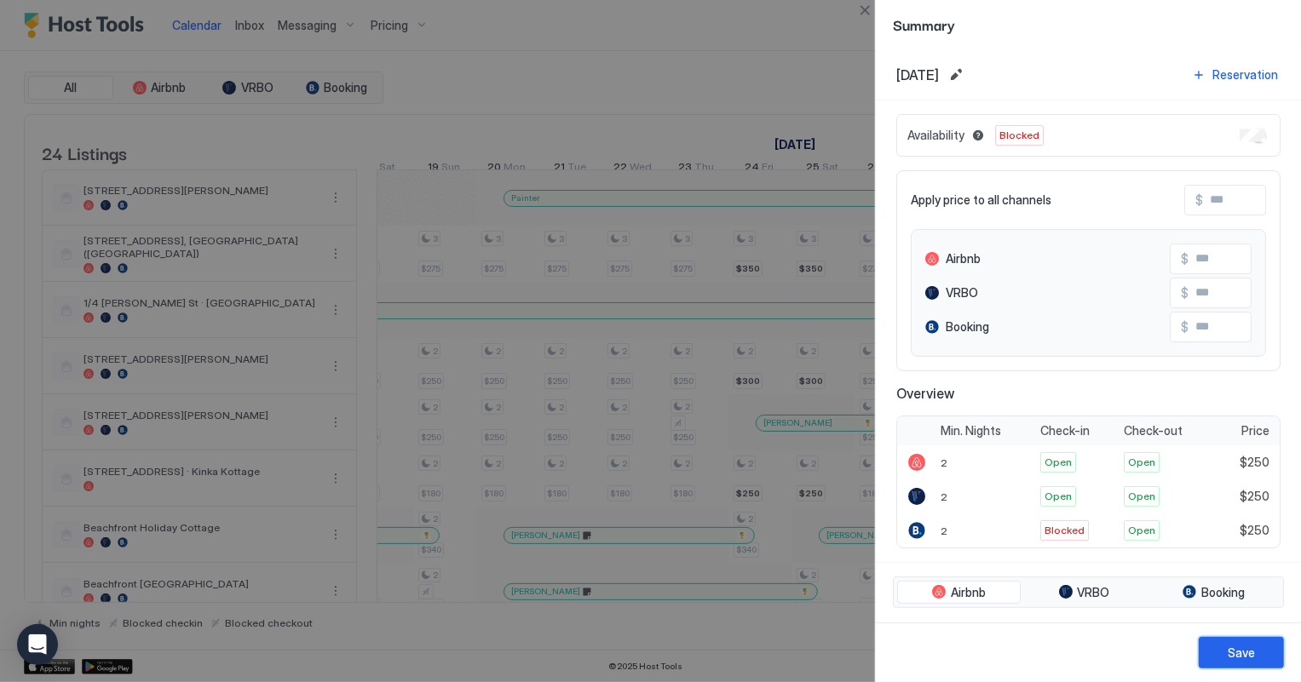
click at [1244, 652] on div "Save" at bounding box center [1241, 653] width 27 height 18
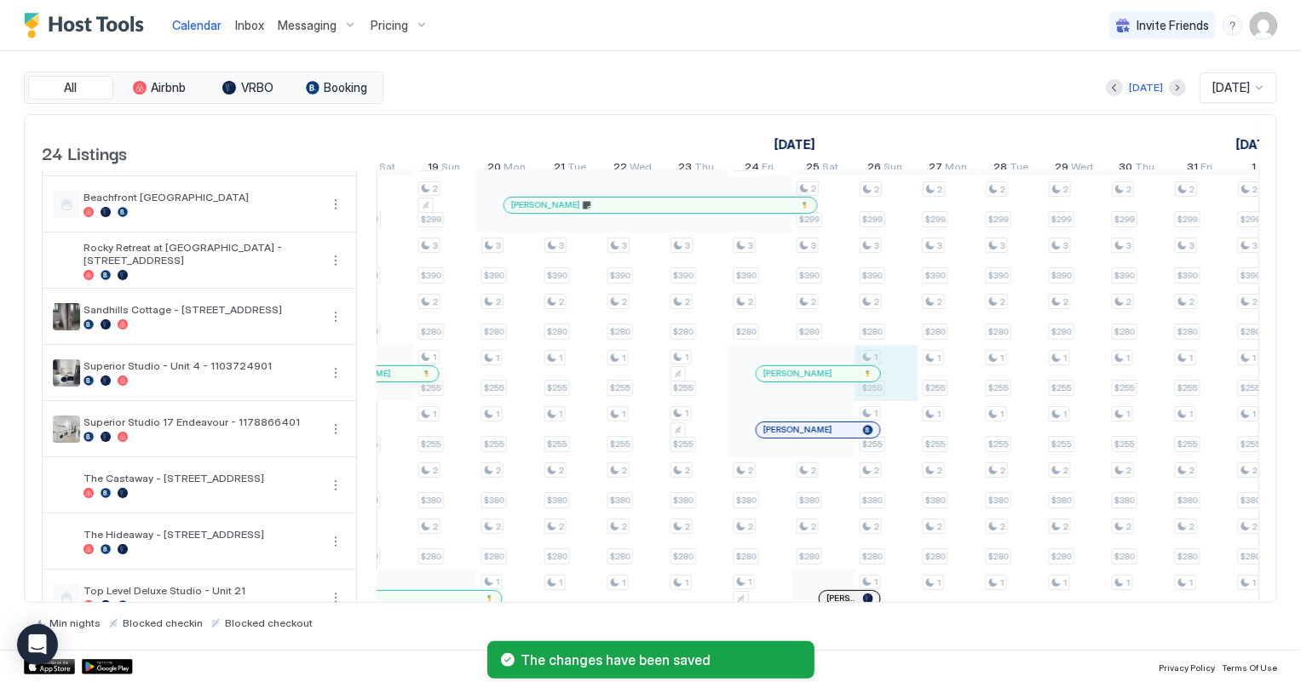
click at [900, 384] on div "5 $350 1 $255 3 $390 3 $390 3 $390 2 $380 2 $220 3 $350 3 $275 2 $190 2 $299 2 …" at bounding box center [161, 458] width 3405 height 1349
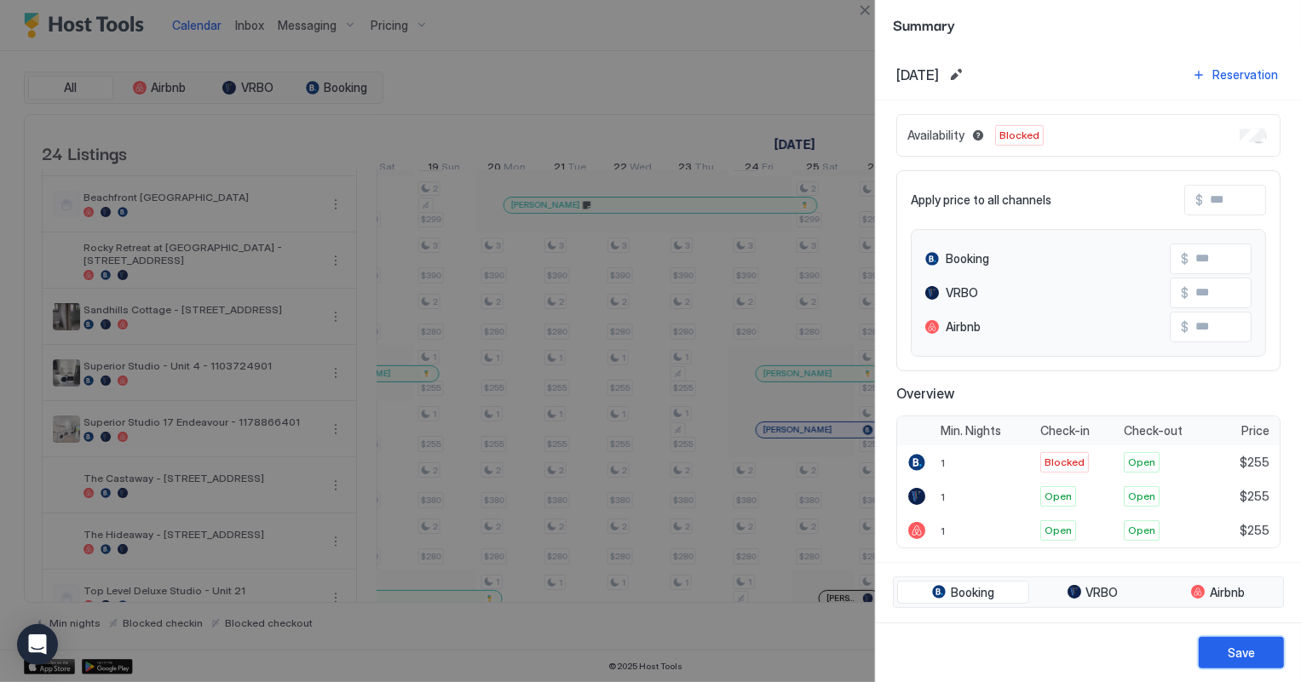
click at [1252, 654] on div "Save" at bounding box center [1241, 653] width 27 height 18
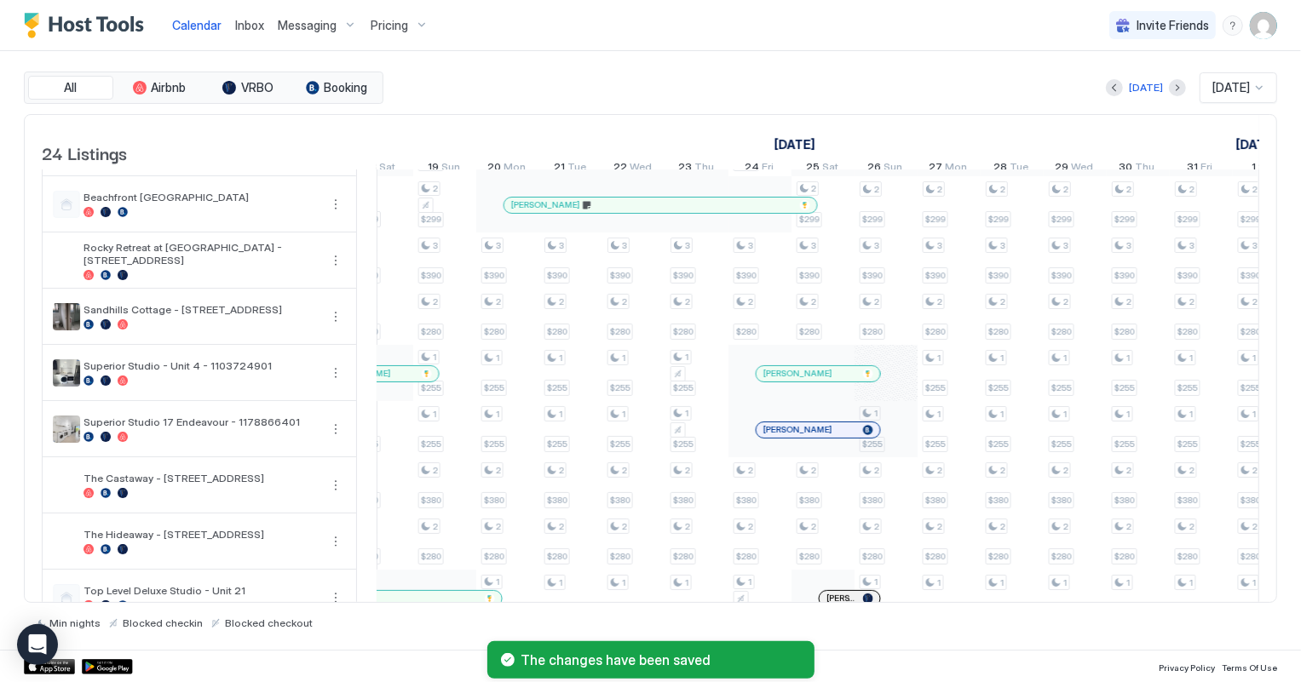
click at [906, 451] on div "5 $350 1 $255 3 $390 3 $390 3 $390 2 $380 2 $220 3 $350 3 $275 2 $190 2 $299 2 …" at bounding box center [161, 458] width 3405 height 1349
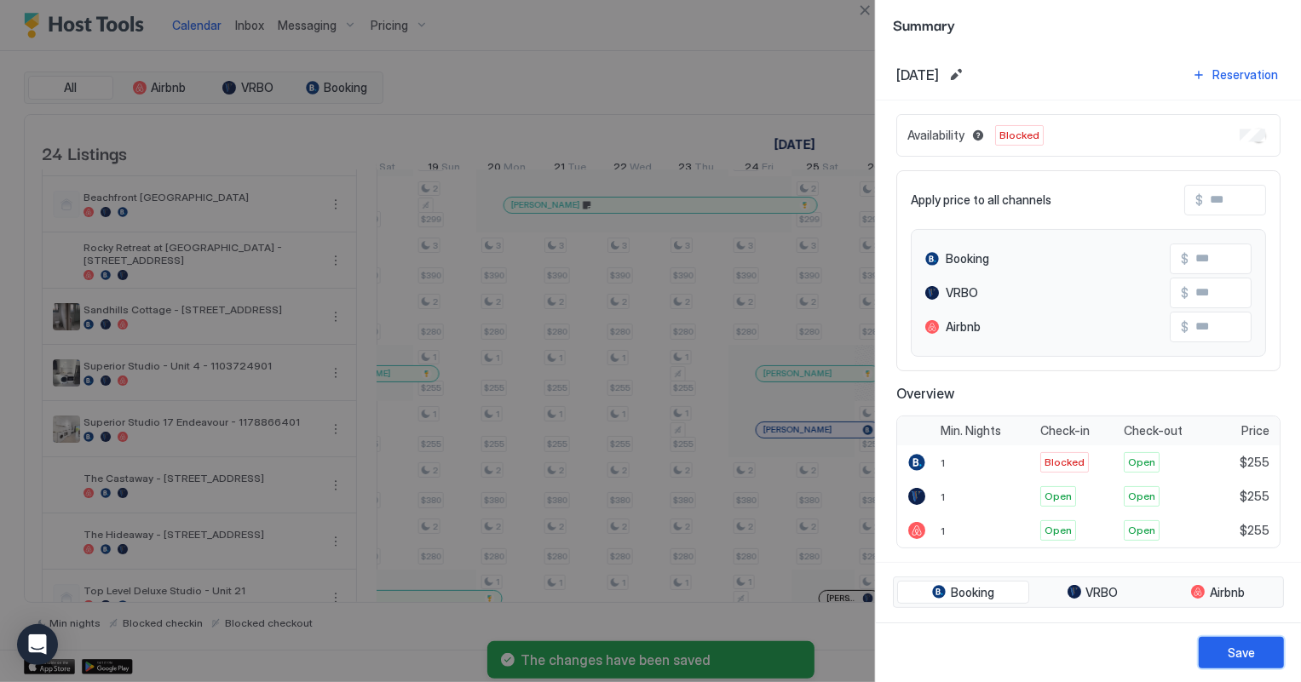
click at [1264, 656] on button "Save" at bounding box center [1241, 653] width 85 height 32
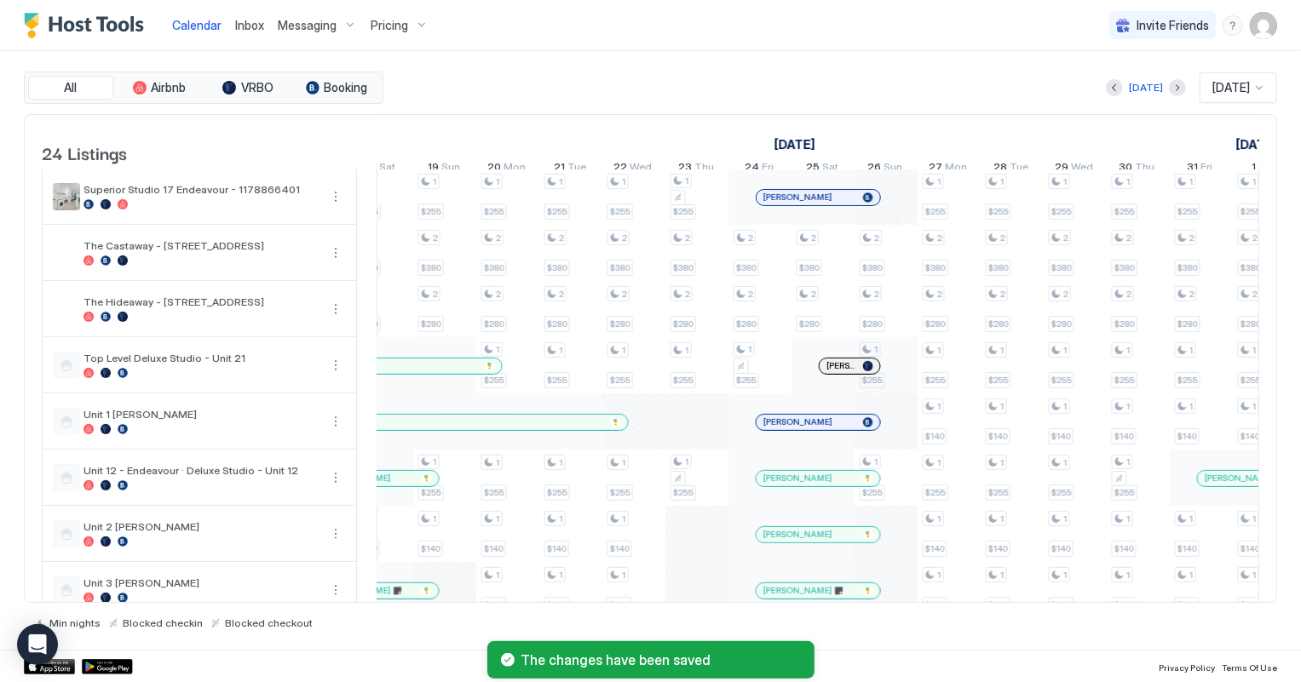
click at [895, 384] on div "5 $350 1 $255 3 $390 3 $390 3 $390 2 $380 2 $220 3 $350 3 $275 2 $190 2 $299 2 …" at bounding box center [161, 225] width 3405 height 1349
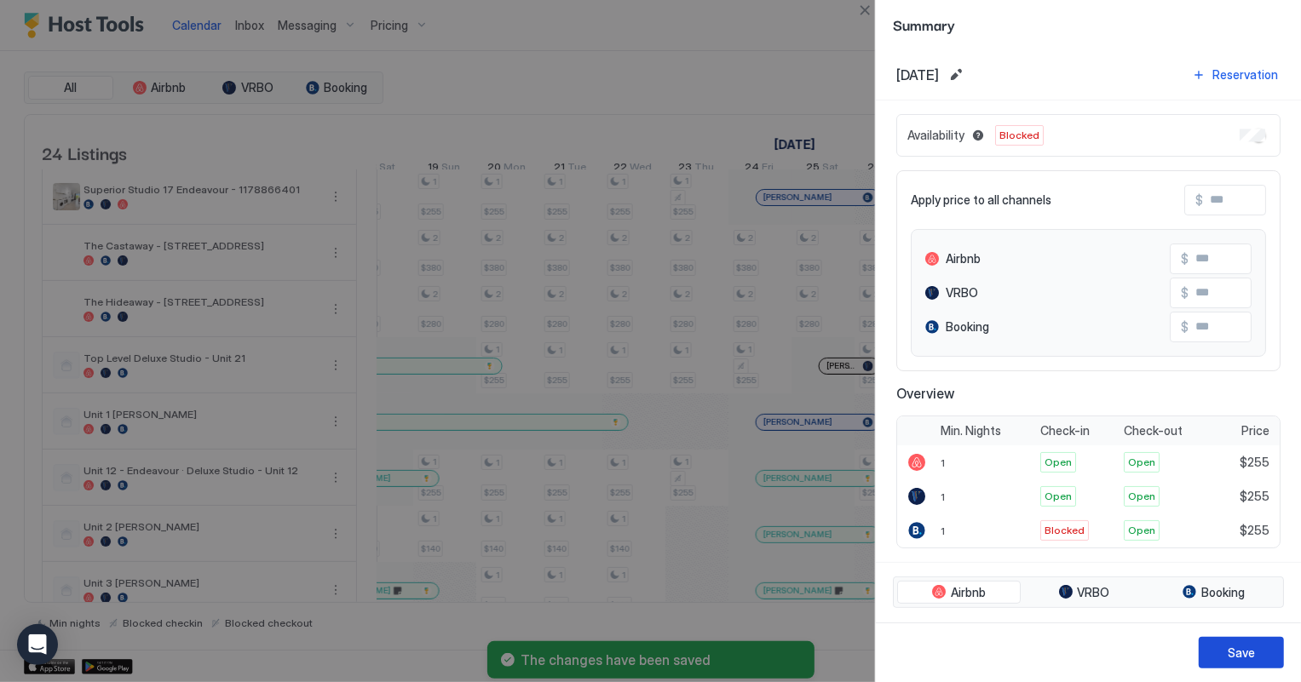
click at [1247, 650] on div "Save" at bounding box center [1241, 653] width 27 height 18
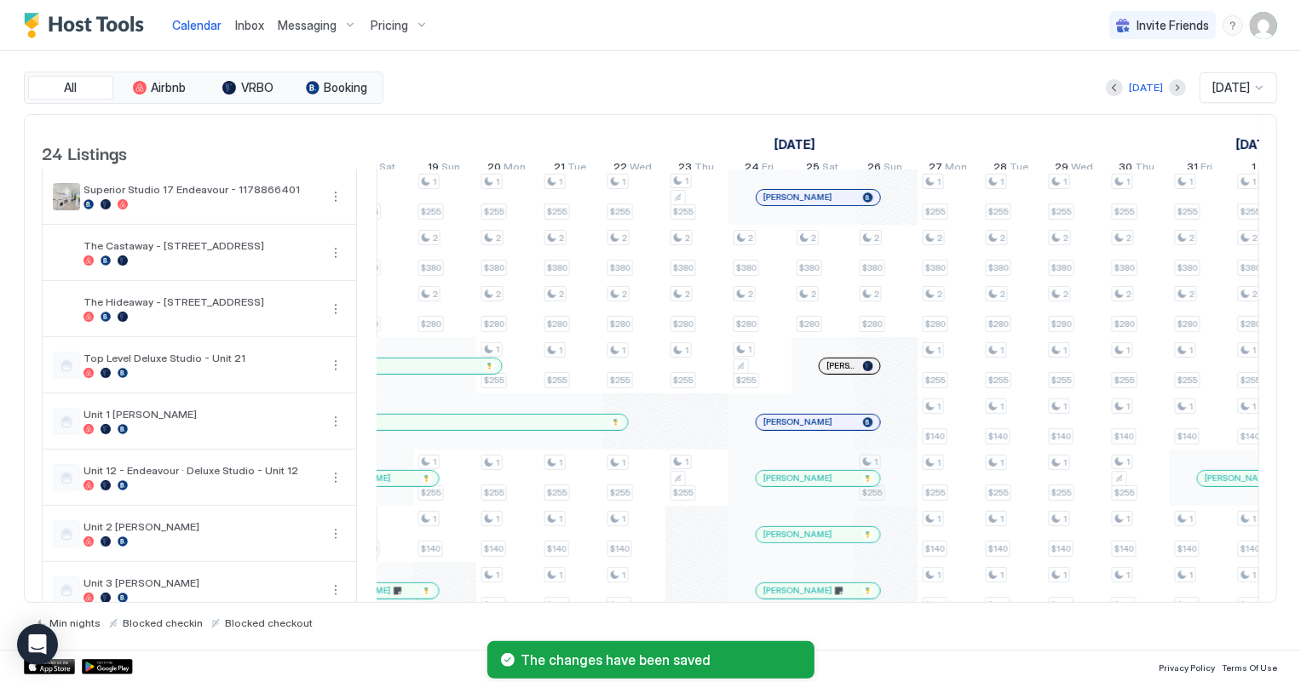
click at [906, 485] on div "5 $350 1 $255 3 $390 3 $390 3 $390 2 $380 2 $220 3 $350 3 $275 2 $190 2 $299 2 …" at bounding box center [161, 225] width 3405 height 1349
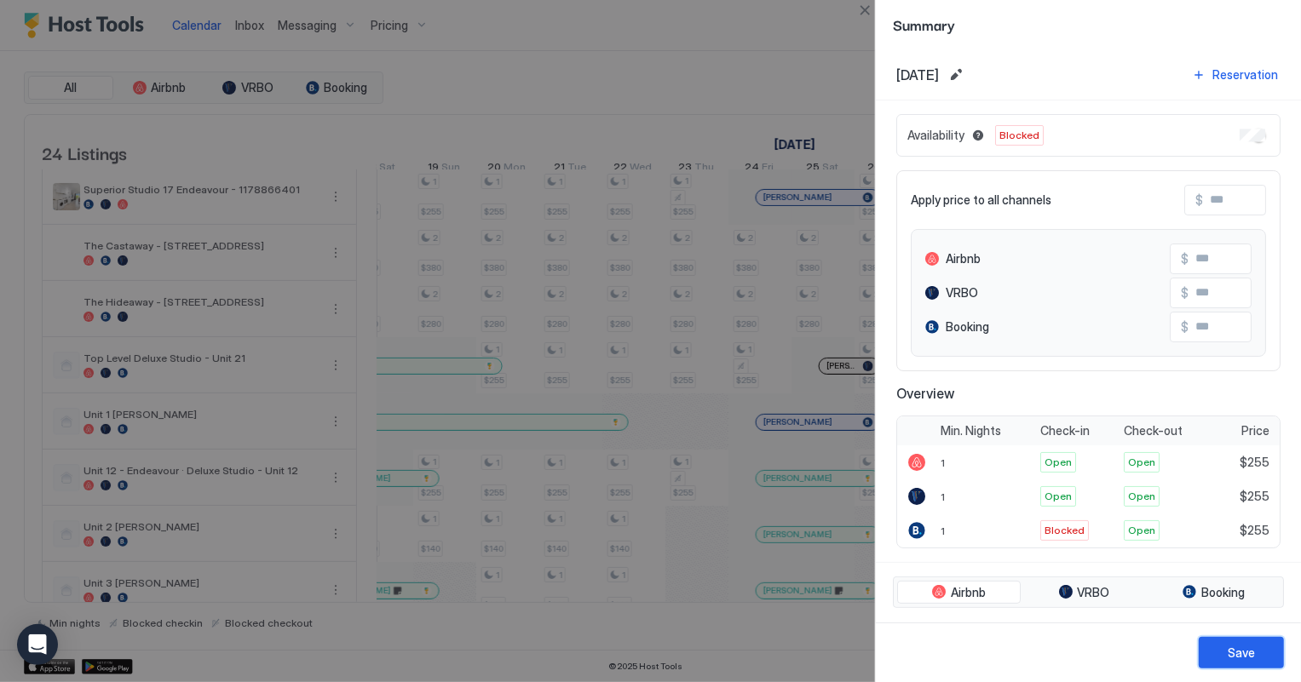
click at [1250, 659] on div "Save" at bounding box center [1241, 653] width 27 height 18
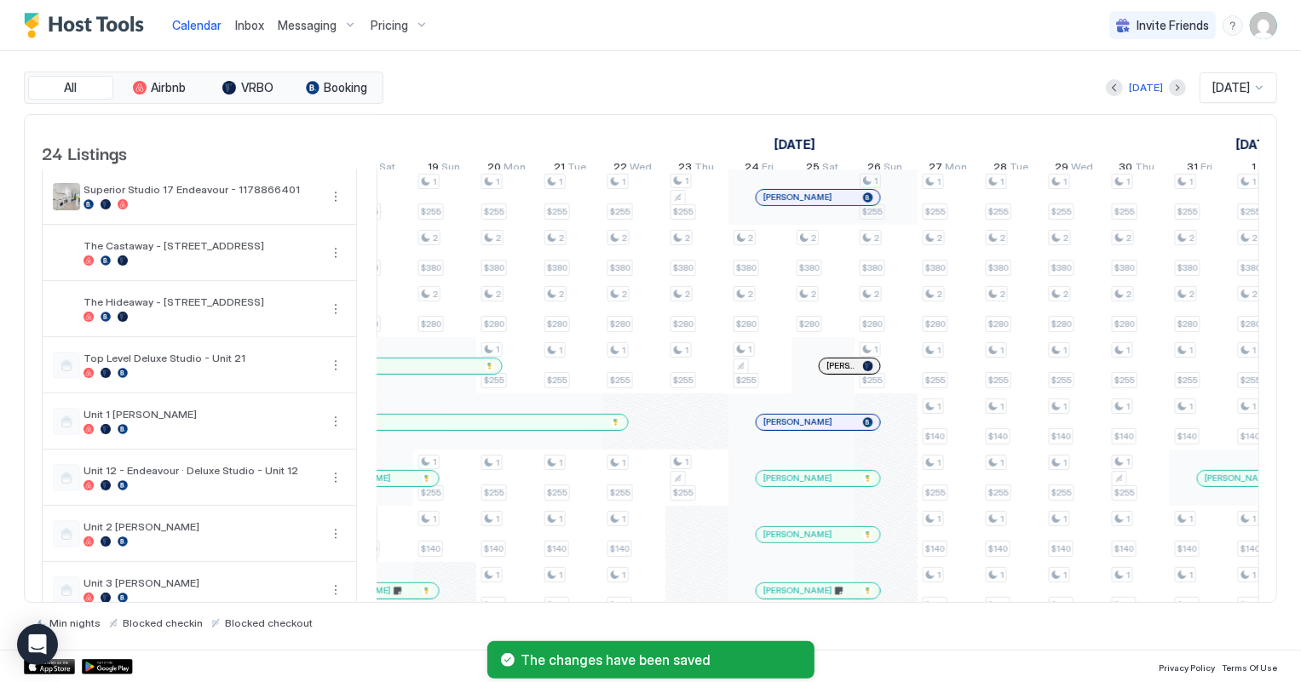
click at [896, 210] on div "5 $350 1 $255 3 $390 3 $390 3 $390 2 $380 2 $220 3 $350 3 $275 2 $190 2 $299 2 …" at bounding box center [161, 225] width 3405 height 1349
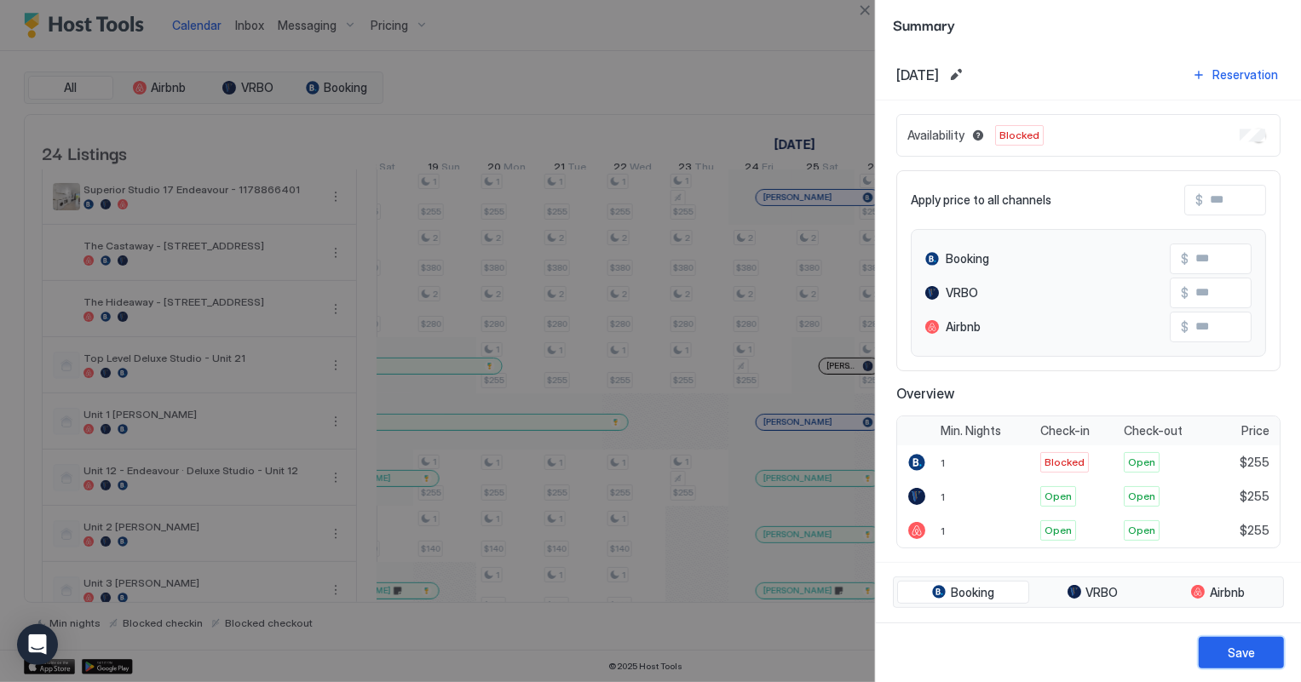
click at [1252, 660] on div "Save" at bounding box center [1241, 653] width 27 height 18
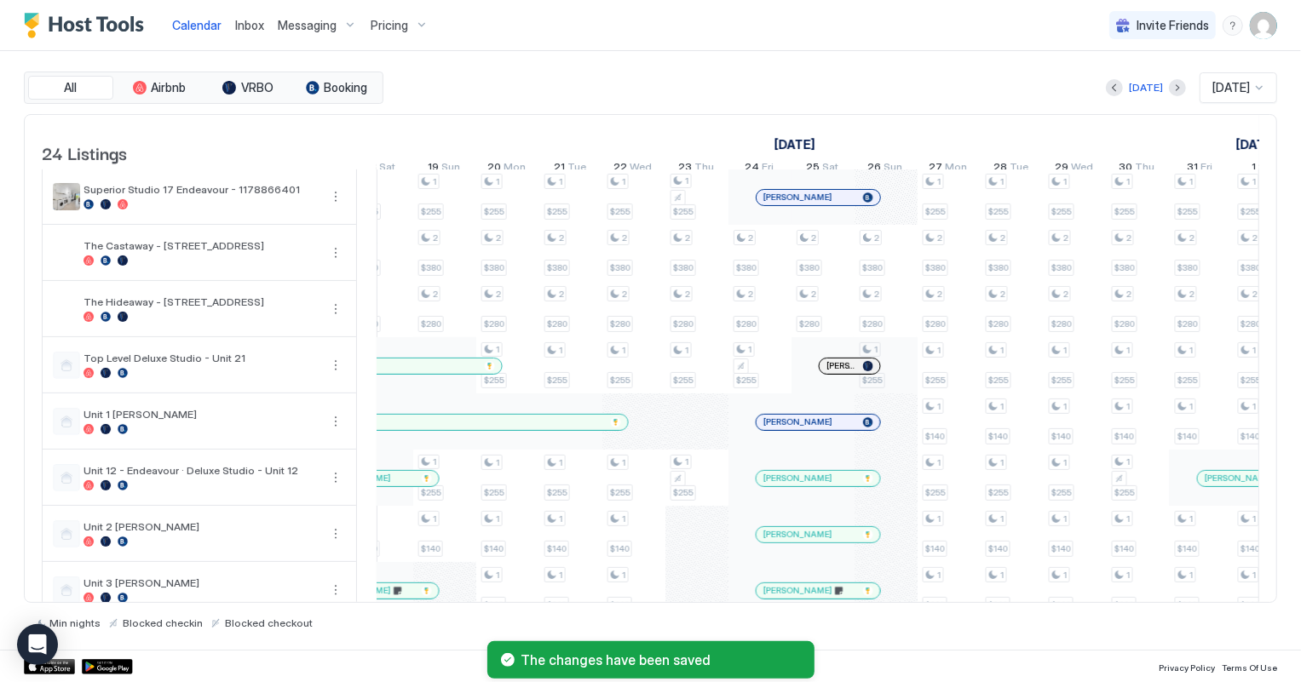
click at [892, 377] on div "5 $350 1 $255 3 $390 3 $390 3 $390 2 $380 2 $220 3 $350 3 $275 2 $190 2 $299 2 …" at bounding box center [161, 225] width 3405 height 1349
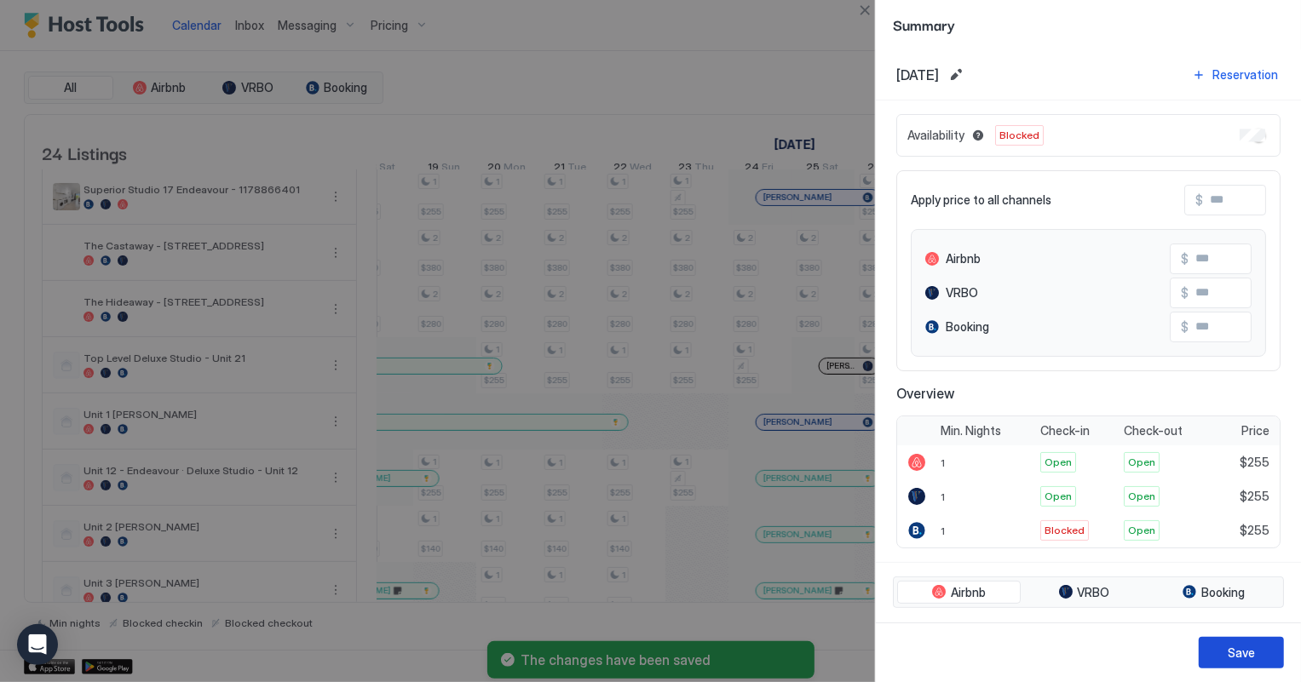
click at [1229, 651] on div "Save" at bounding box center [1241, 653] width 27 height 18
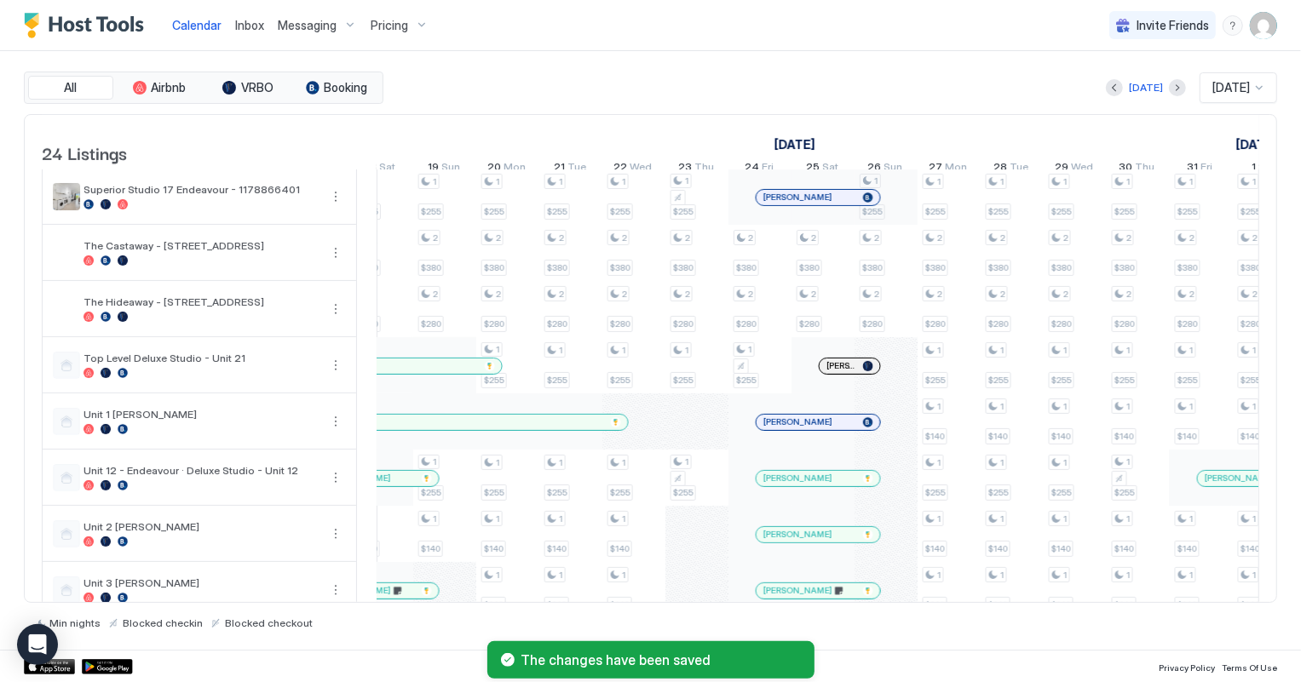
click at [904, 199] on div "5 $350 1 $255 3 $390 3 $390 3 $390 2 $380 2 $220 3 $350 3 $275 2 $190 2 $299 2 …" at bounding box center [161, 225] width 3405 height 1349
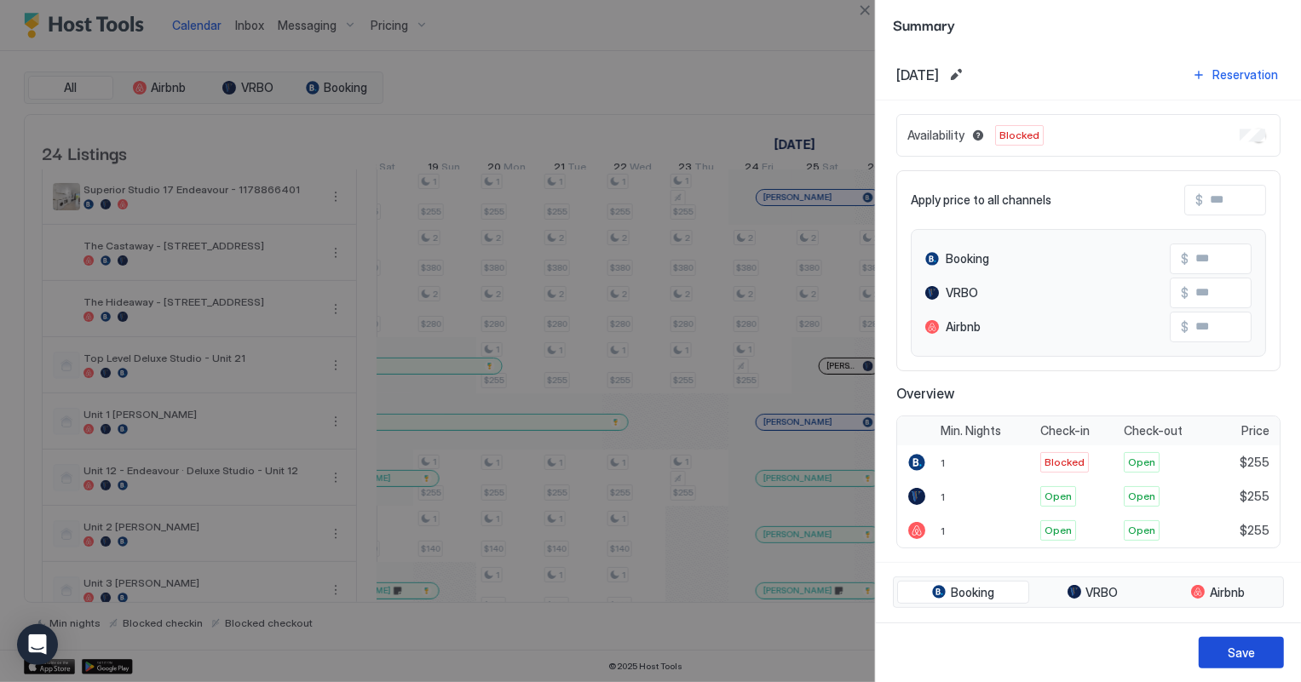
click at [1256, 652] on button "Save" at bounding box center [1241, 653] width 85 height 32
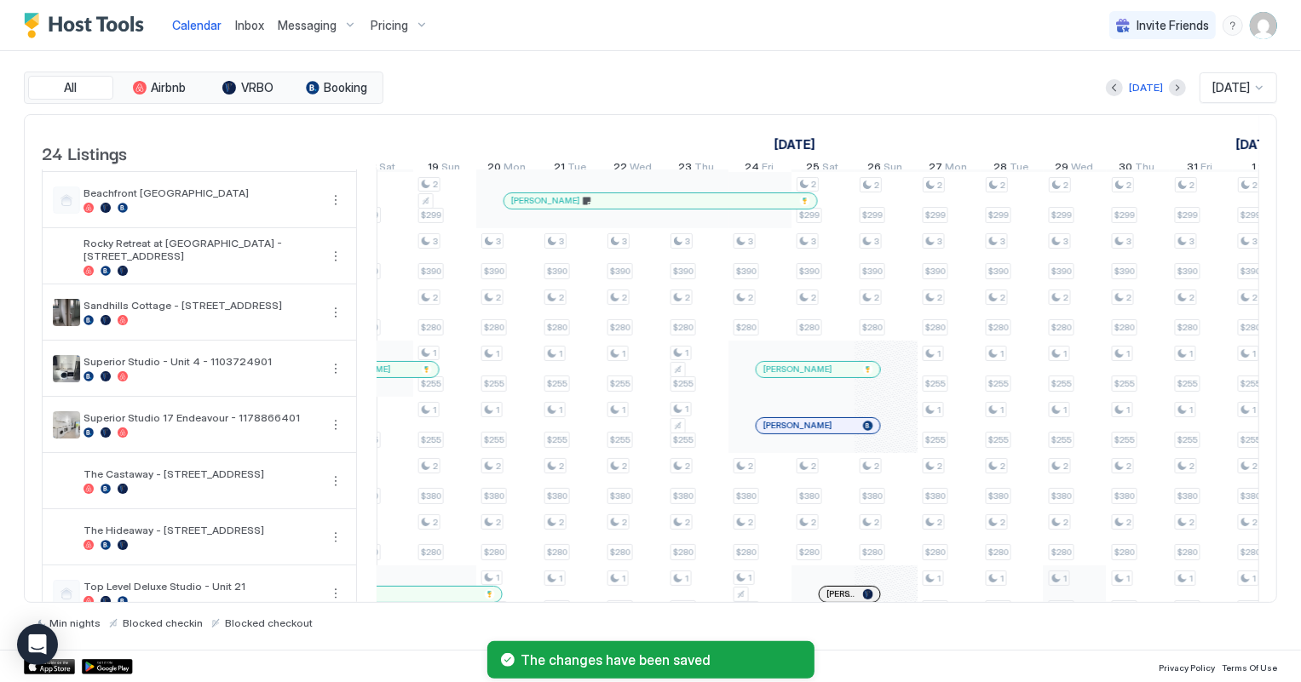
scroll to position [387, 0]
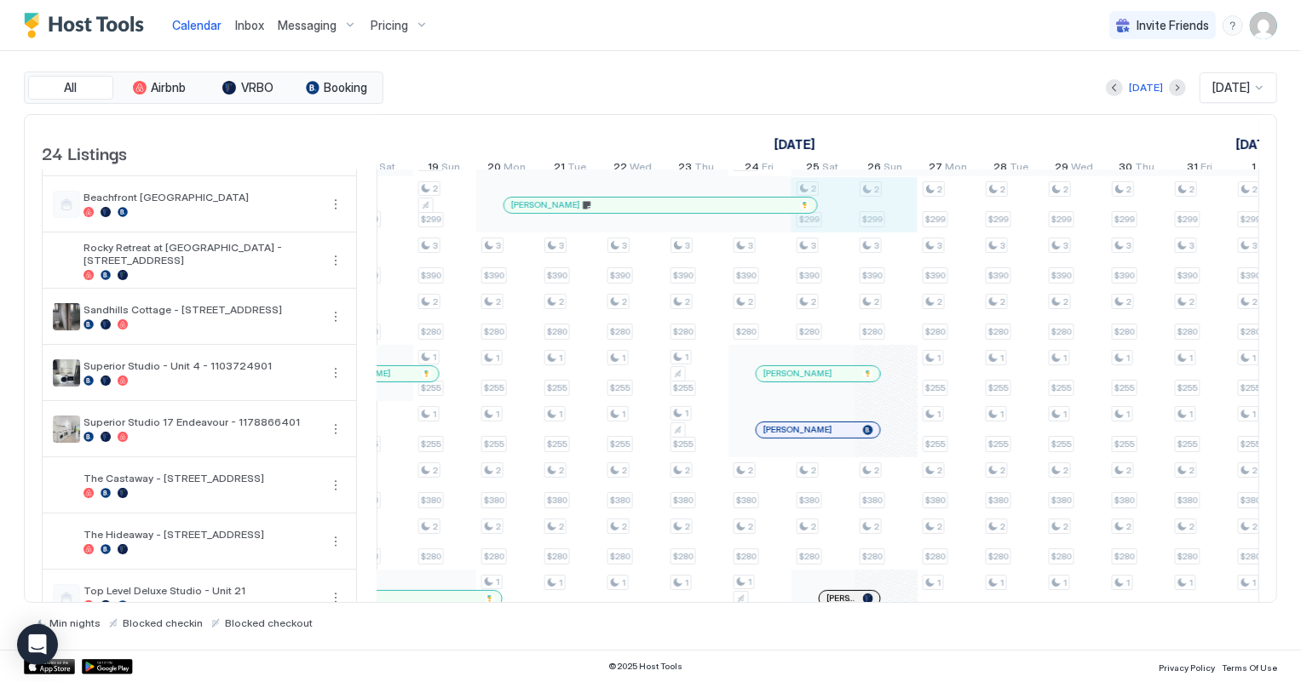
drag, startPoint x: 821, startPoint y: 227, endPoint x: 871, endPoint y: 224, distance: 50.3
click at [871, 224] on div "5 $350 1 $255 3 $390 3 $390 3 $390 2 $380 2 $220 3 $350 3 $275 2 $190 2 $299 2 …" at bounding box center [161, 458] width 3405 height 1349
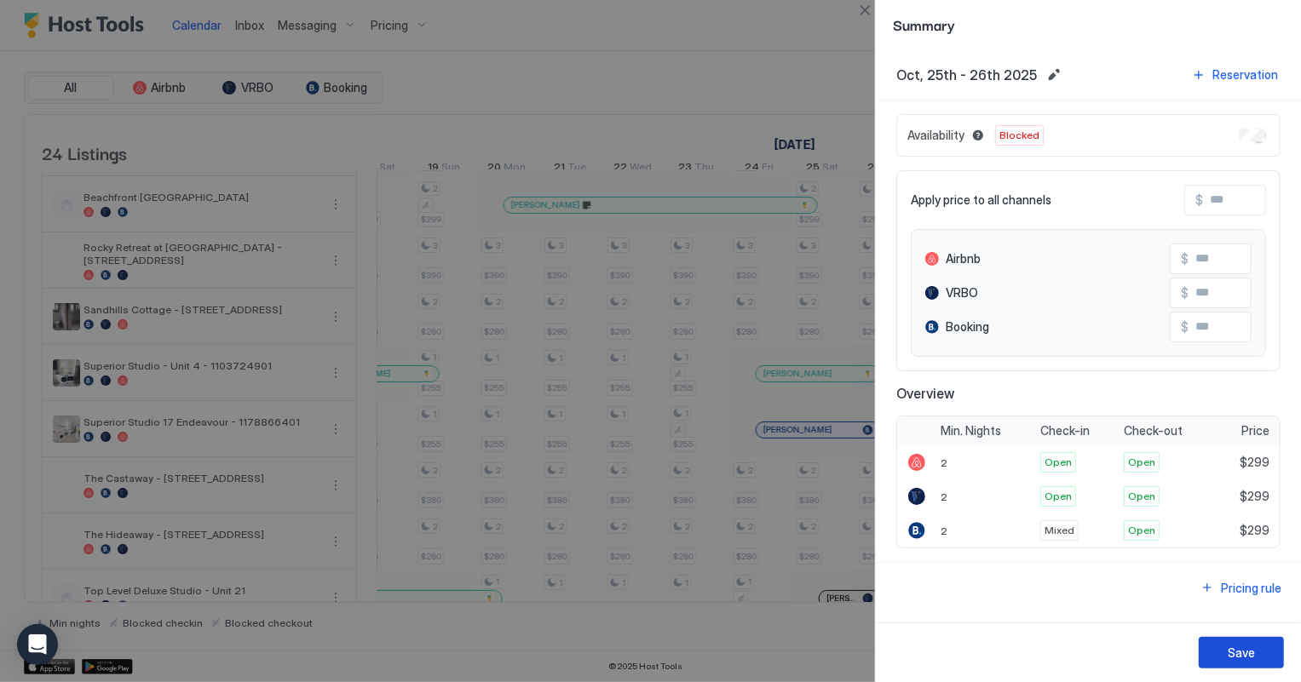
click at [1259, 654] on button "Save" at bounding box center [1241, 653] width 85 height 32
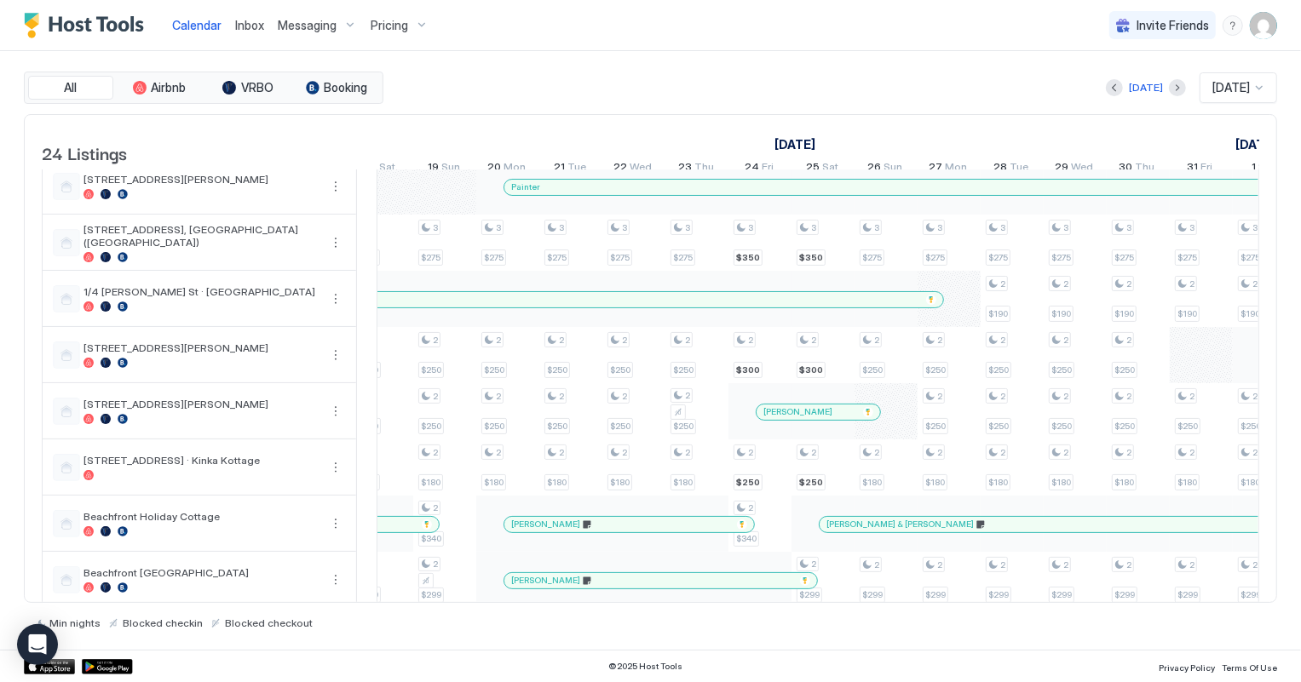
scroll to position [0, 0]
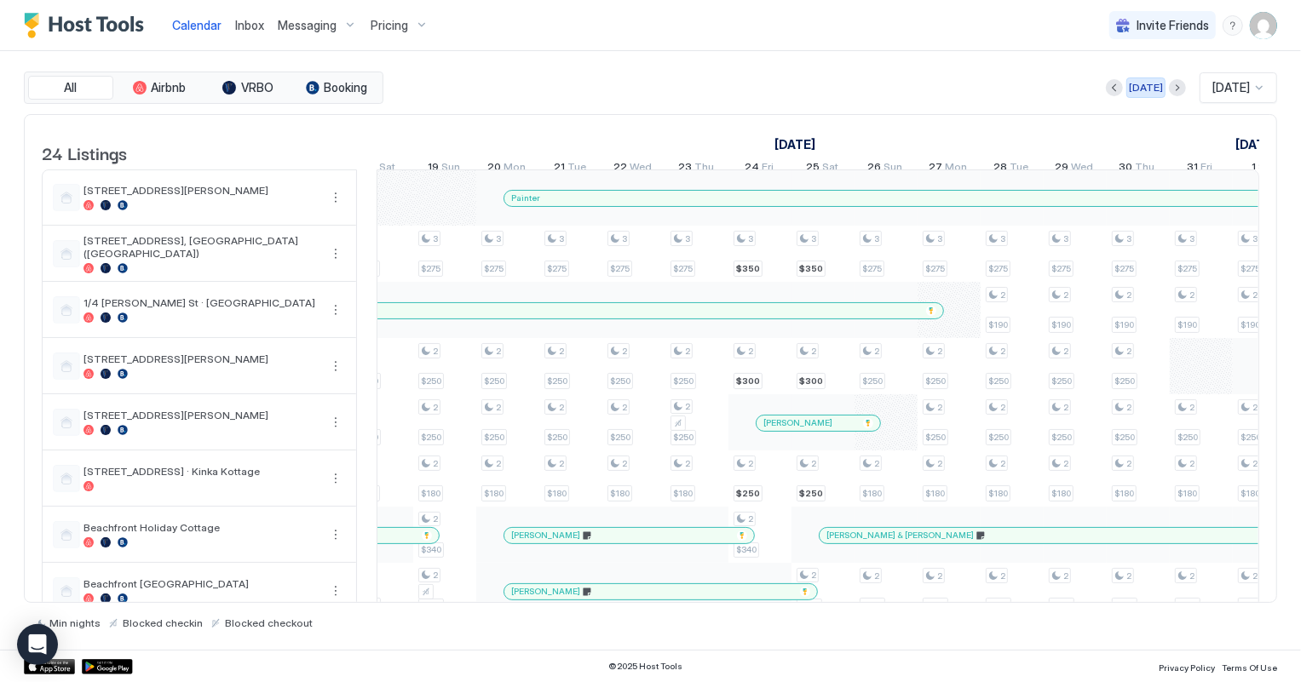
click at [1133, 87] on div "[DATE]" at bounding box center [1146, 87] width 34 height 15
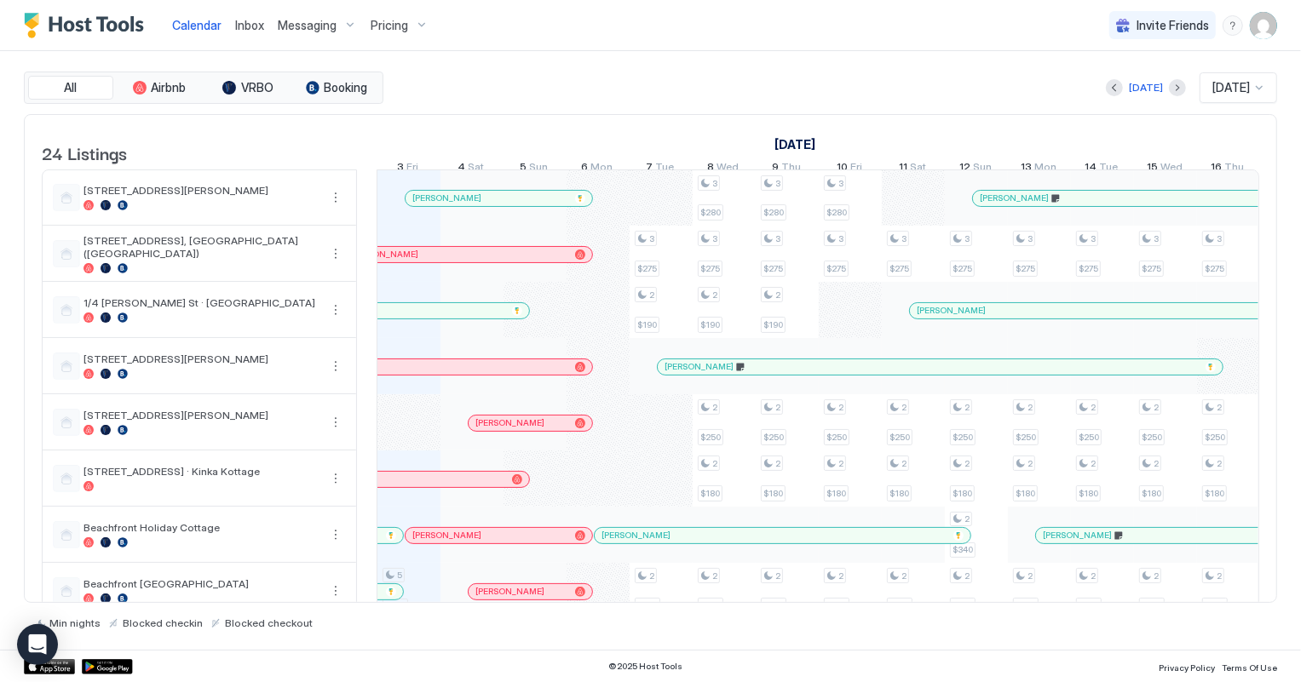
click at [241, 24] on span "Inbox" at bounding box center [249, 25] width 29 height 14
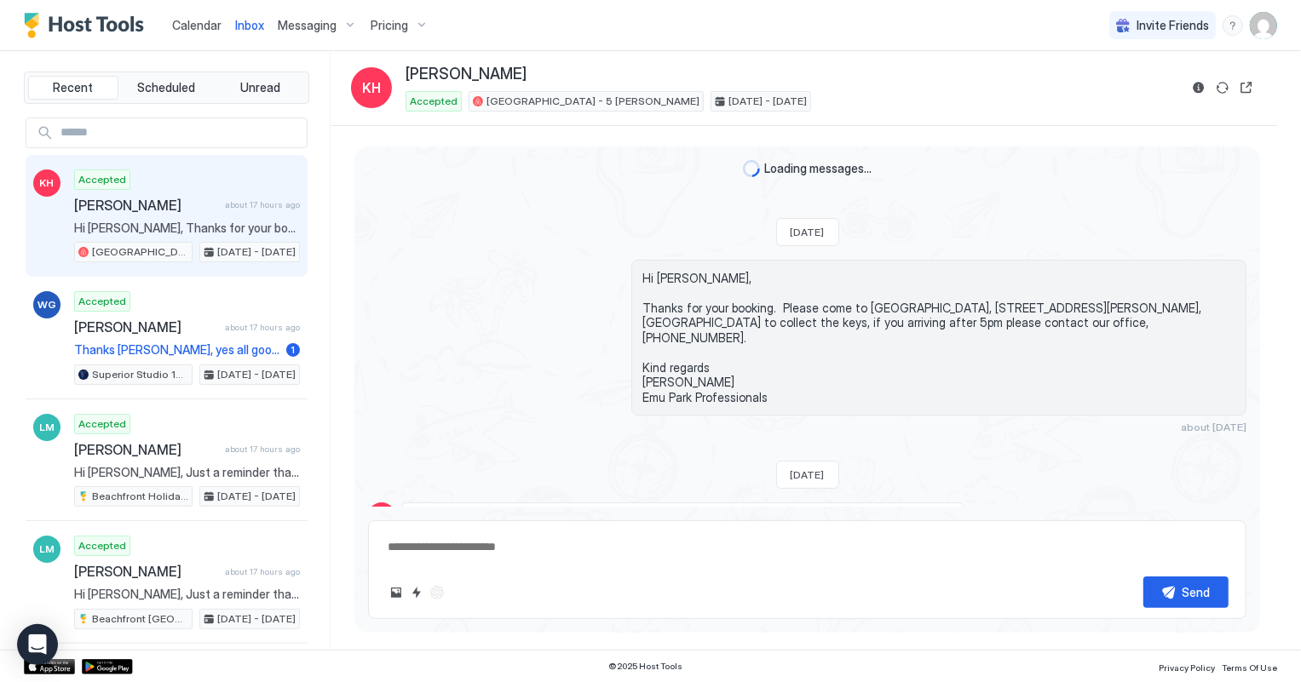
type textarea "*"
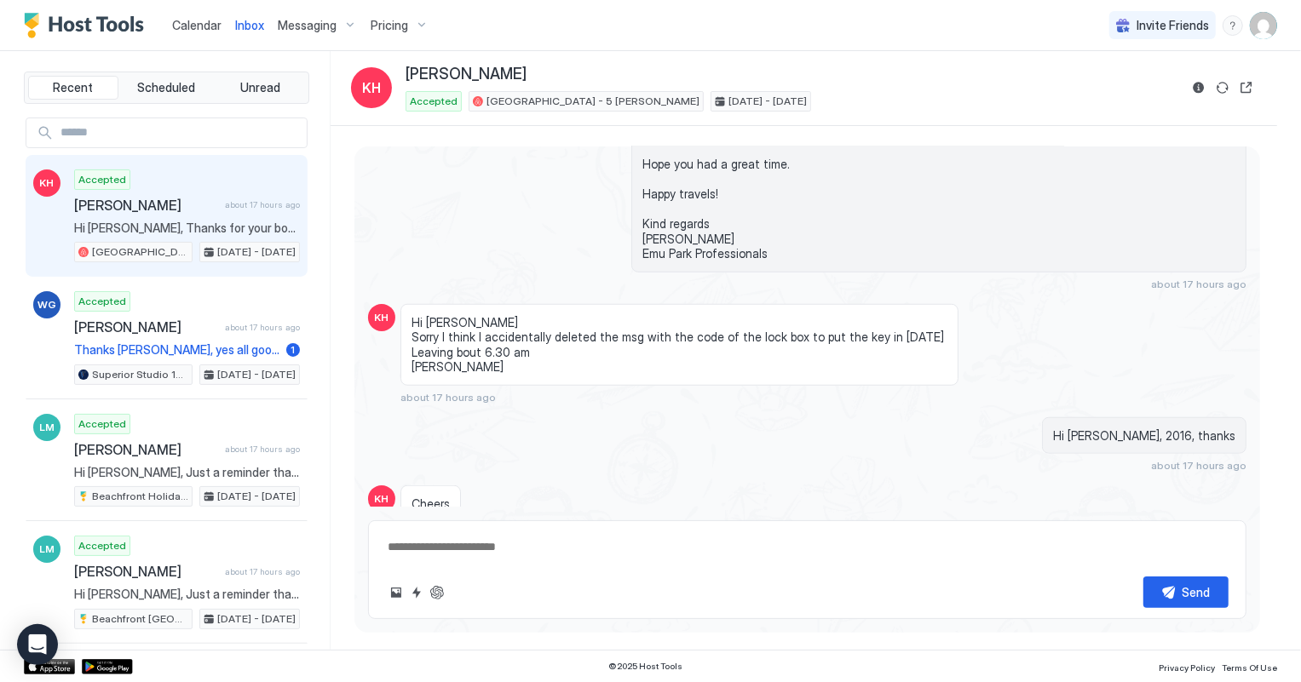
click at [195, 21] on span "Calendar" at bounding box center [196, 25] width 49 height 14
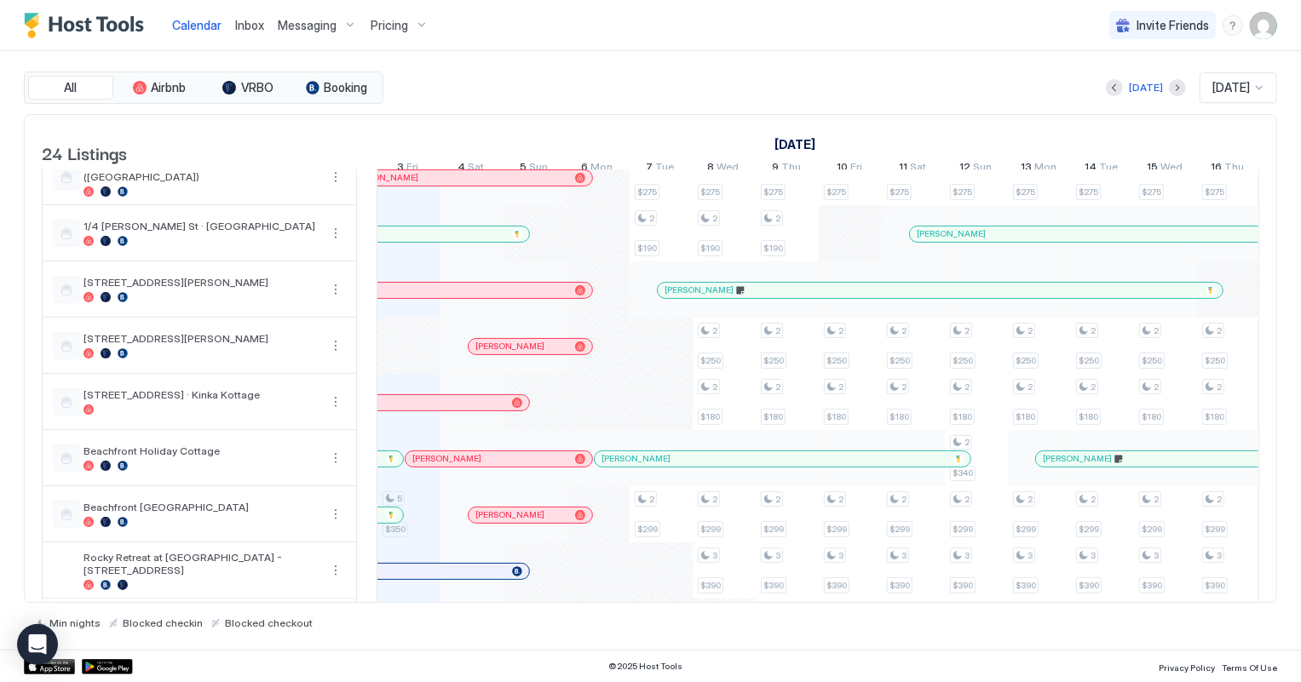
scroll to position [232, 0]
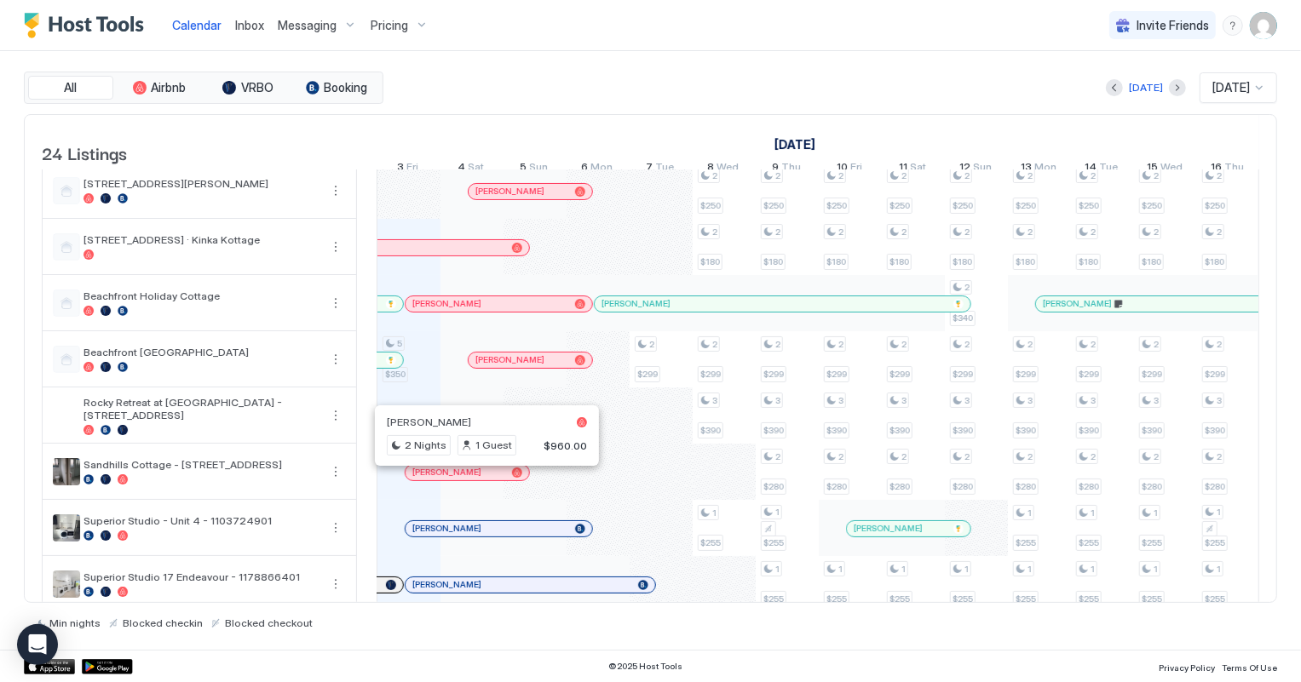
click at [481, 477] on div at bounding box center [482, 473] width 14 height 14
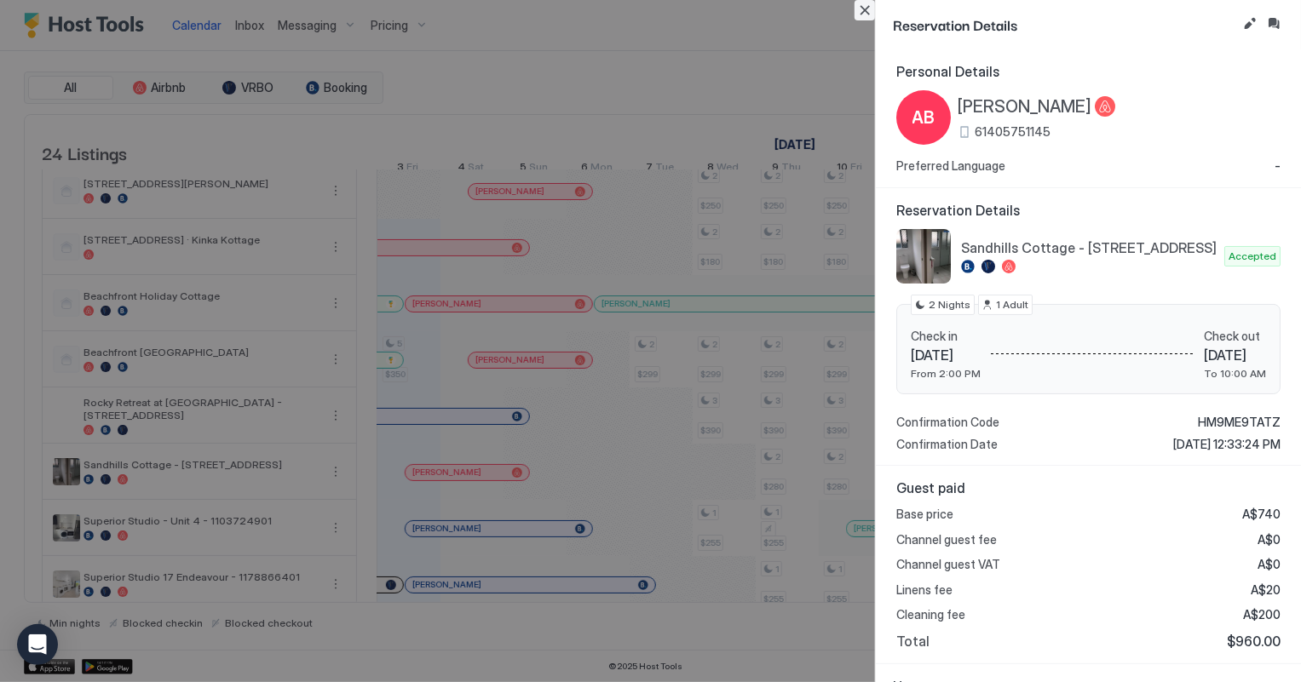
click at [864, 12] on button "Close" at bounding box center [865, 10] width 20 height 20
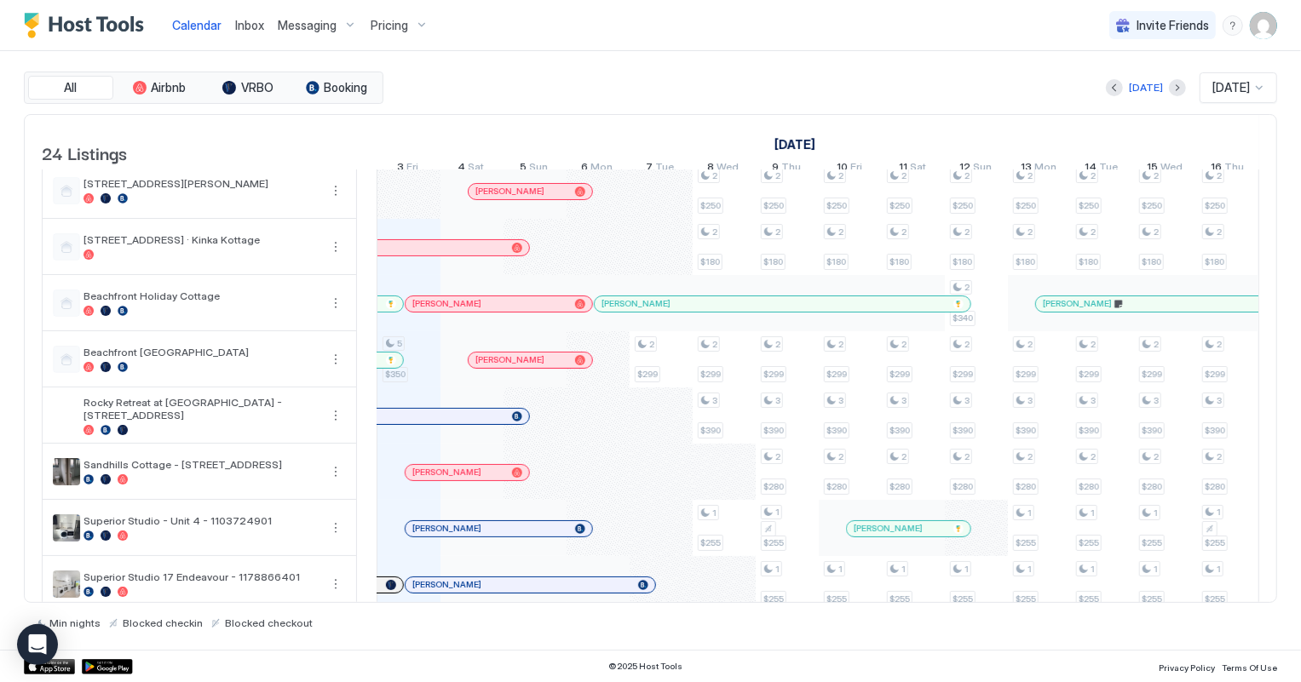
click at [466, 537] on div "[PERSON_NAME]" at bounding box center [499, 528] width 187 height 15
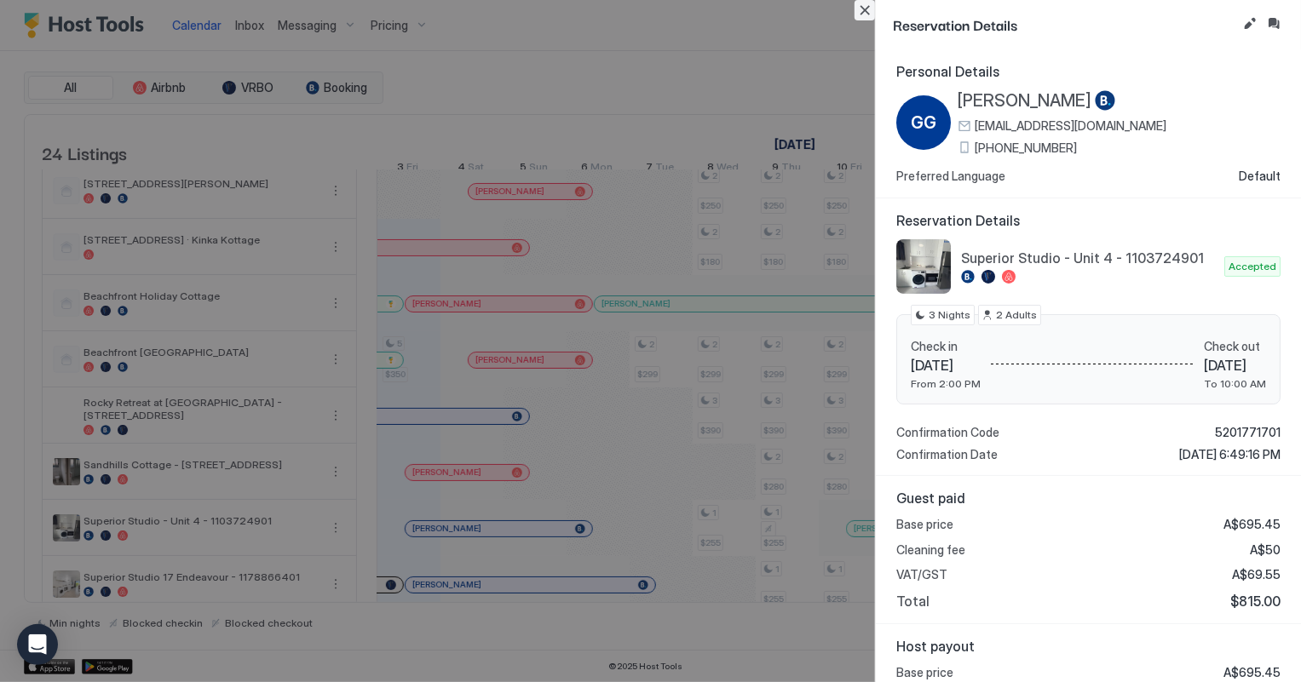
click at [862, 10] on button "Close" at bounding box center [865, 10] width 20 height 20
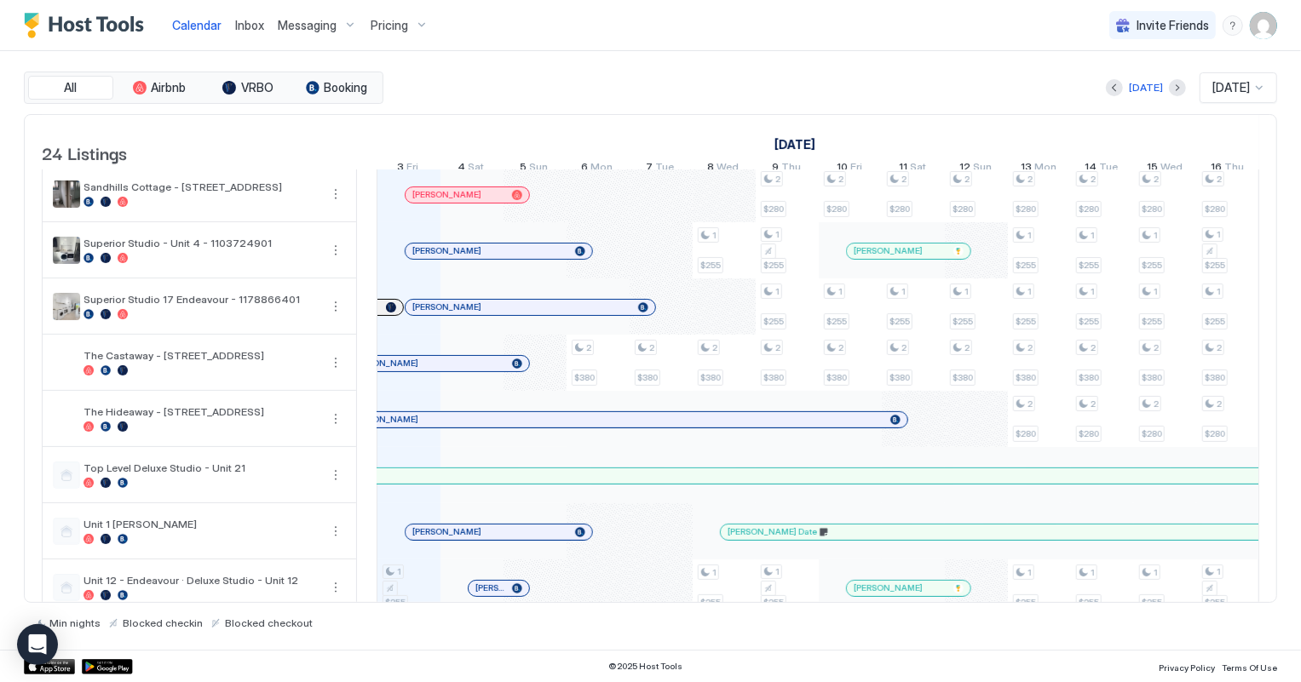
scroll to position [619, 0]
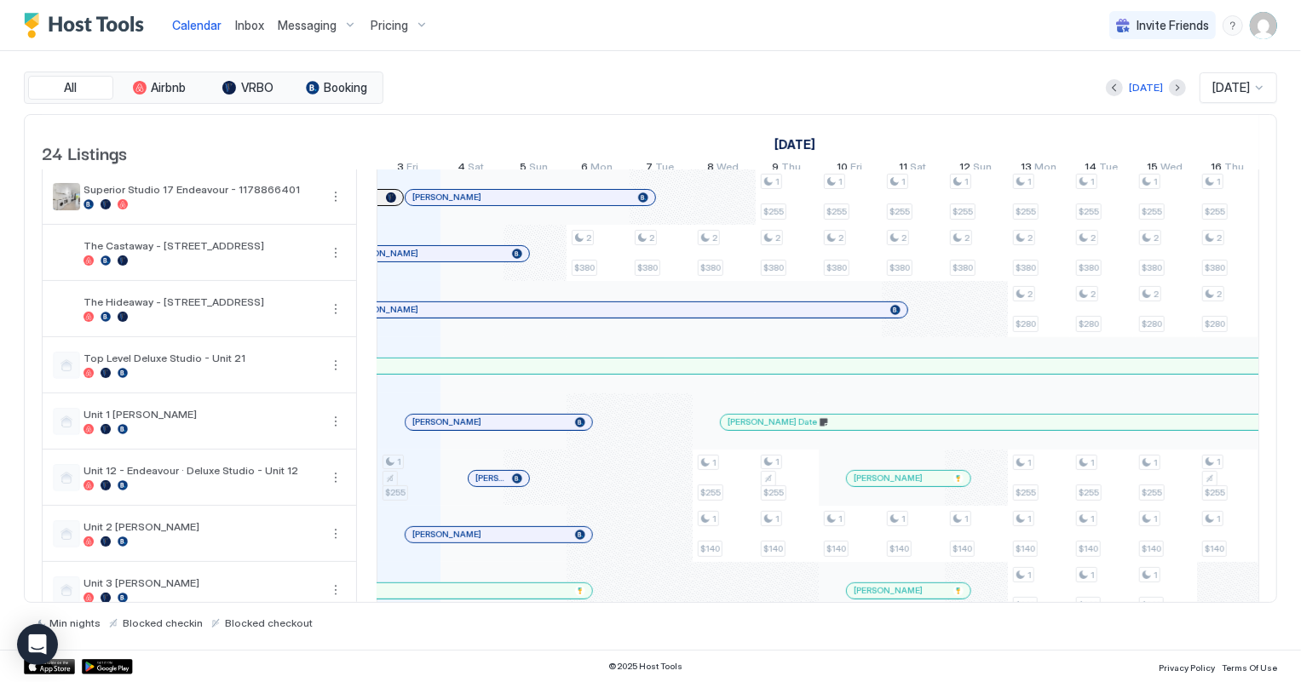
click at [480, 542] on div at bounding box center [481, 535] width 14 height 14
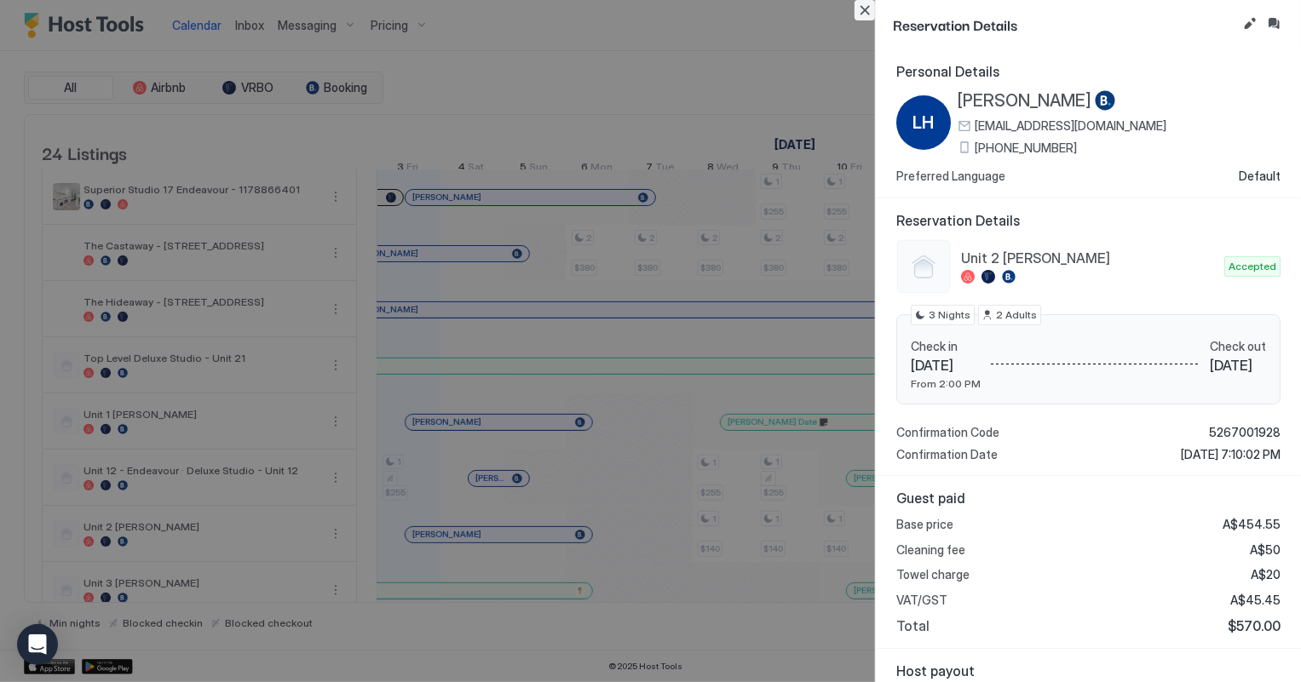
click at [862, 14] on button "Close" at bounding box center [865, 10] width 20 height 20
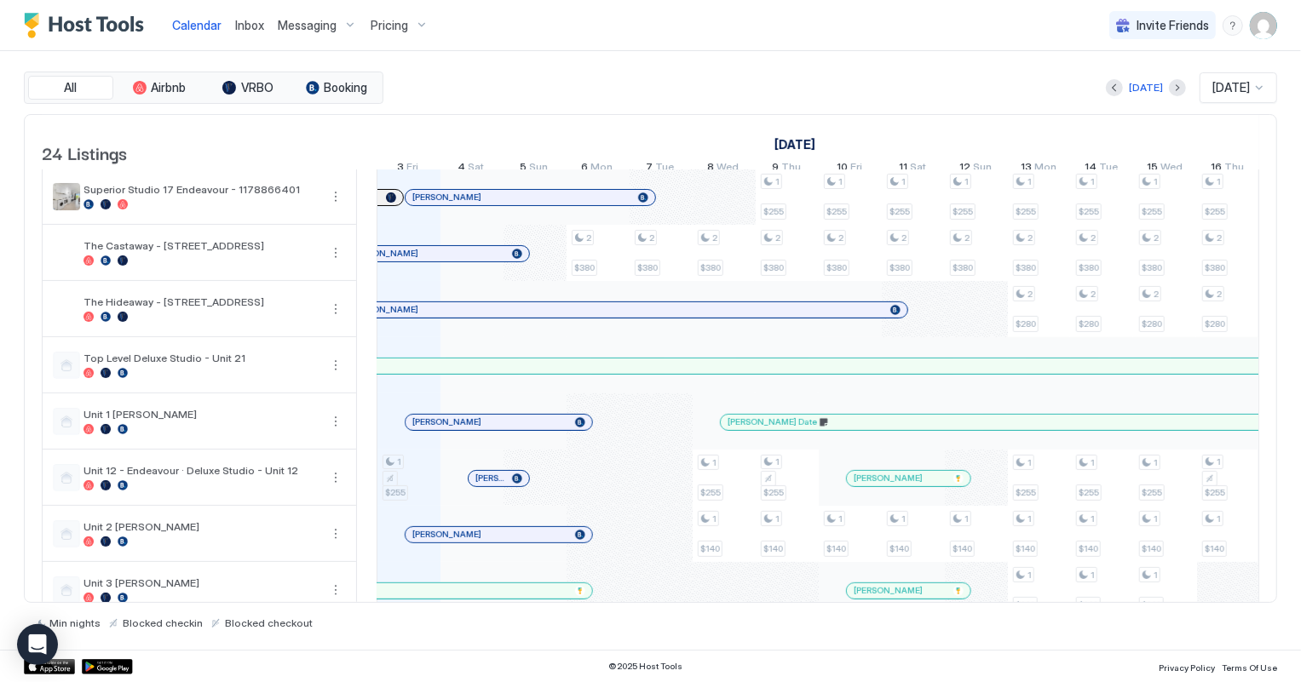
click at [501, 486] on div at bounding box center [503, 479] width 14 height 14
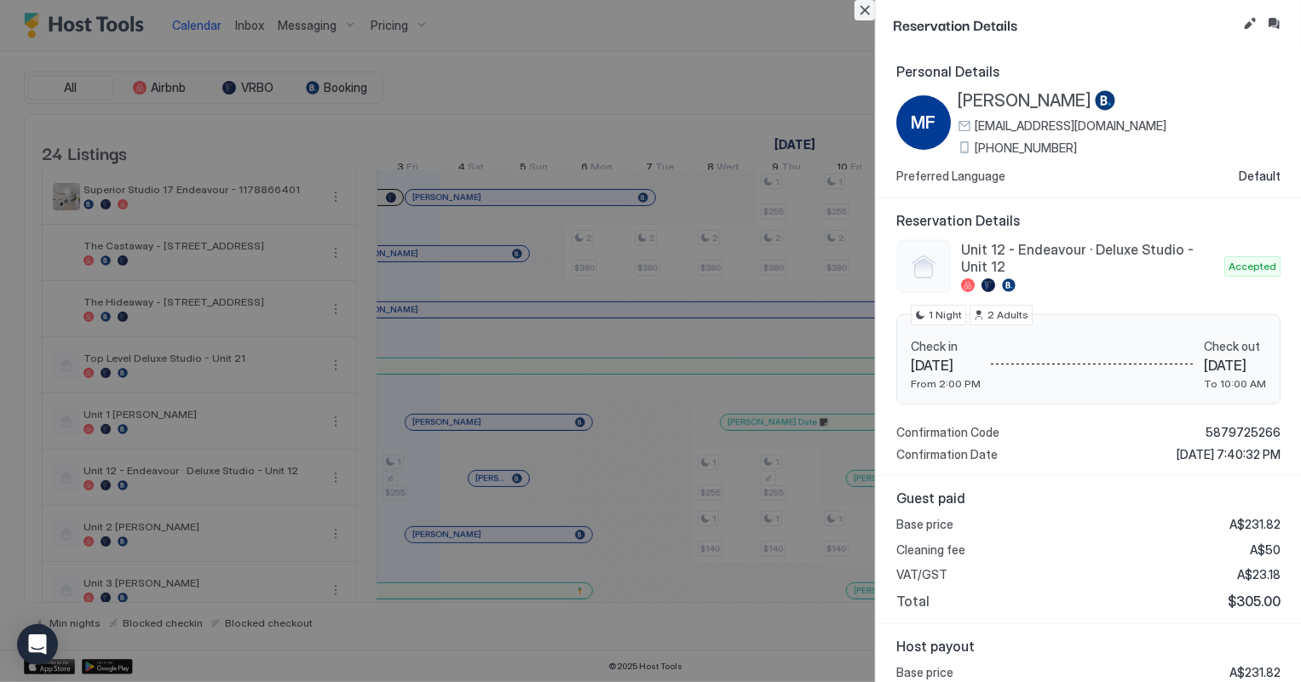
click at [864, 8] on button "Close" at bounding box center [865, 10] width 20 height 20
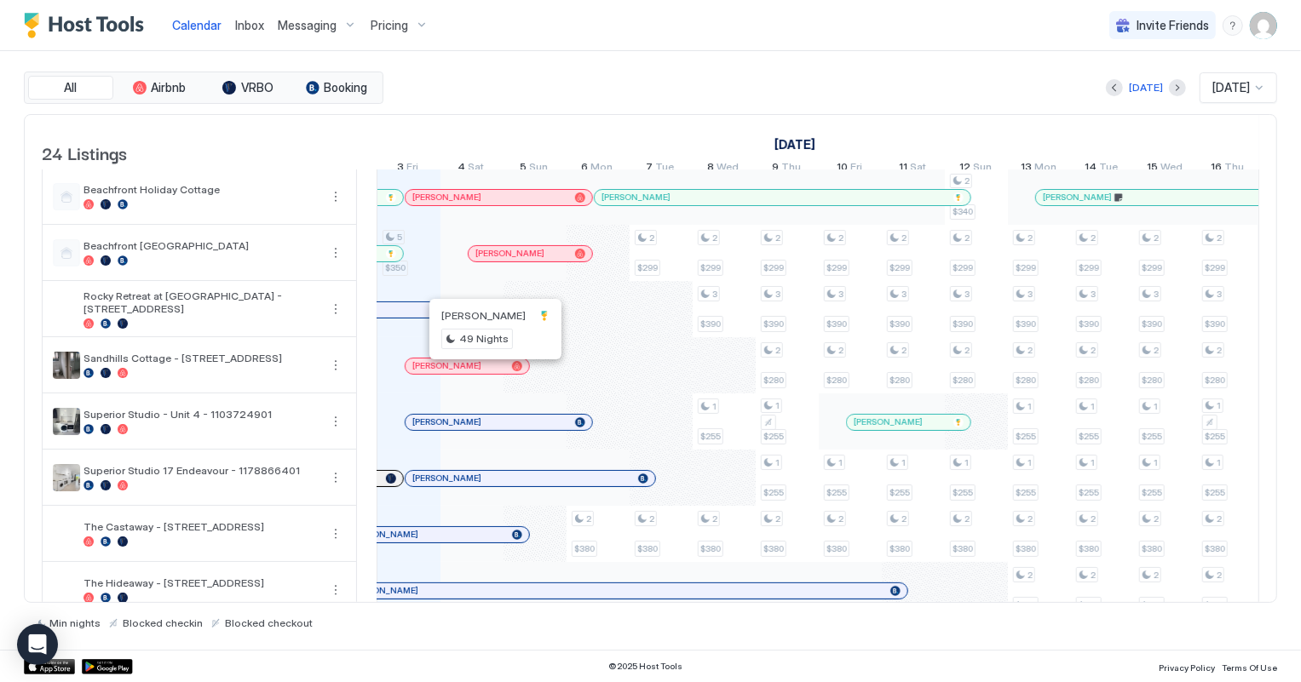
scroll to position [318, 0]
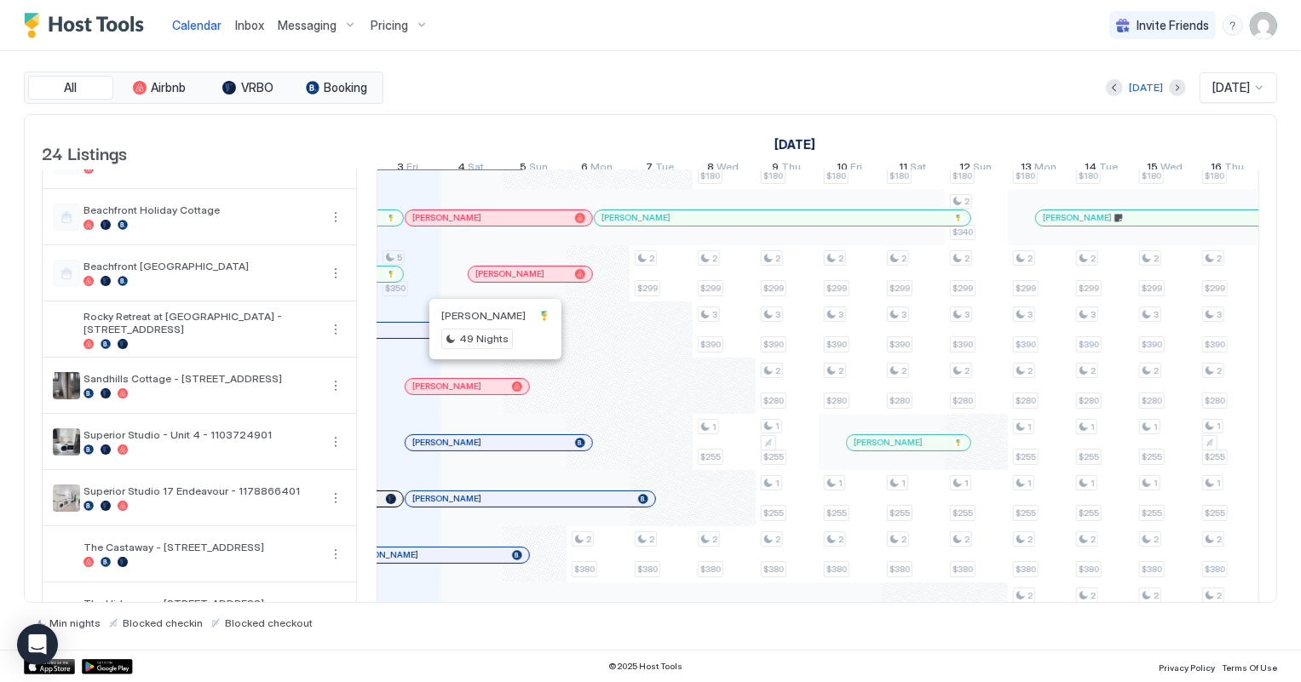
click at [526, 279] on div at bounding box center [525, 275] width 14 height 14
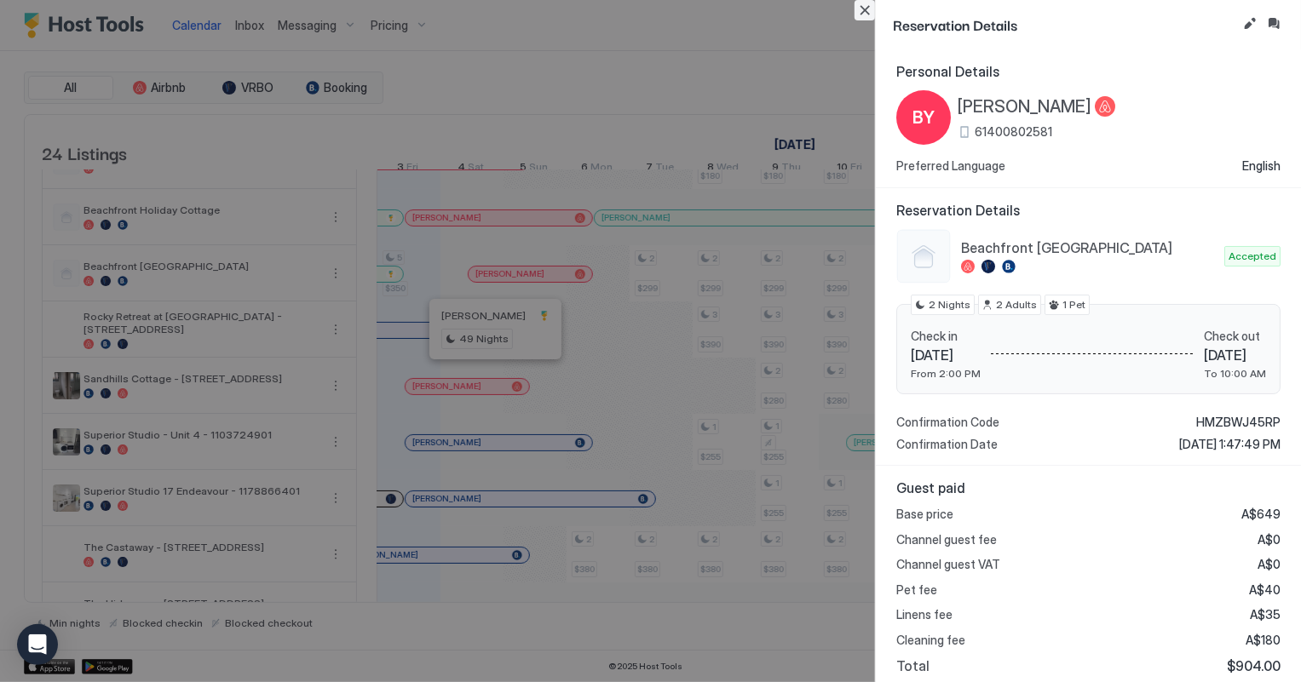
click at [862, 8] on button "Close" at bounding box center [865, 10] width 20 height 20
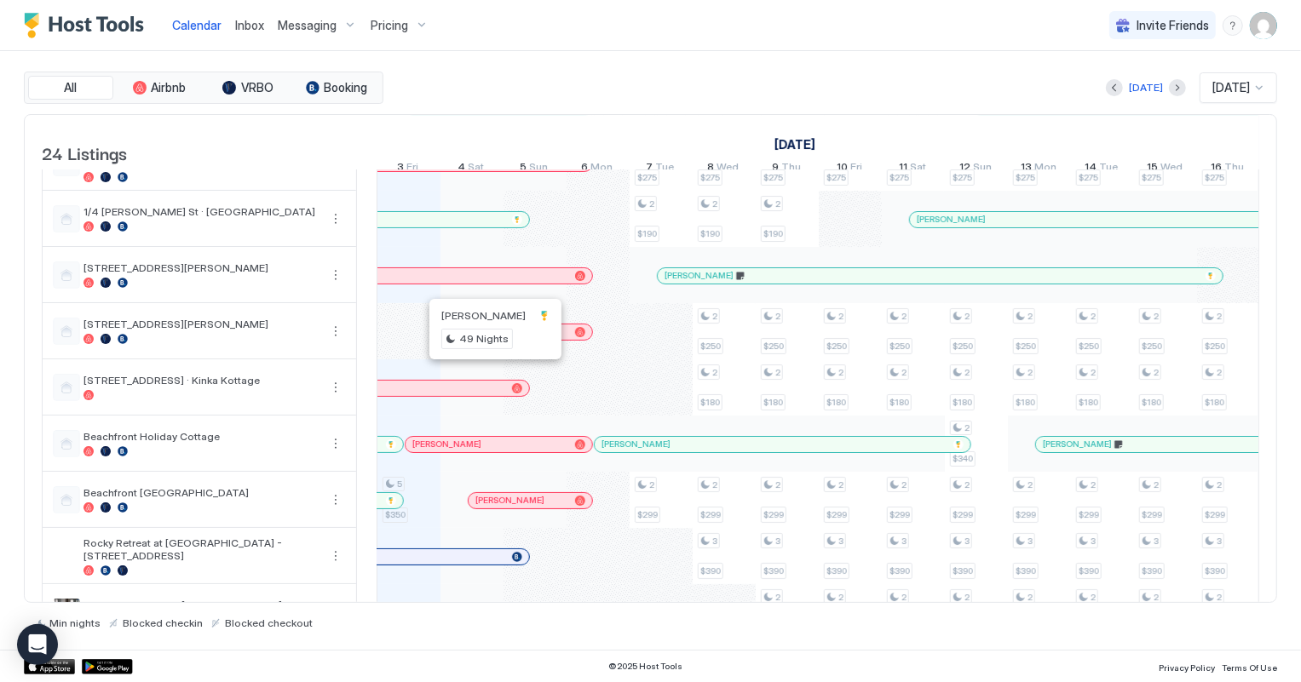
scroll to position [232, 0]
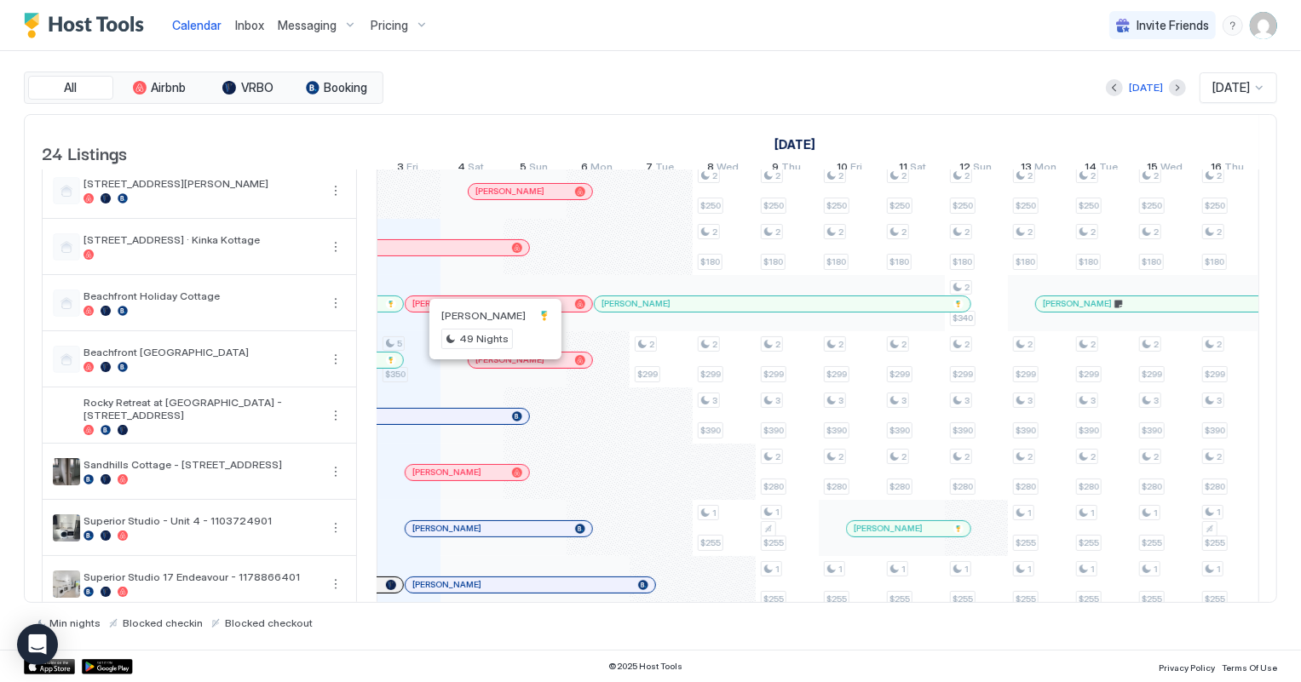
click at [545, 367] on div at bounding box center [546, 361] width 14 height 14
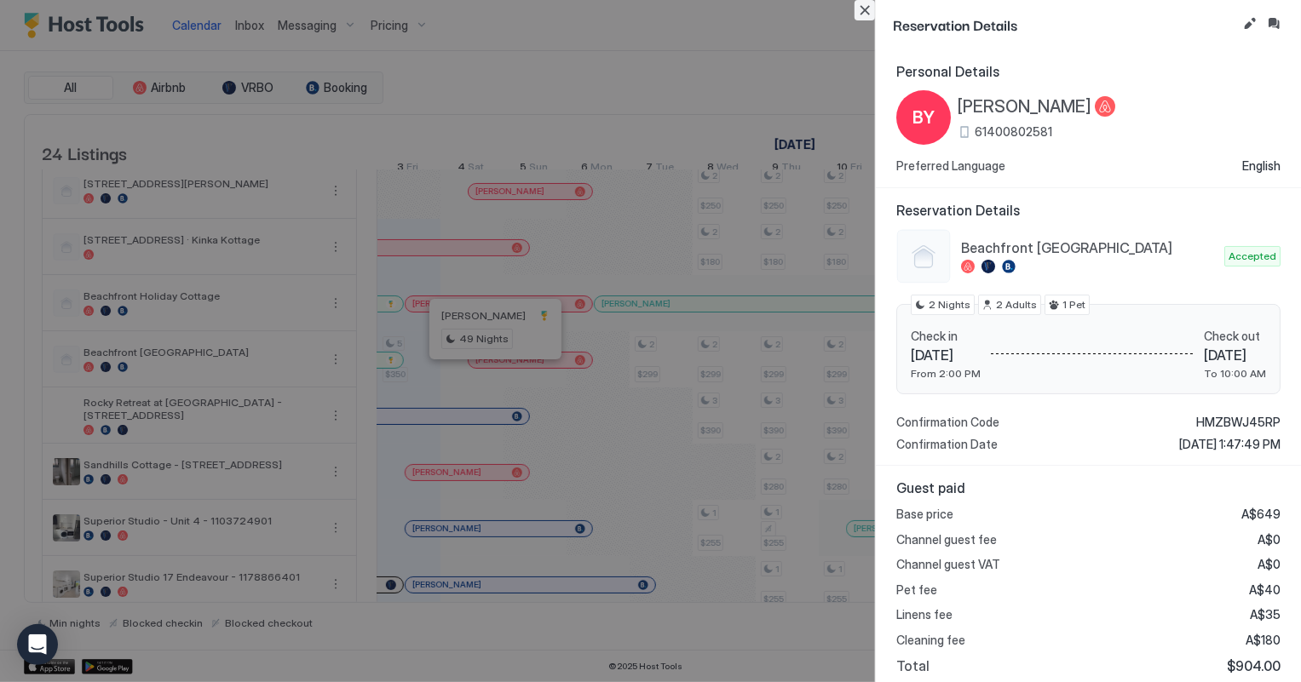
click at [861, 9] on button "Close" at bounding box center [865, 10] width 20 height 20
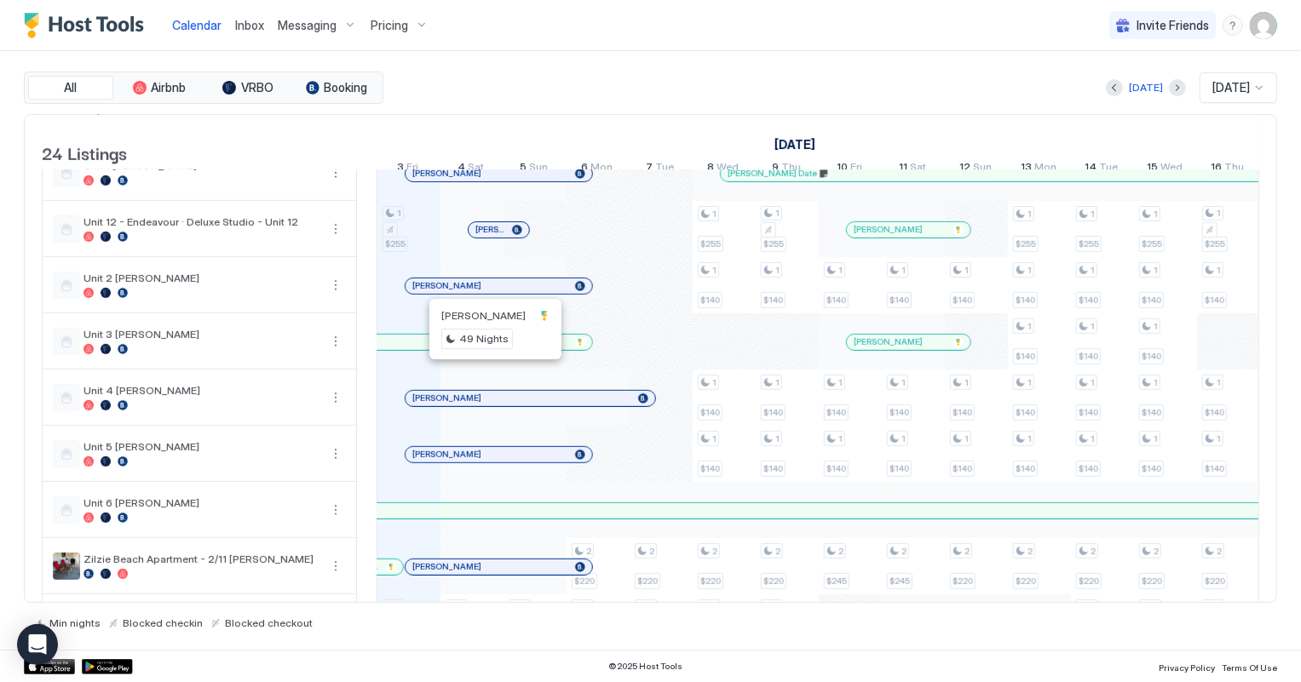
scroll to position [861, 0]
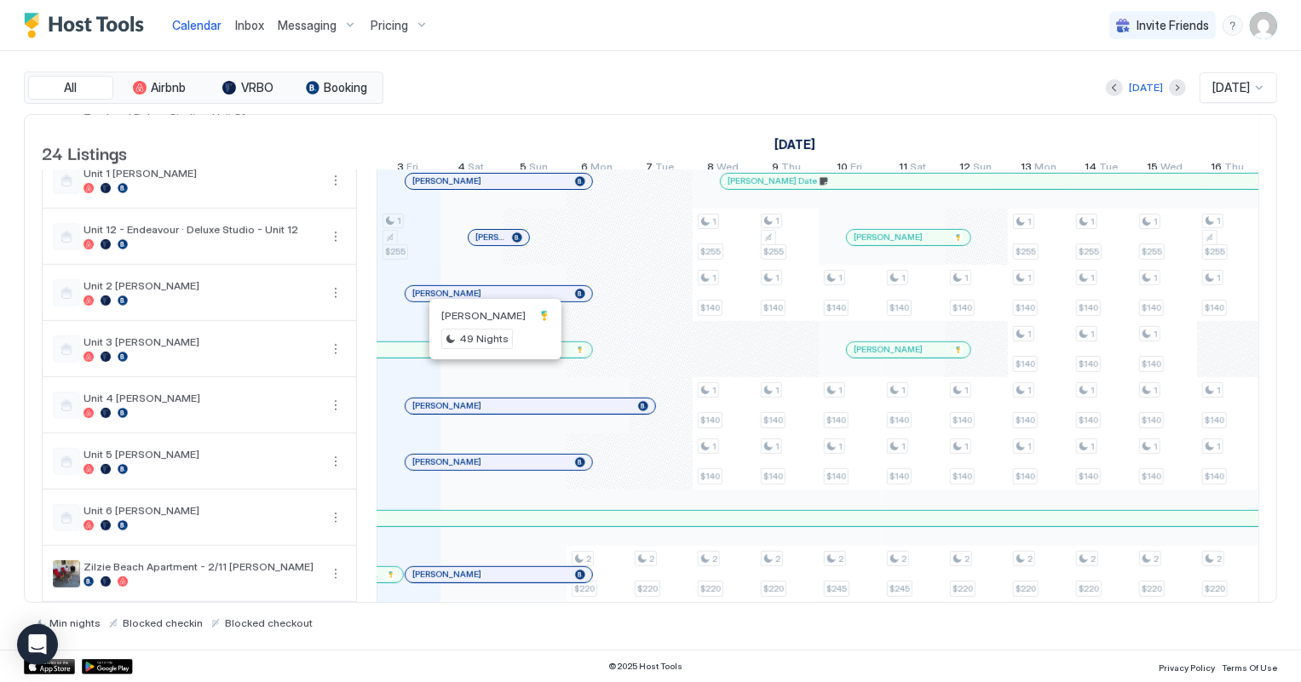
click at [489, 245] on div at bounding box center [490, 238] width 14 height 14
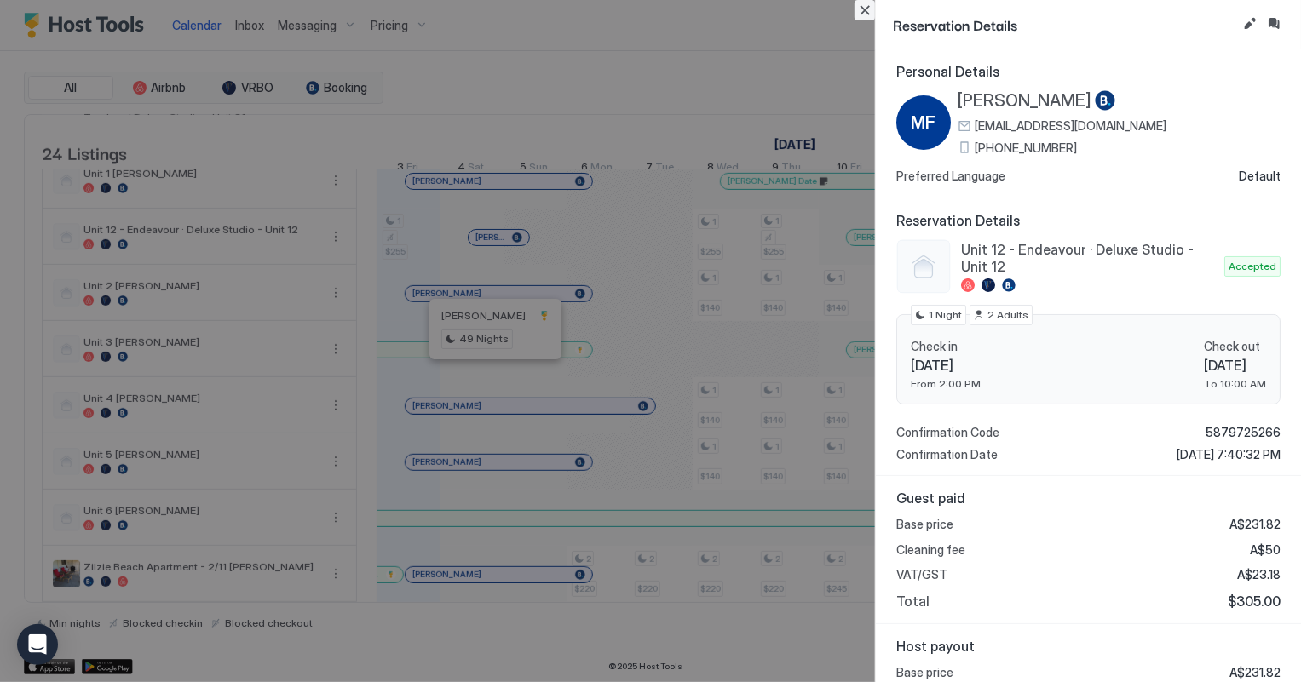
click at [867, 13] on button "Close" at bounding box center [865, 10] width 20 height 20
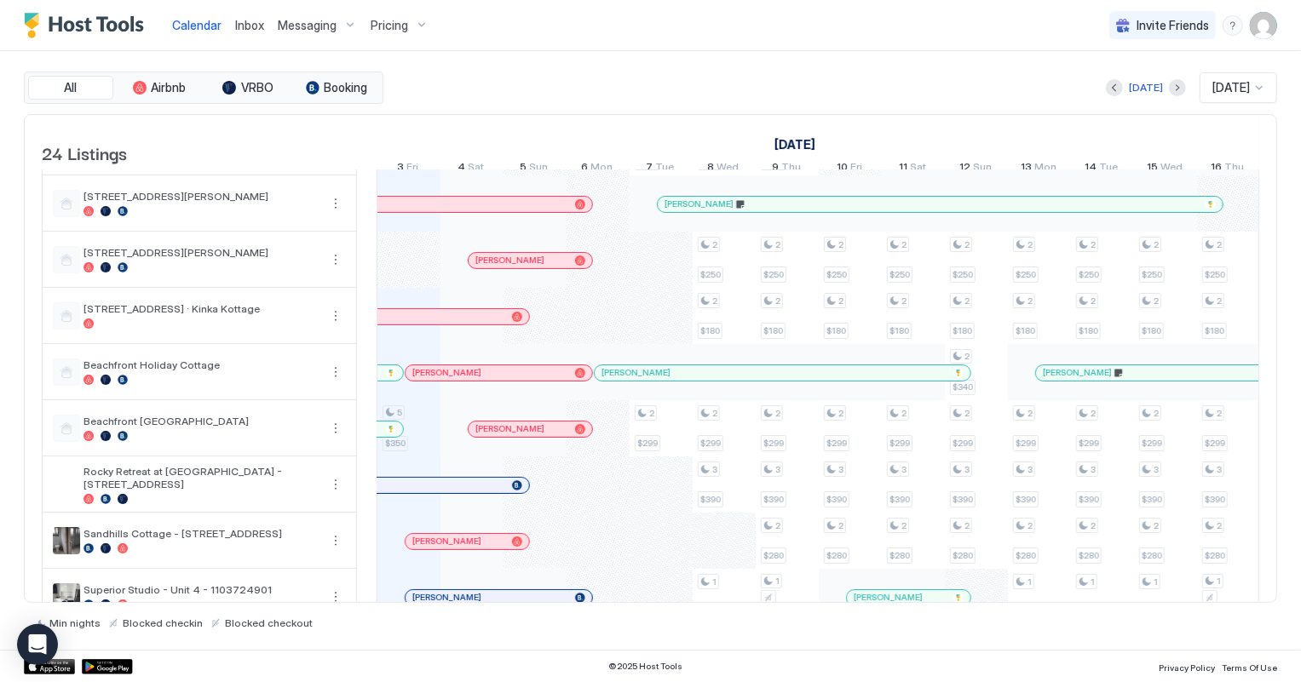
scroll to position [0, 0]
